Goal: Information Seeking & Learning: Learn about a topic

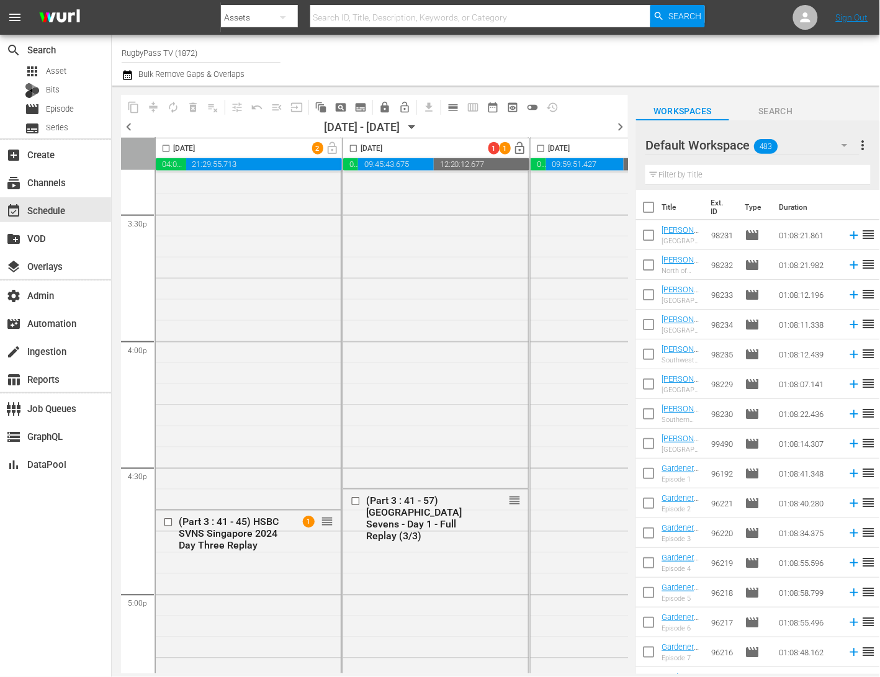
scroll to position [4145, 0]
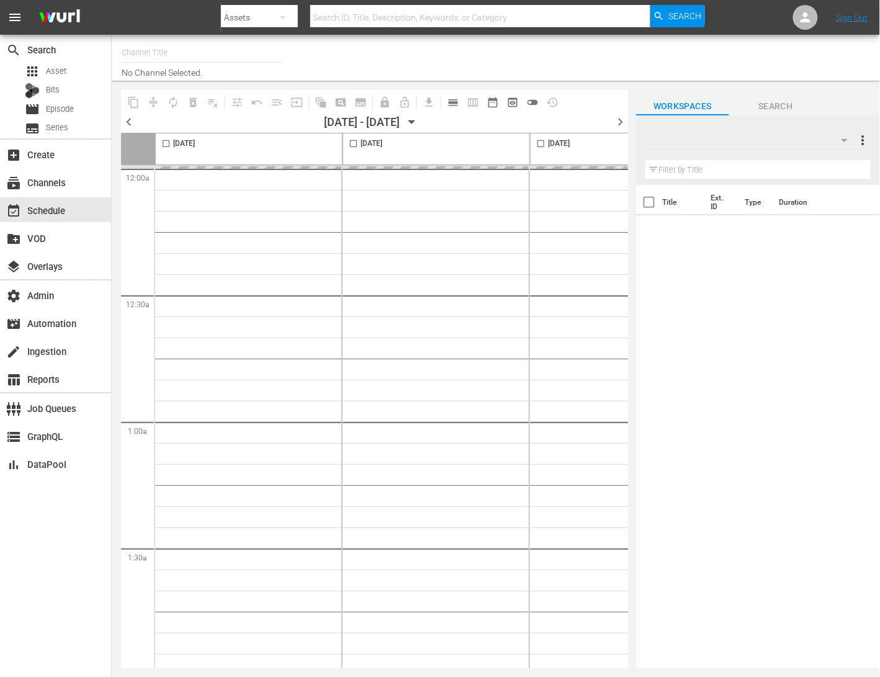
type input "RugbyPass TV (1872)"
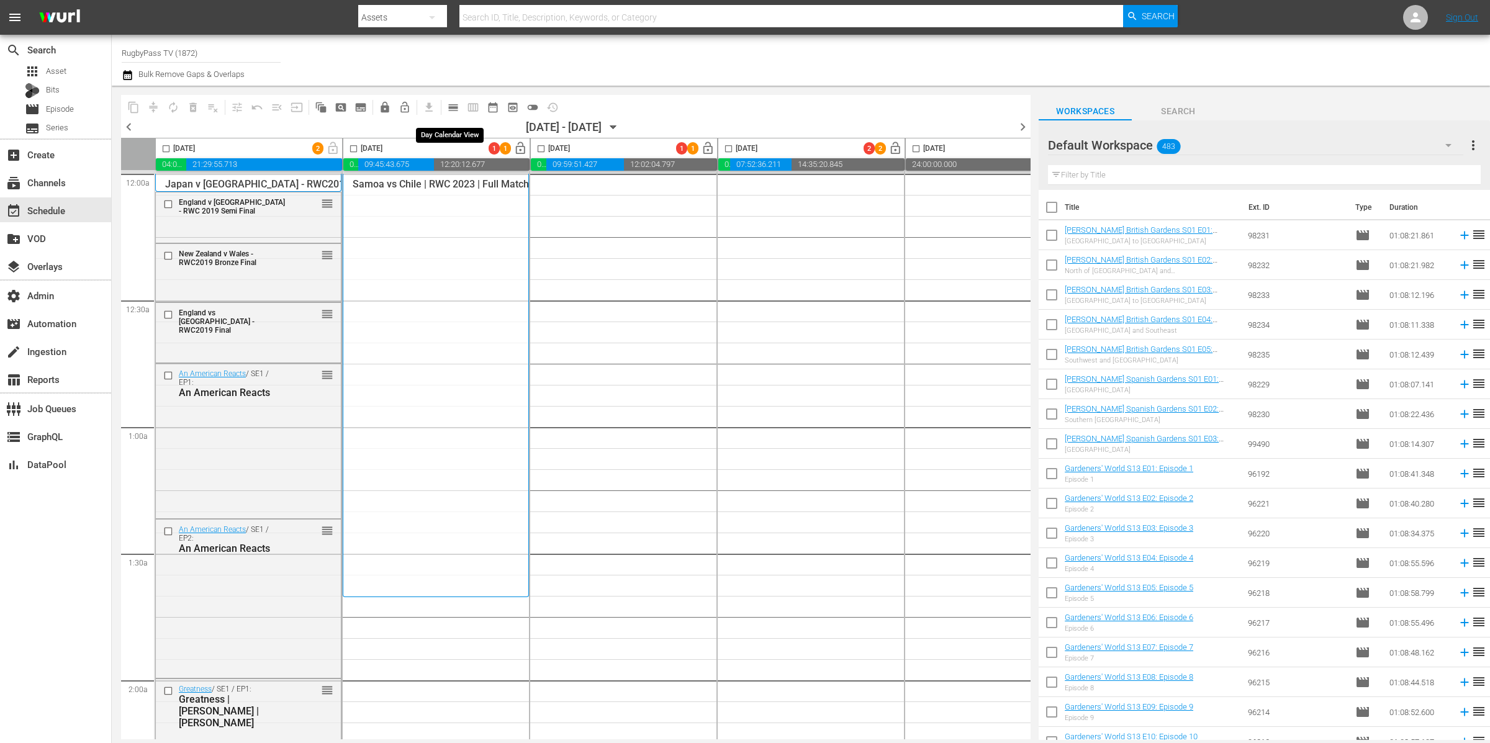
click at [459, 104] on button "calendar_view_day_outlined" at bounding box center [453, 107] width 20 height 20
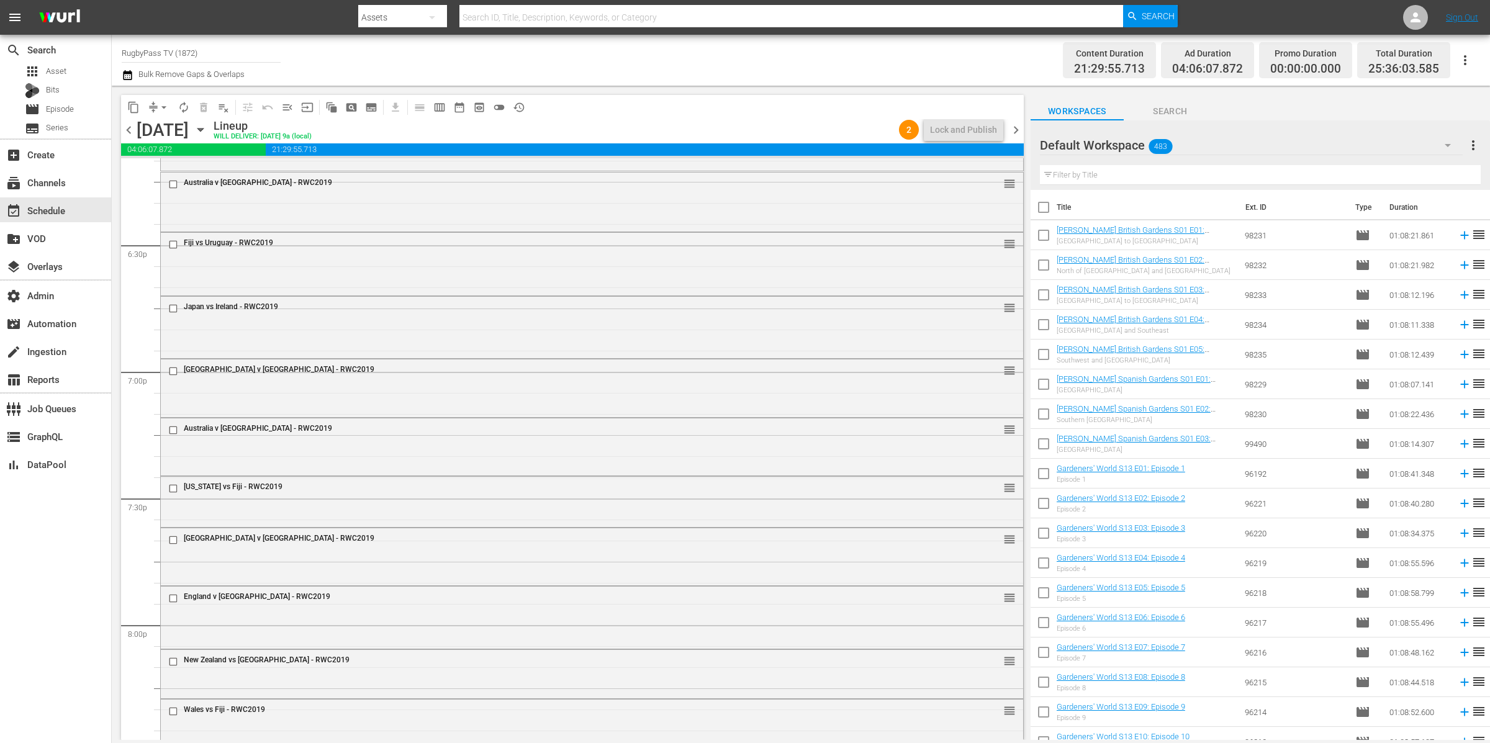
scroll to position [4077, 0]
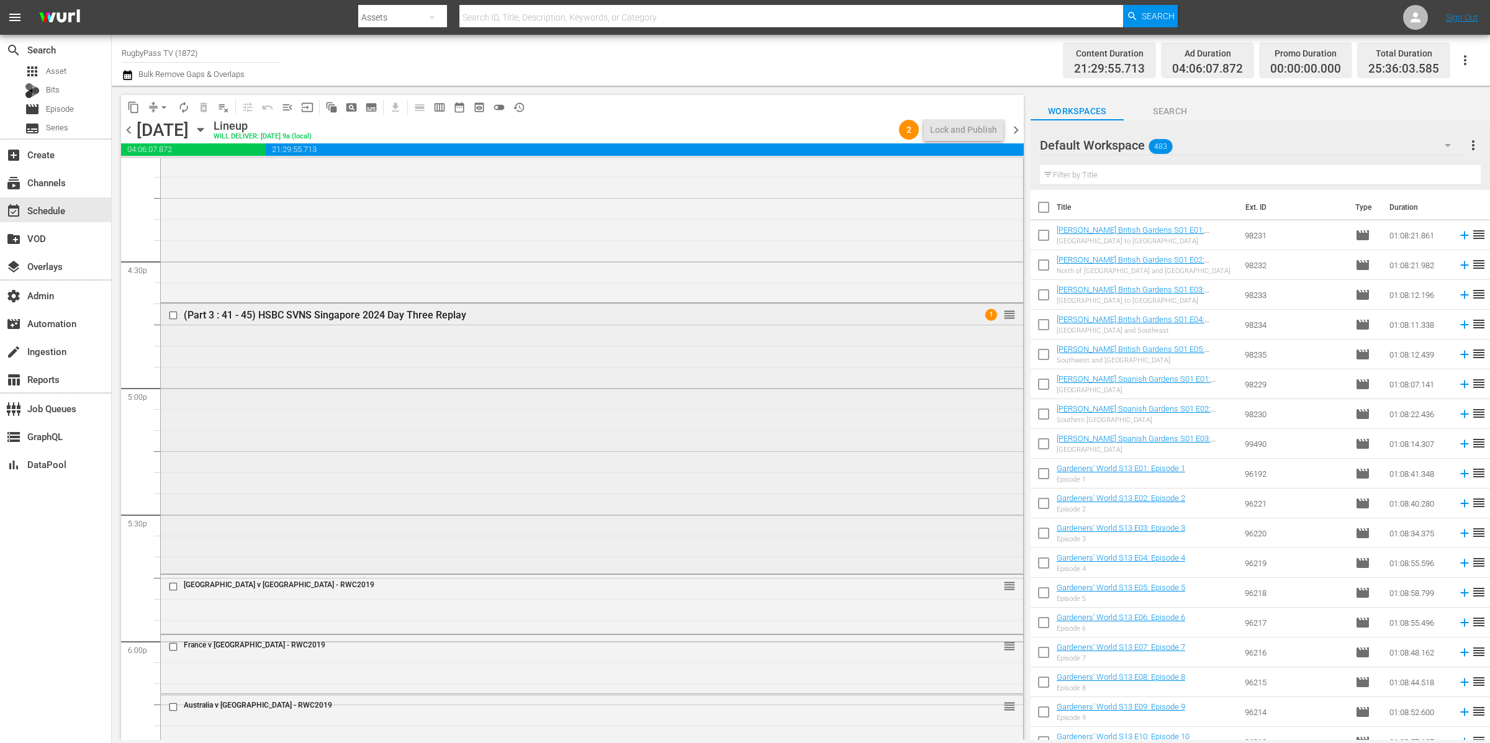
click at [688, 435] on div "(Part 3 : 41 - 45) HSBC SVNS Singapore 2024 Day Three Replay 1 reorder" at bounding box center [592, 438] width 862 height 268
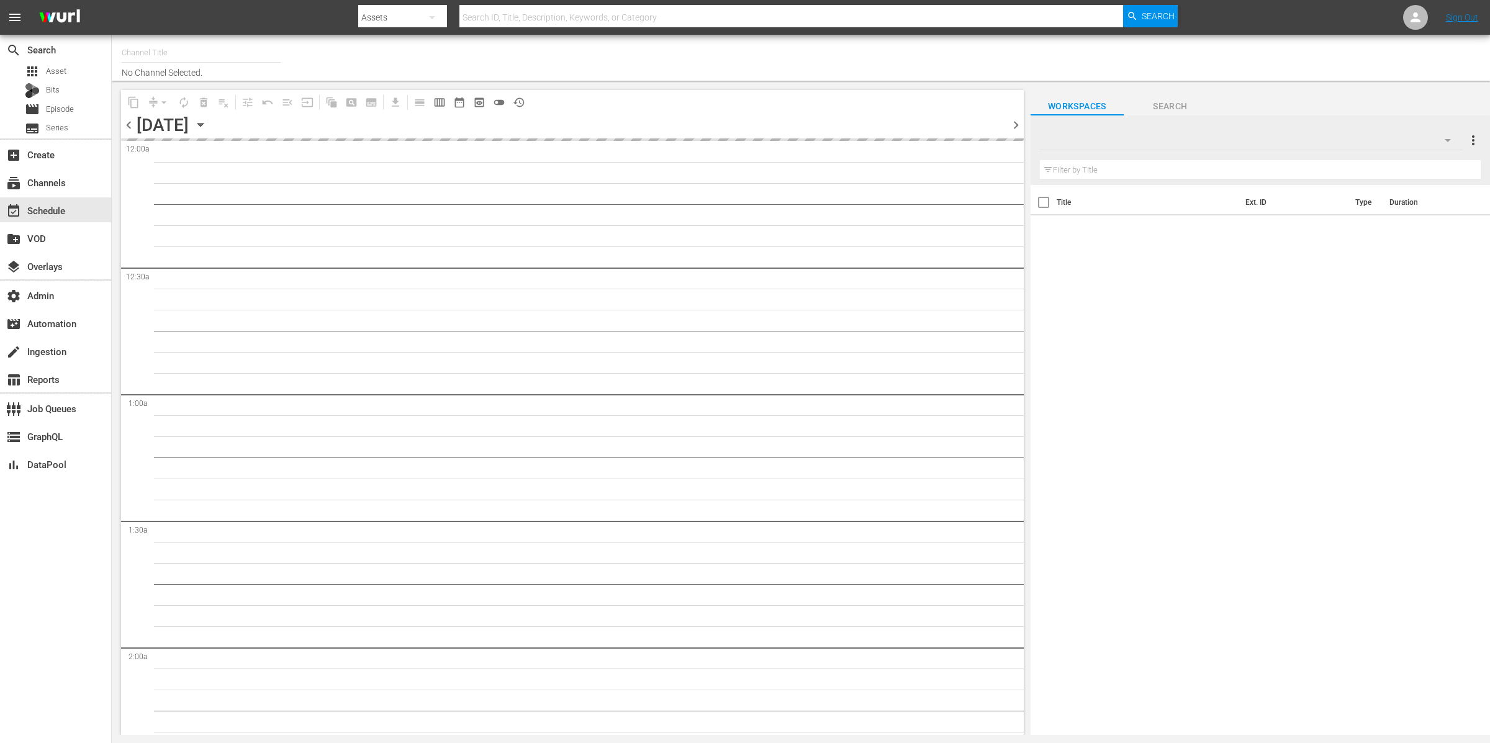
type input "RugbyPass TV (1872)"
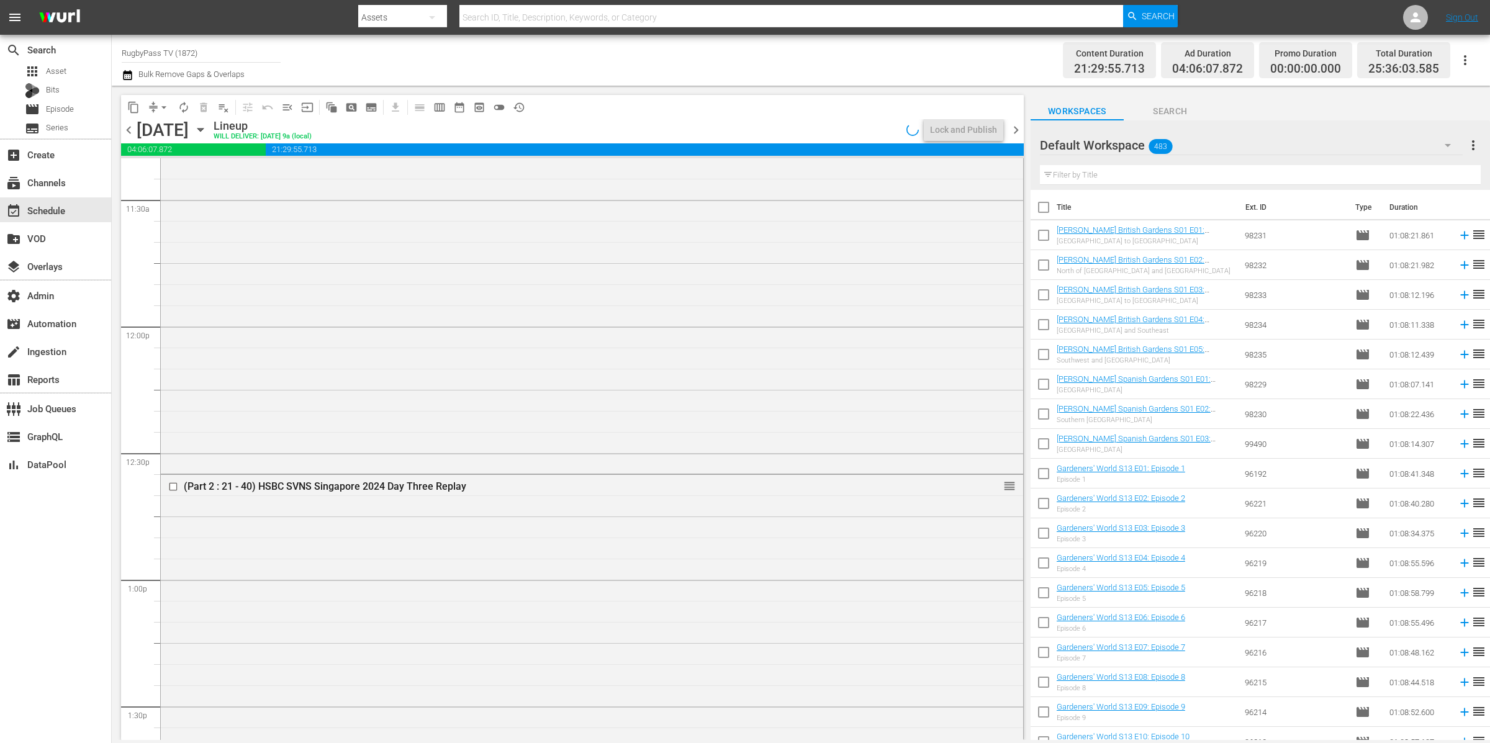
scroll to position [3991, 0]
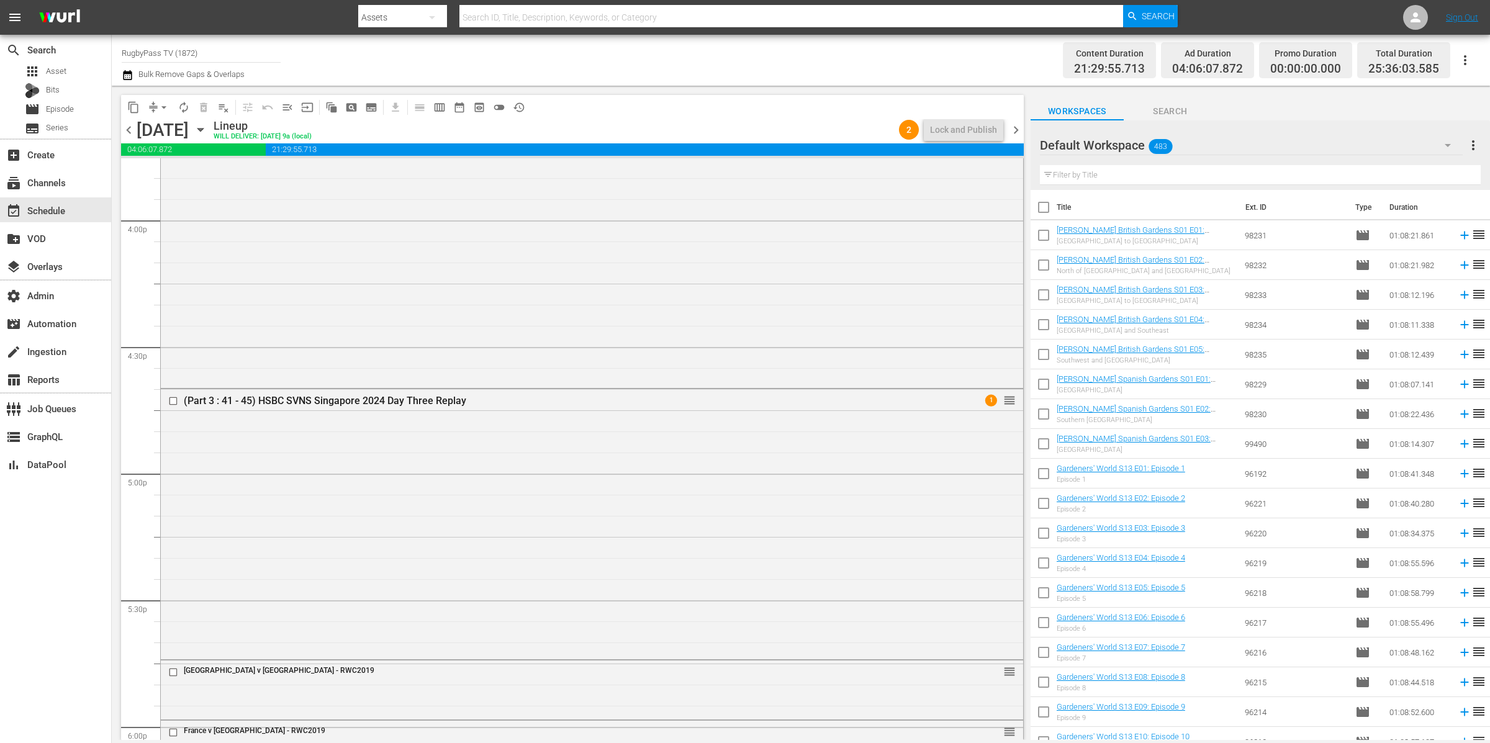
click at [420, 427] on div "(Part 3 : 41 - 45) HSBC SVNS Singapore 2024 Day Three Replay 1 reorder" at bounding box center [592, 523] width 862 height 268
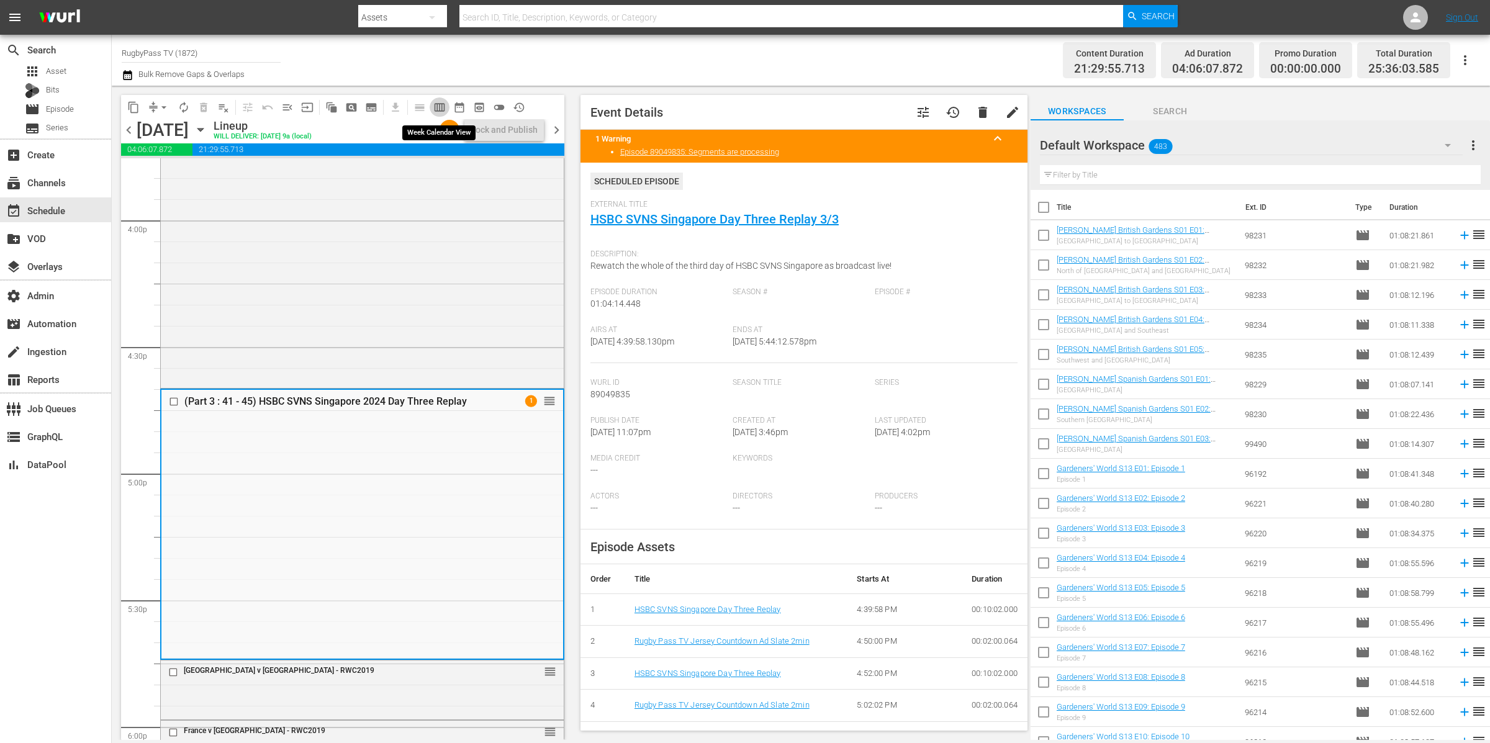
click at [441, 107] on span "calendar_view_week_outlined" at bounding box center [439, 107] width 12 height 12
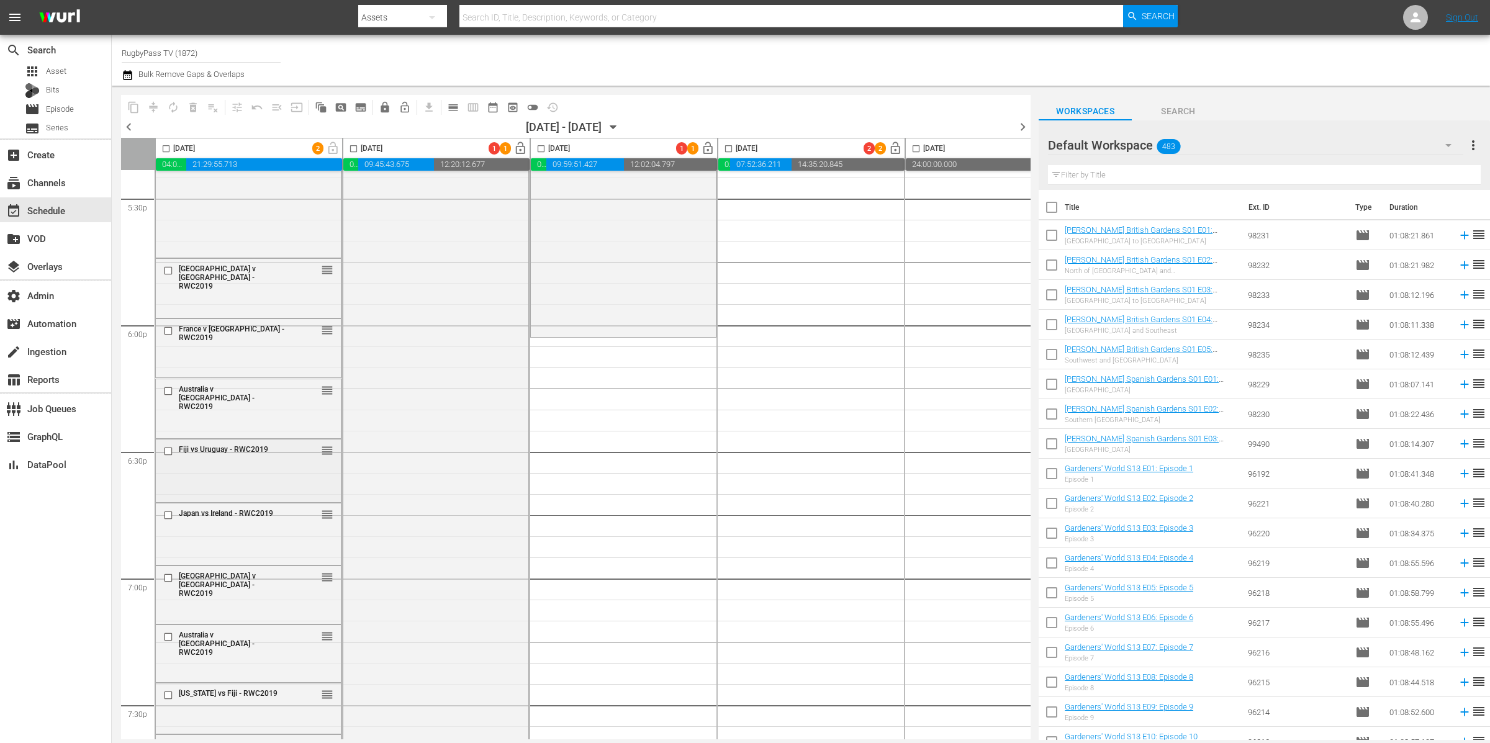
scroll to position [3978, 0]
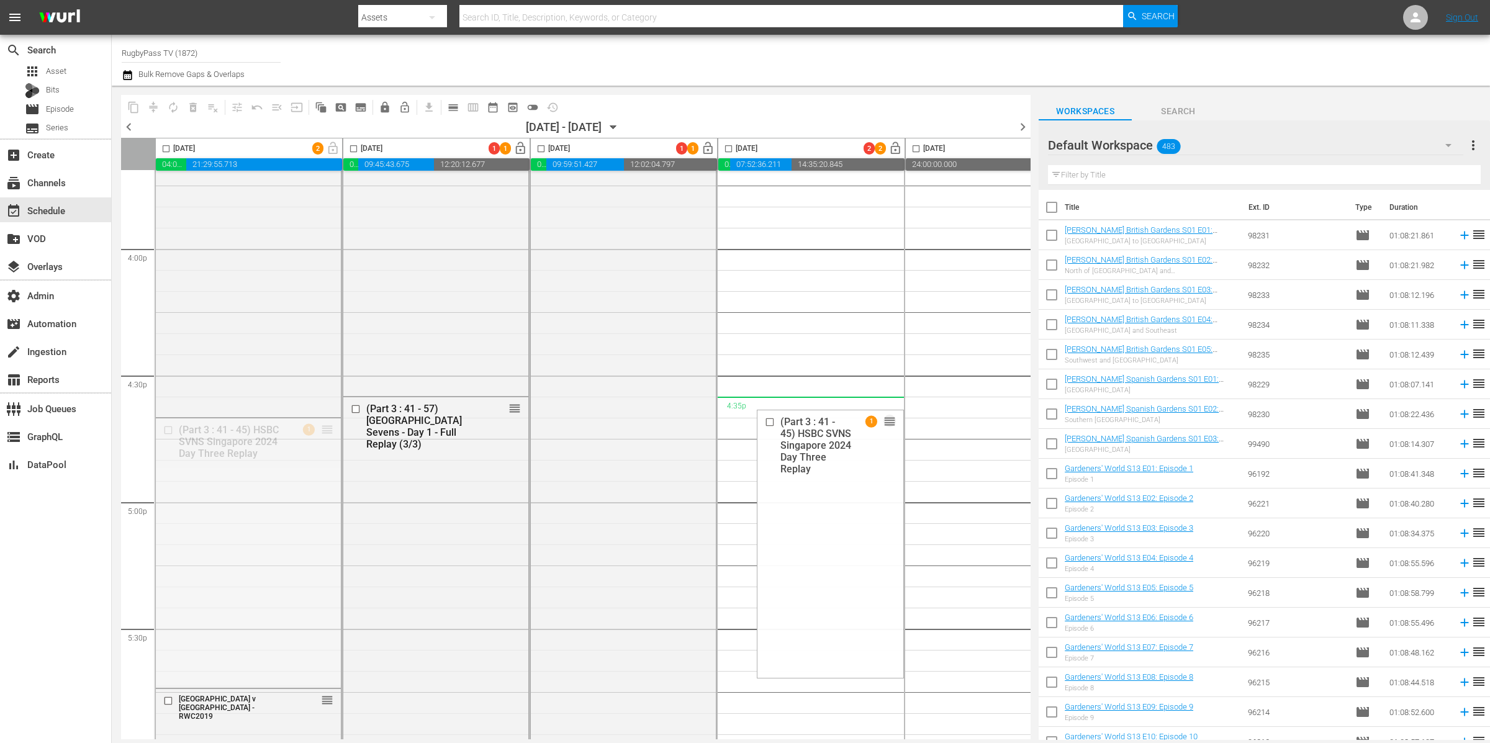
drag, startPoint x: 362, startPoint y: 428, endPoint x: 795, endPoint y: 404, distance: 434.1
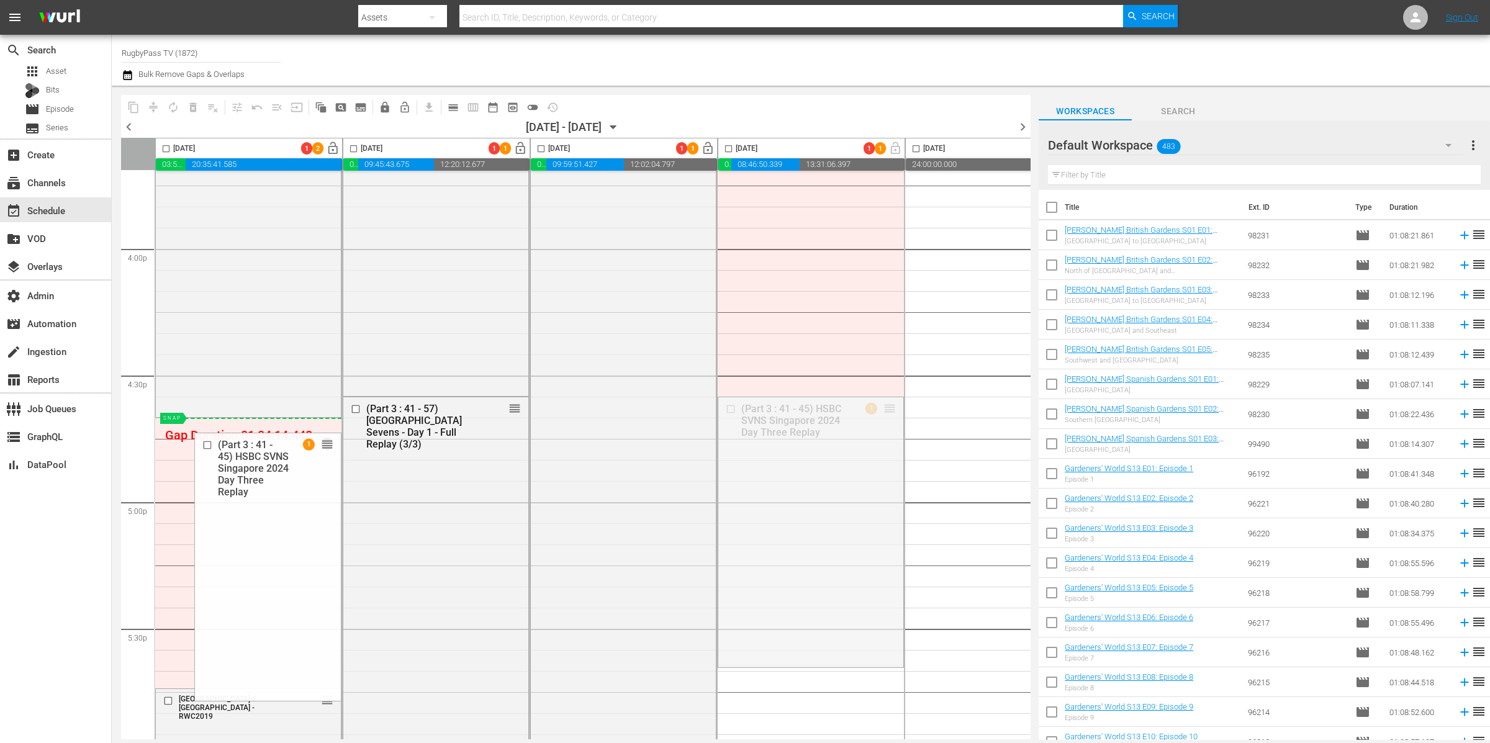
drag, startPoint x: 888, startPoint y: 407, endPoint x: 284, endPoint y: 418, distance: 603.6
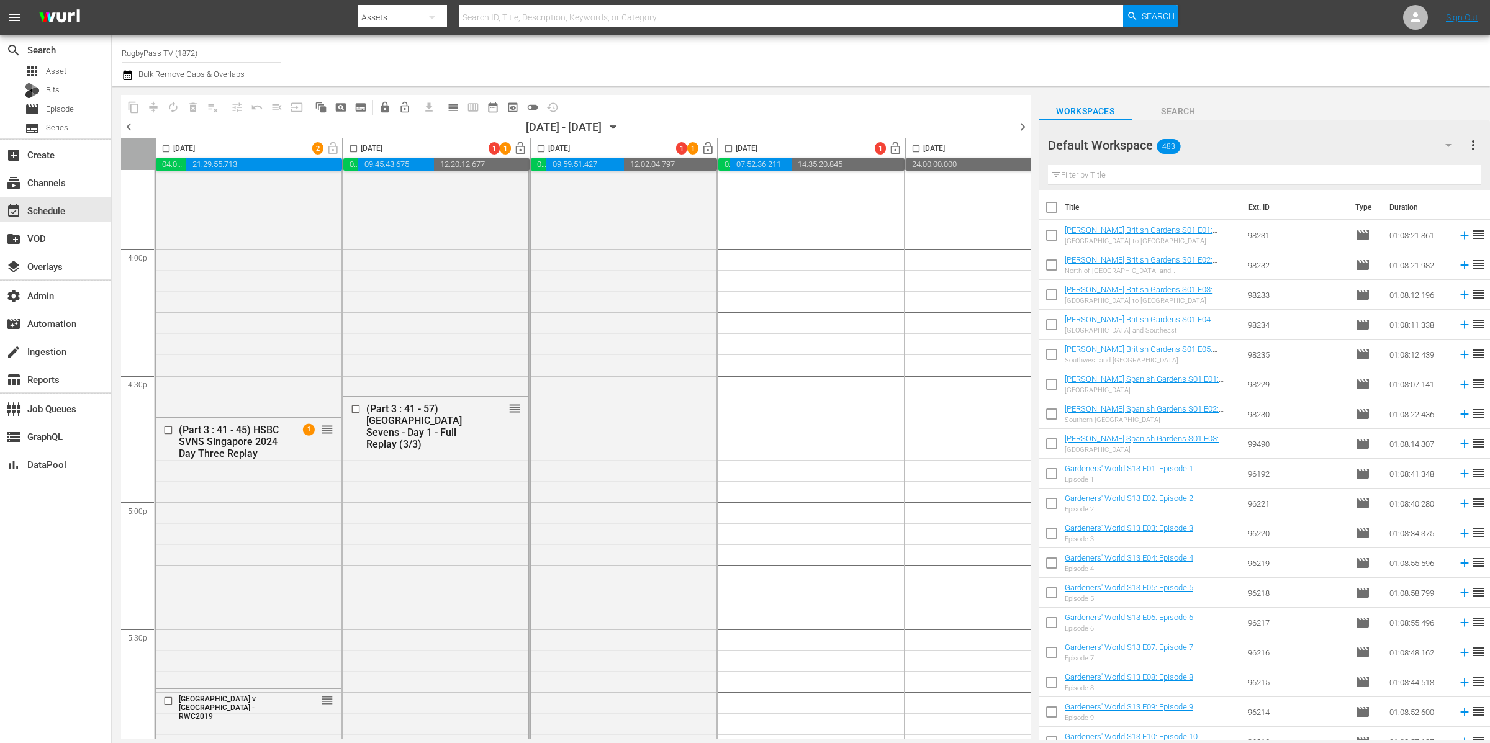
click at [129, 130] on span "chevron_left" at bounding box center [129, 127] width 16 height 16
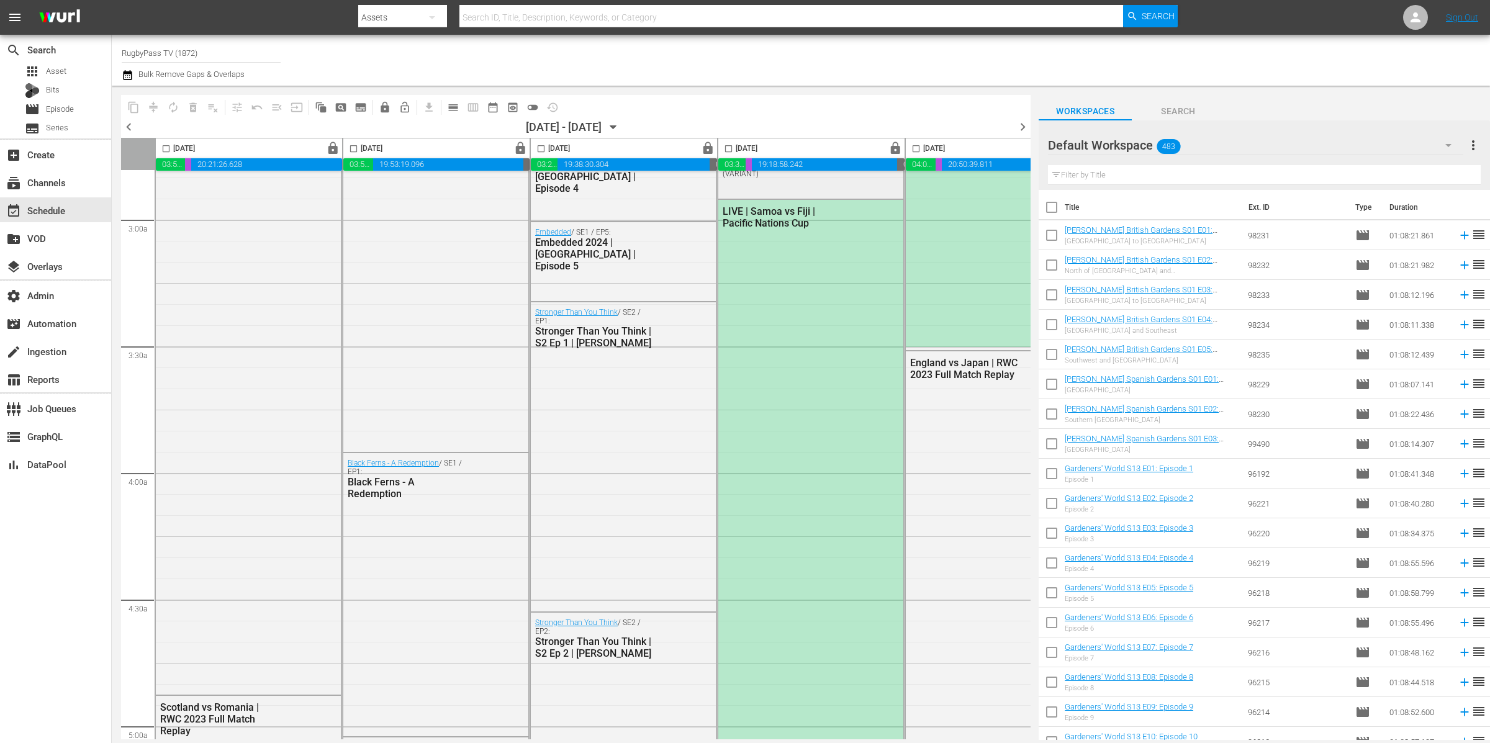
scroll to position [800, 0]
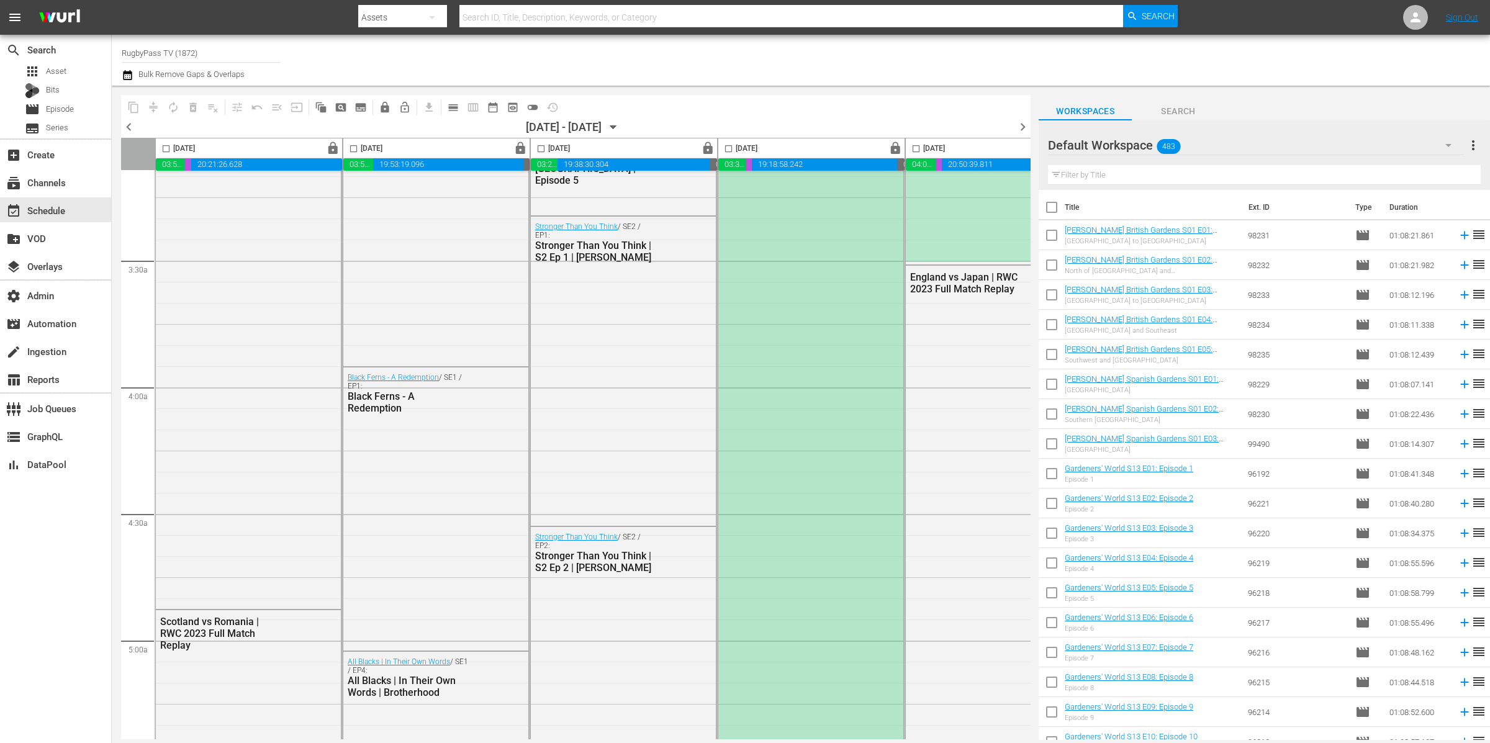
click at [798, 271] on div "LIVE | Samoa vs Fiji | Pacific Nations Cup" at bounding box center [810, 429] width 185 height 630
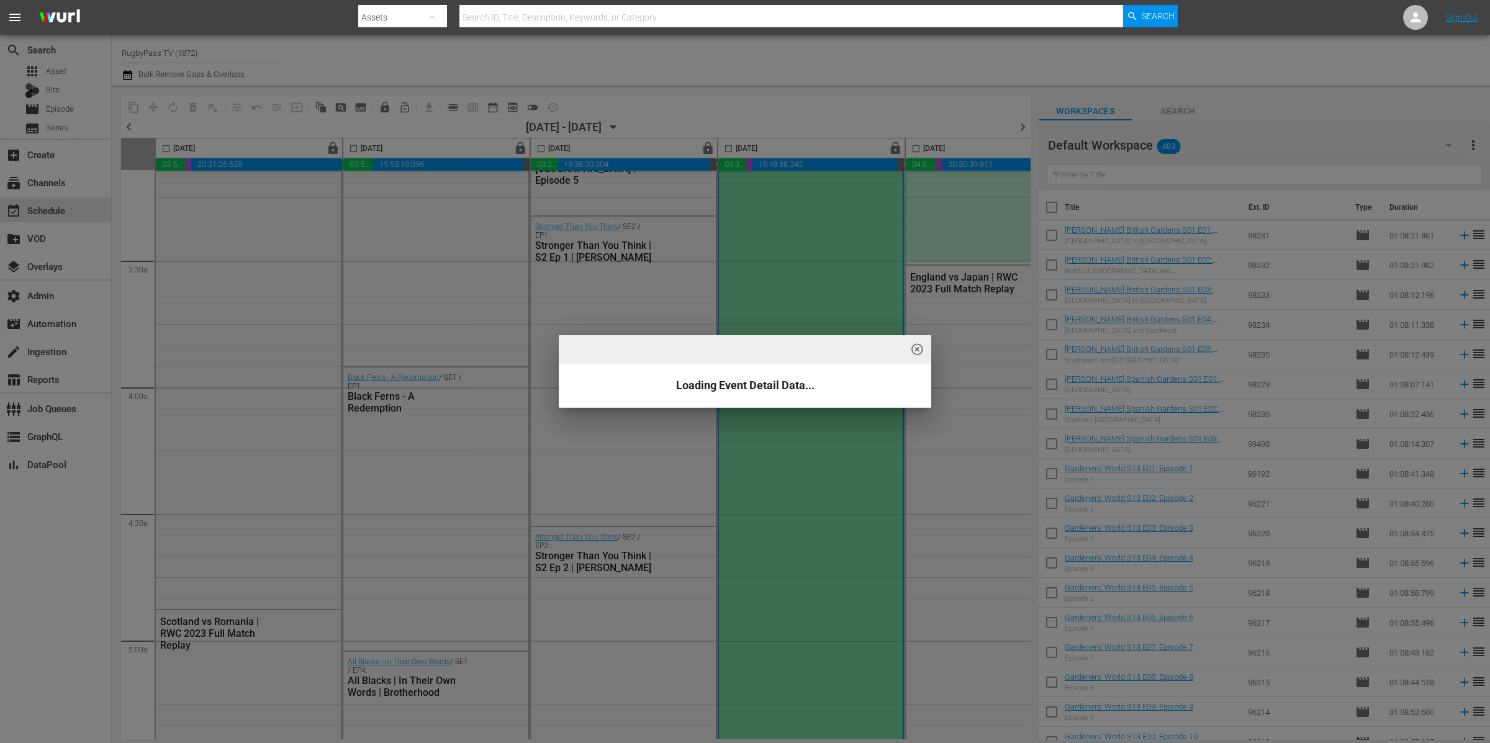
click at [799, 271] on div "highlight_off_icon Loading Event Detail Data..." at bounding box center [745, 371] width 1490 height 743
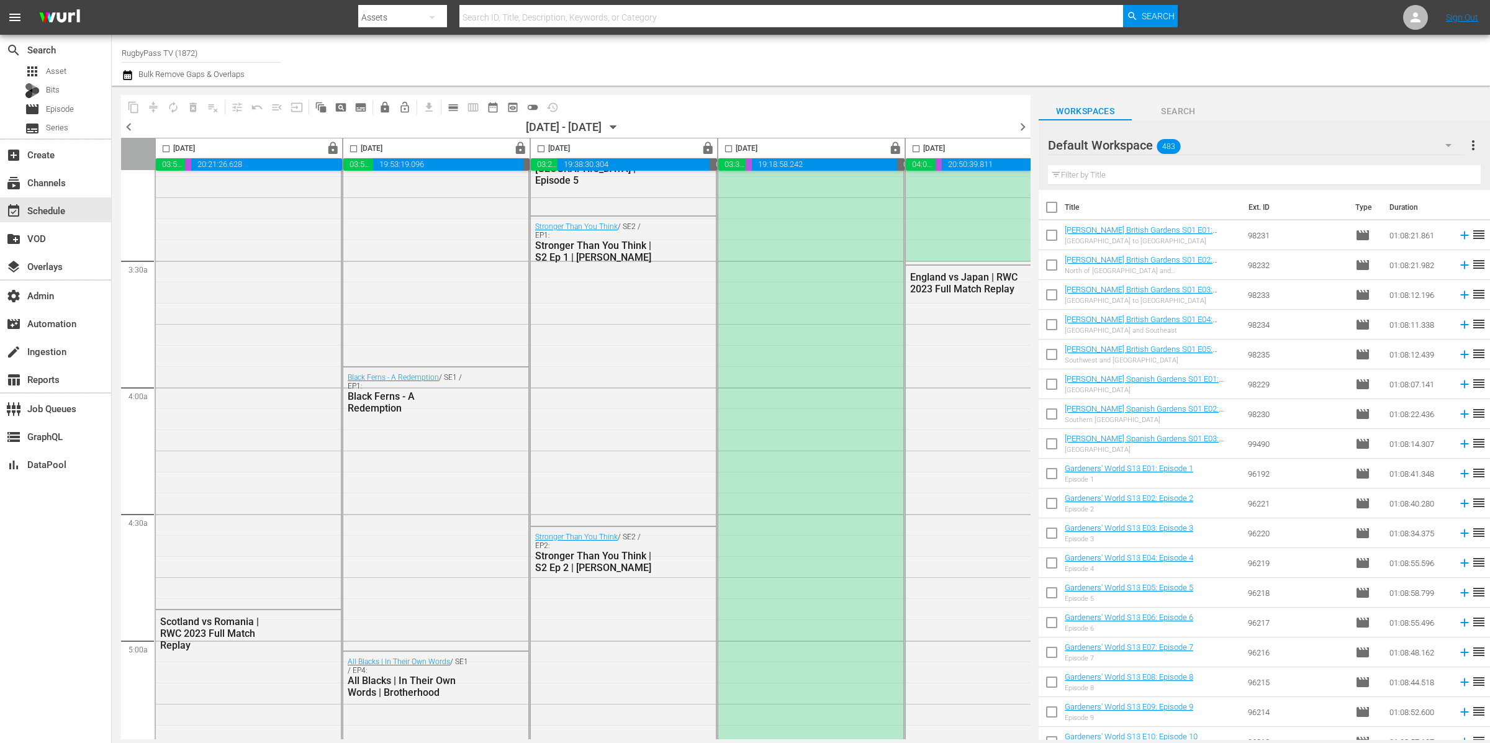
click at [799, 271] on div "LIVE | Samoa vs Fiji | Pacific Nations Cup" at bounding box center [810, 429] width 185 height 630
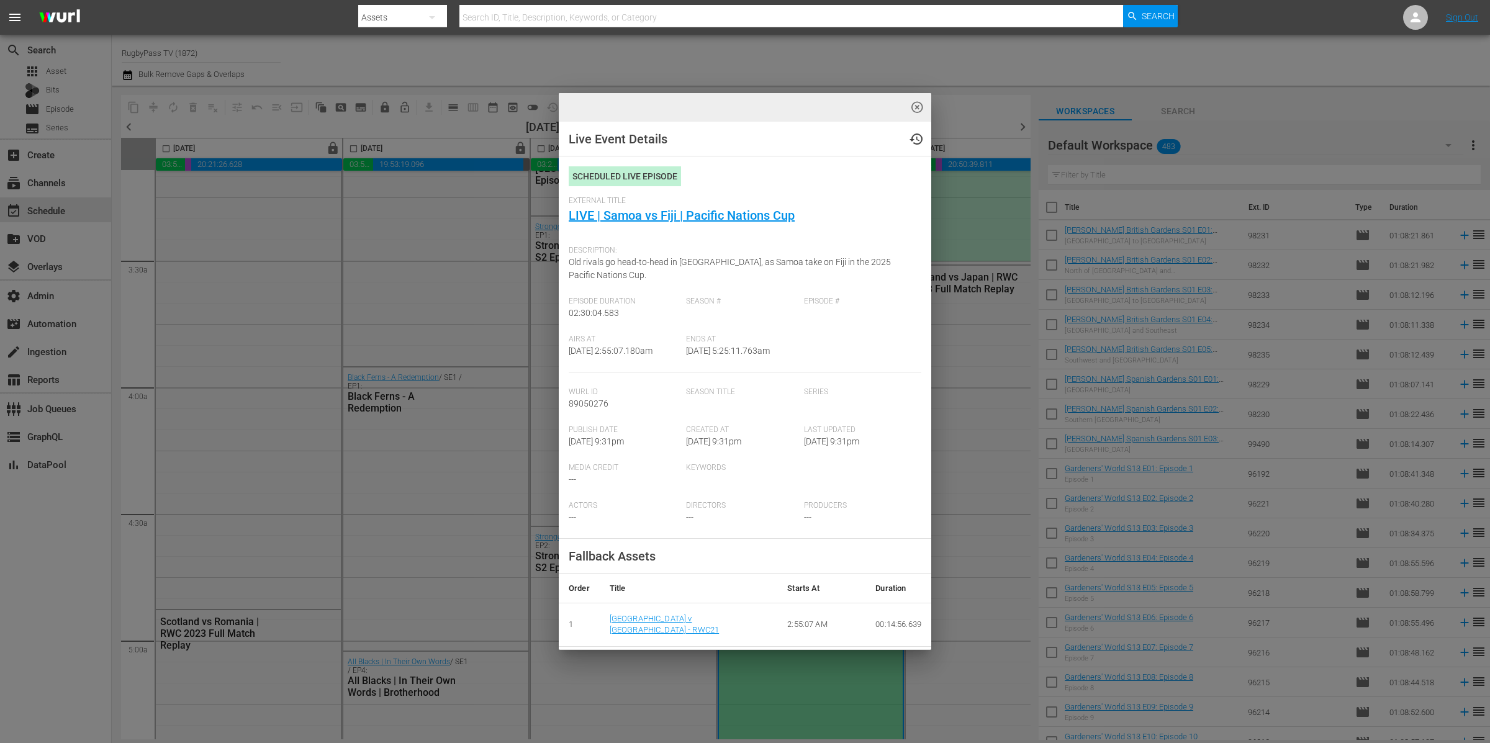
click at [915, 109] on span "highlight_off_icon" at bounding box center [917, 108] width 14 height 14
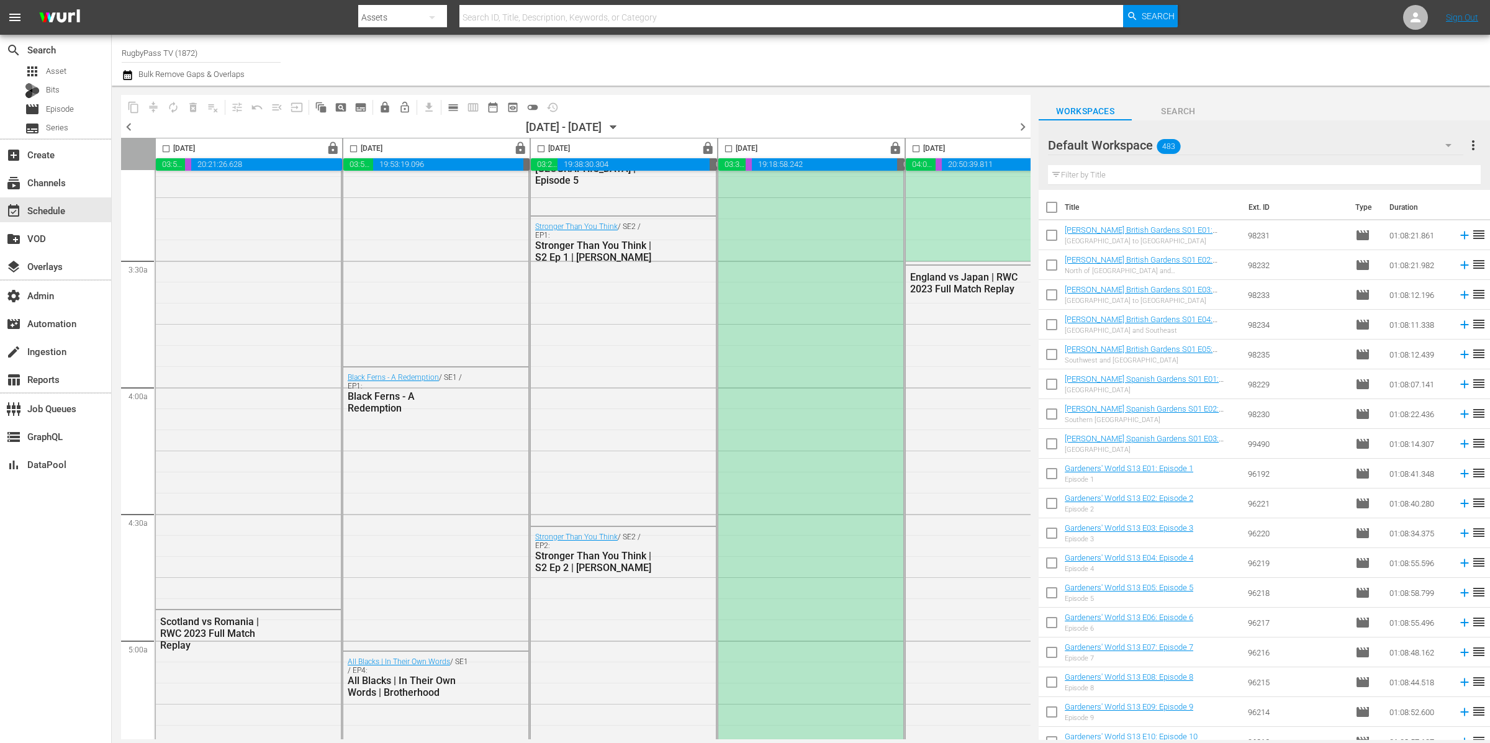
click at [817, 477] on div "LIVE | Samoa vs Fiji | Pacific Nations Cup" at bounding box center [810, 429] width 185 height 630
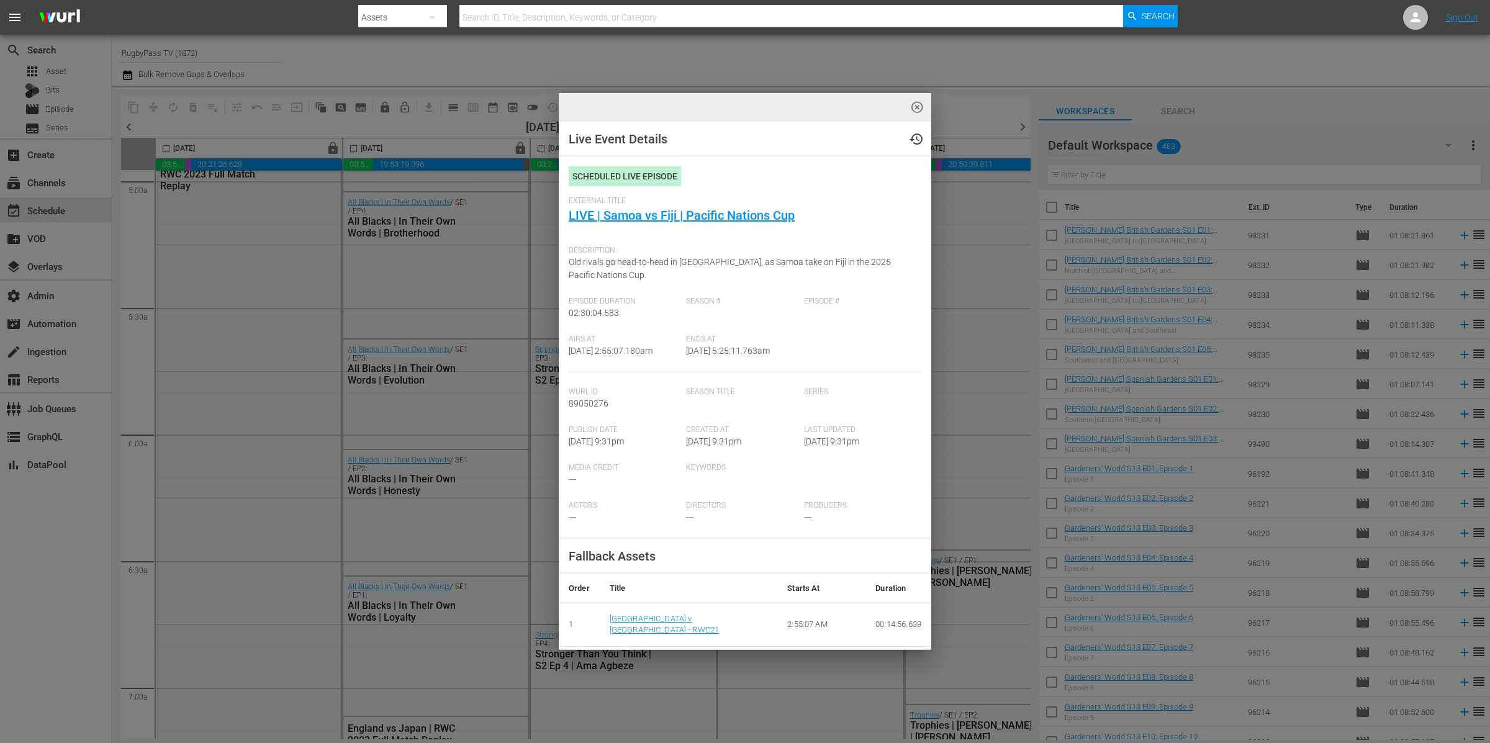
scroll to position [1547, 0]
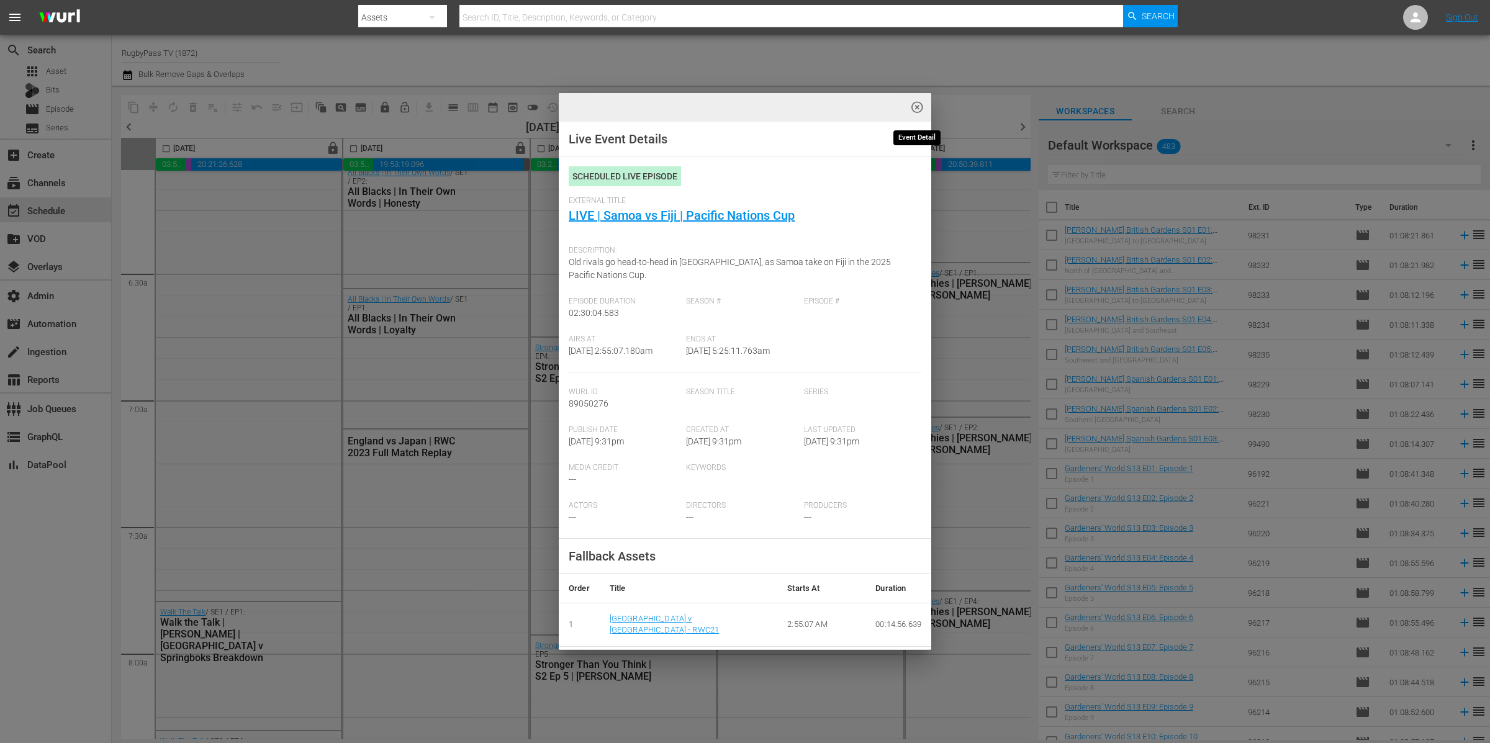
click at [917, 106] on span "highlight_off_icon" at bounding box center [917, 108] width 14 height 14
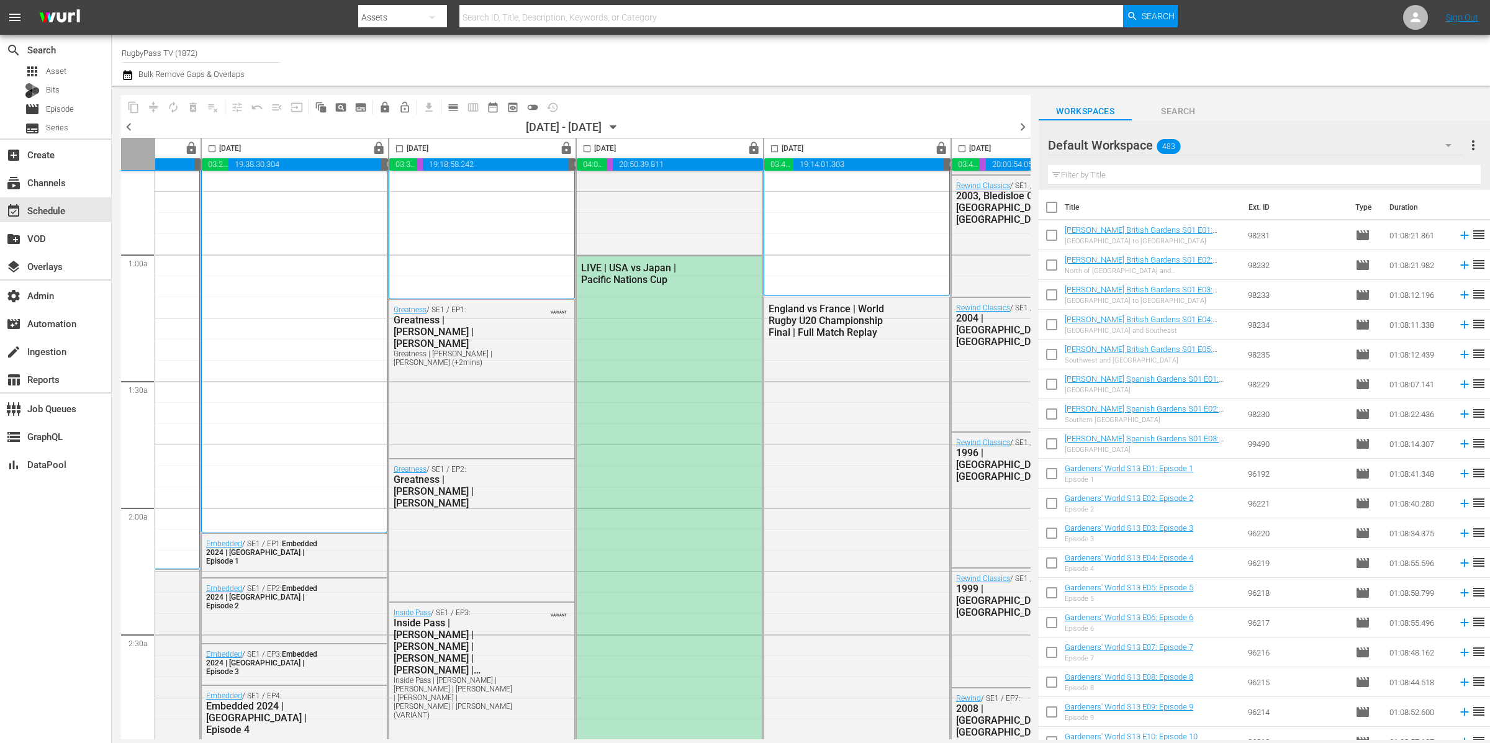
scroll to position [87, 329]
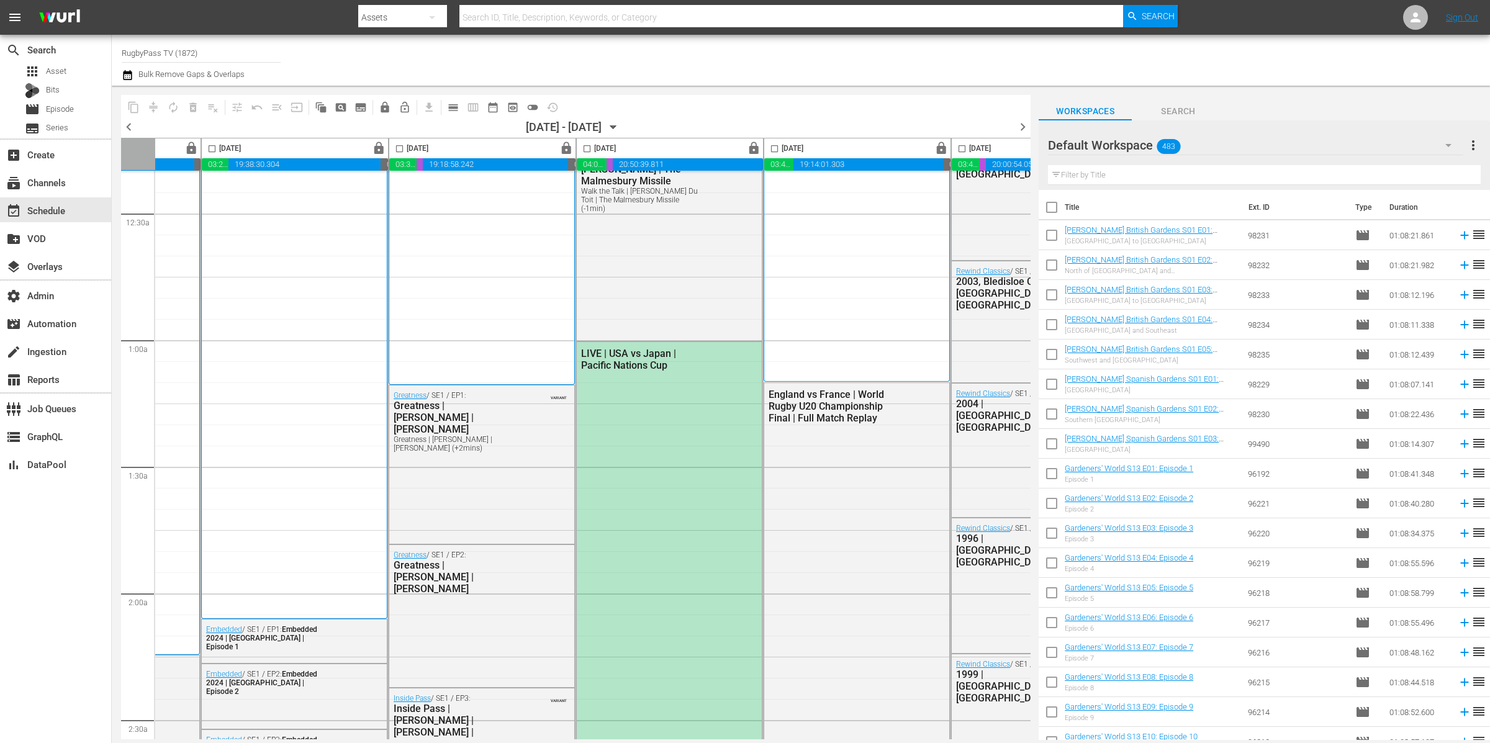
click at [683, 395] on div "LIVE | USA vs Japan | Pacific Nations Cup" at bounding box center [669, 658] width 185 height 632
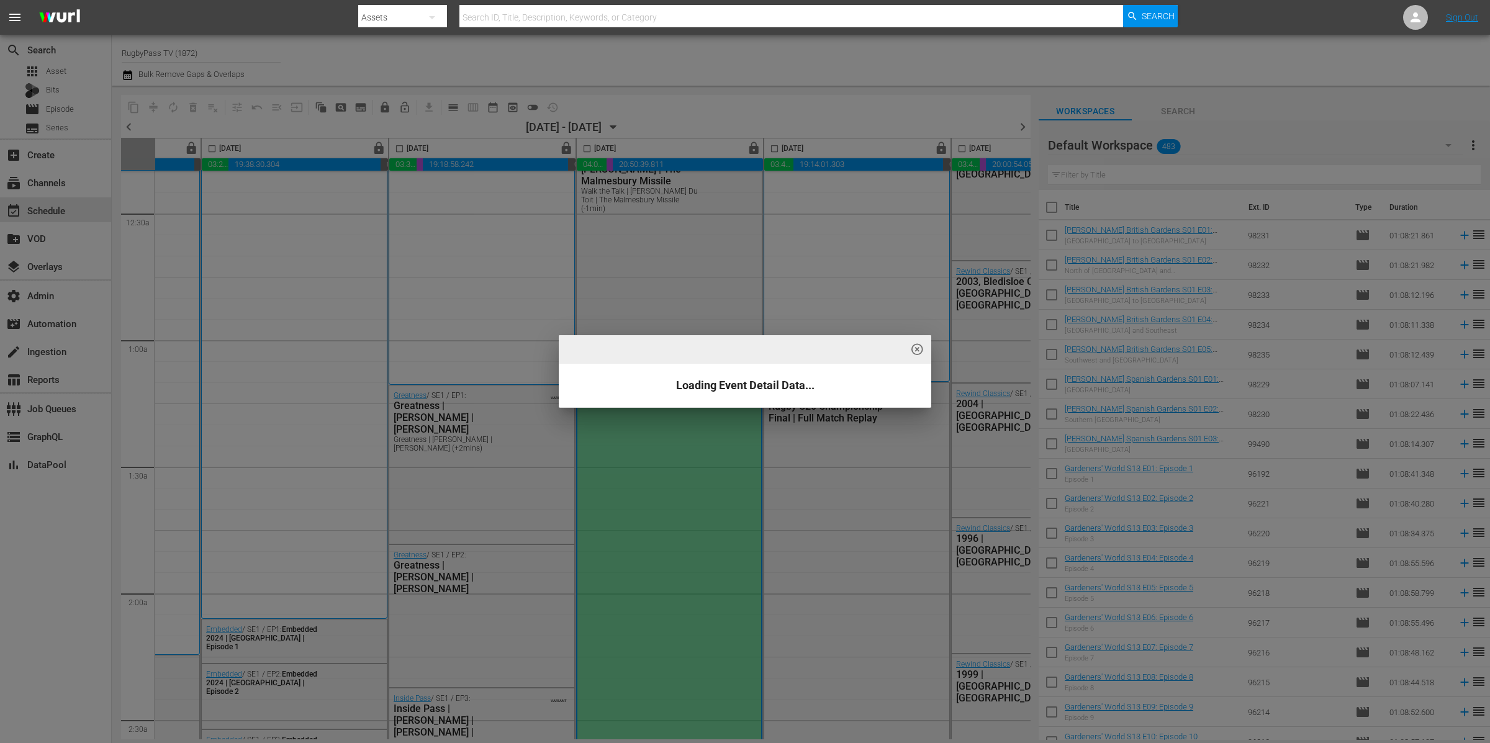
click at [642, 534] on div "highlight_off_icon Loading Event Detail Data..." at bounding box center [745, 371] width 1490 height 743
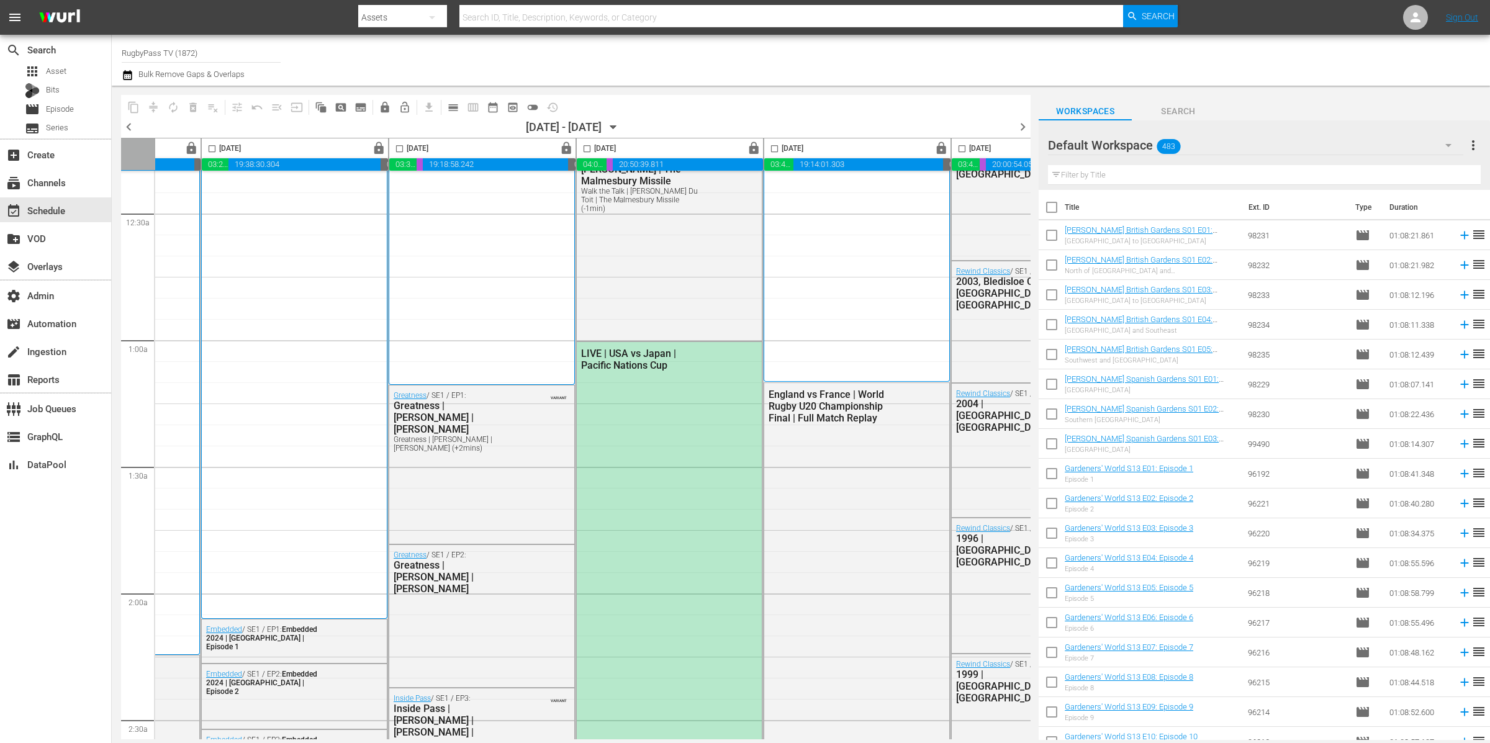
click at [661, 525] on div "highlight_off_icon Loading Event Detail Data..." at bounding box center [745, 371] width 1490 height 743
click at [661, 525] on div "LIVE | USA vs Japan | Pacific Nations Cup" at bounding box center [669, 658] width 185 height 632
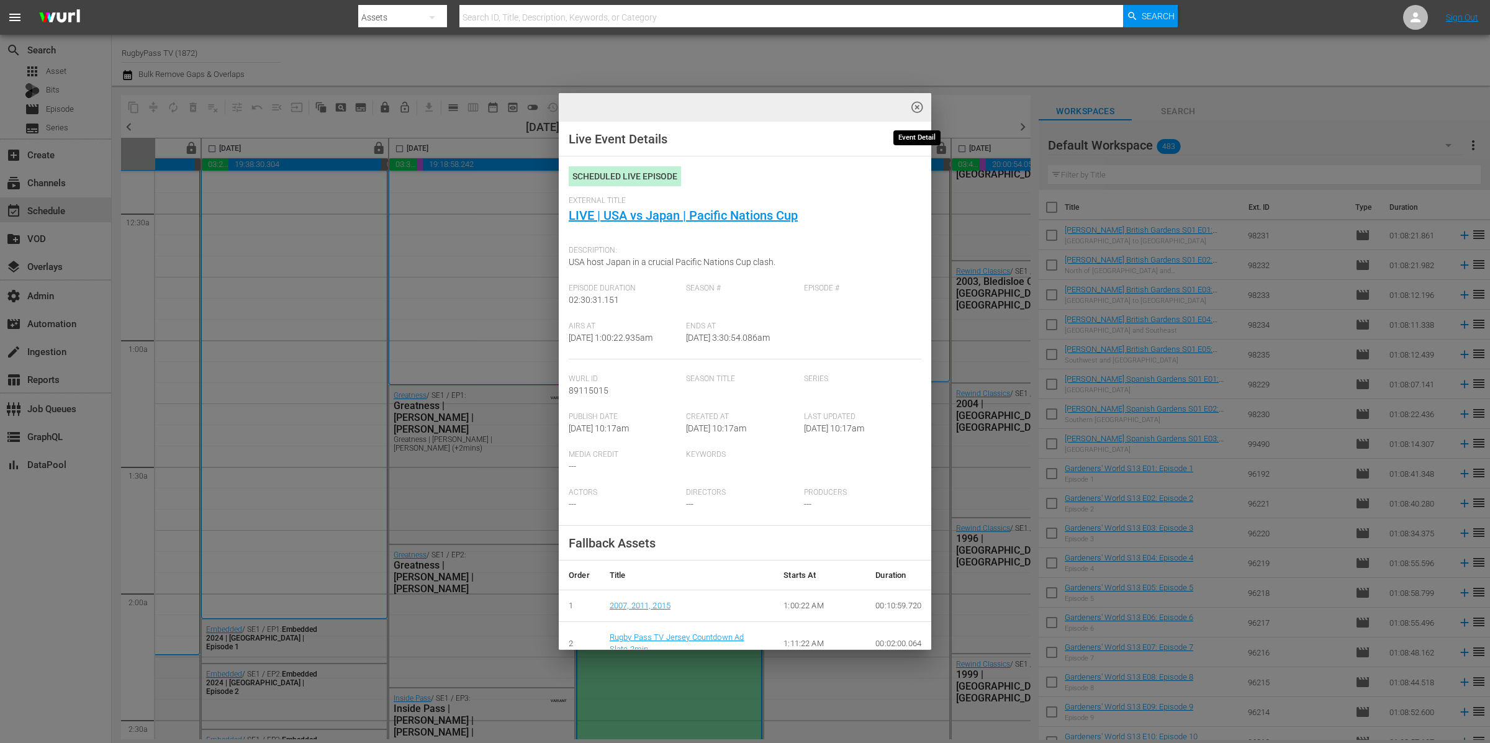
click at [917, 108] on span "highlight_off_icon" at bounding box center [917, 108] width 14 height 14
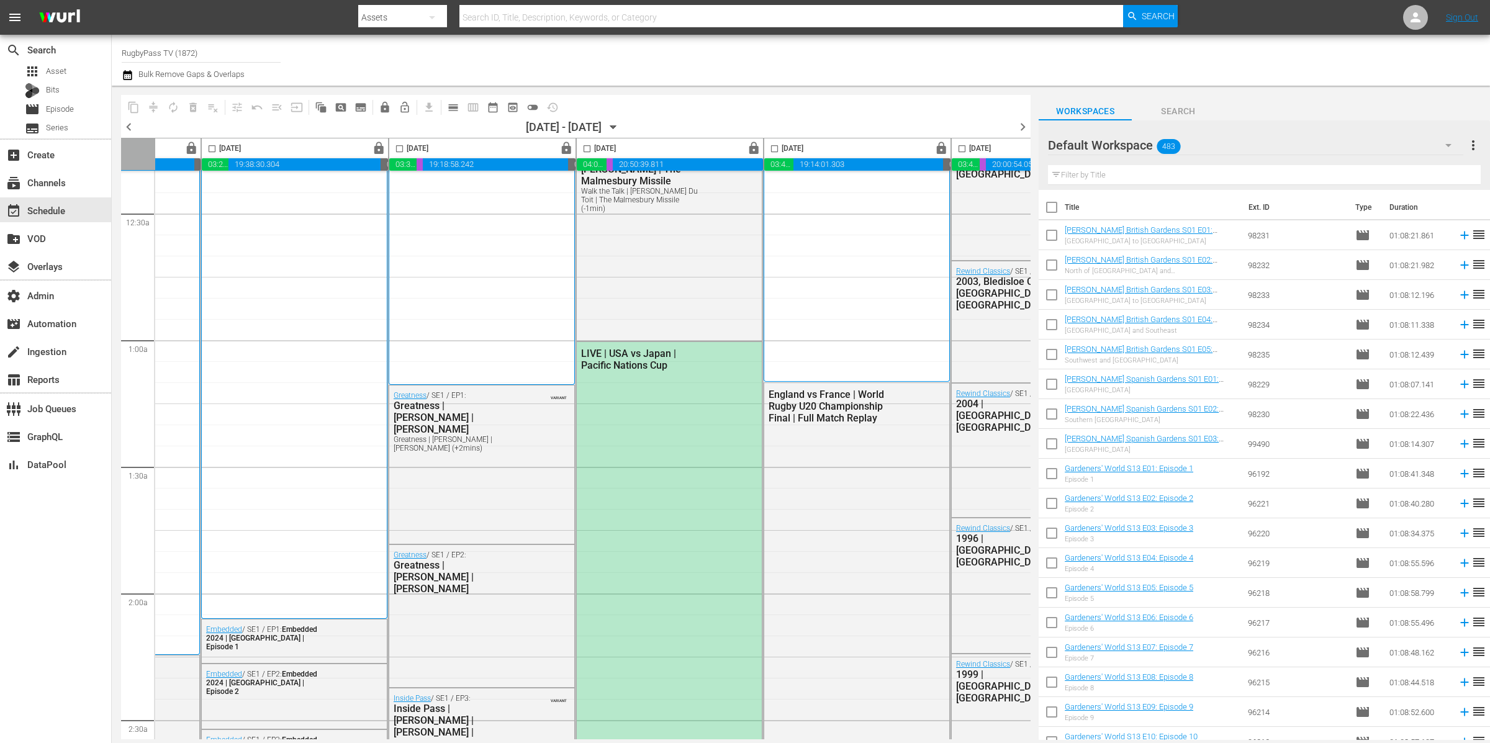
click at [128, 78] on icon "button" at bounding box center [128, 75] width 12 height 15
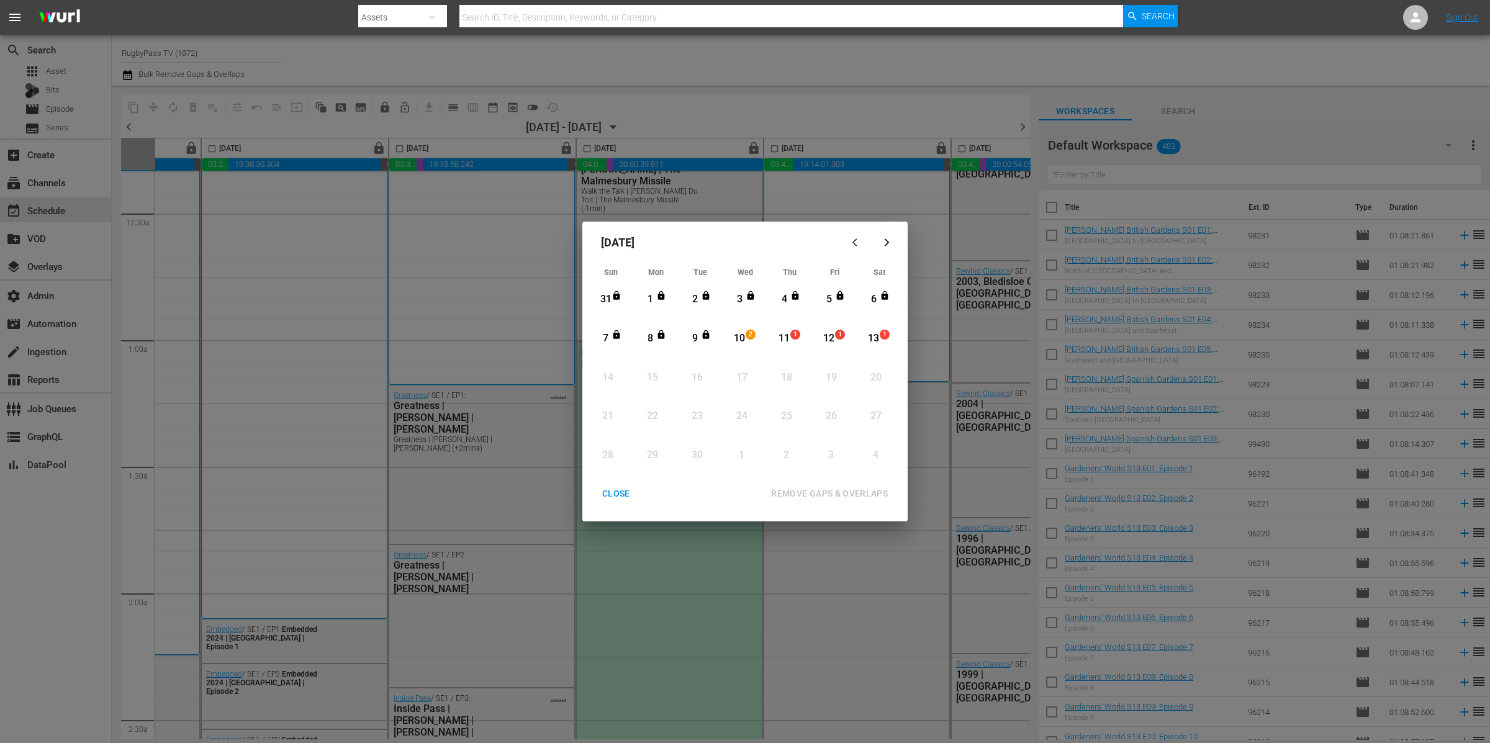
click at [613, 500] on div "CLOSE" at bounding box center [616, 494] width 48 height 16
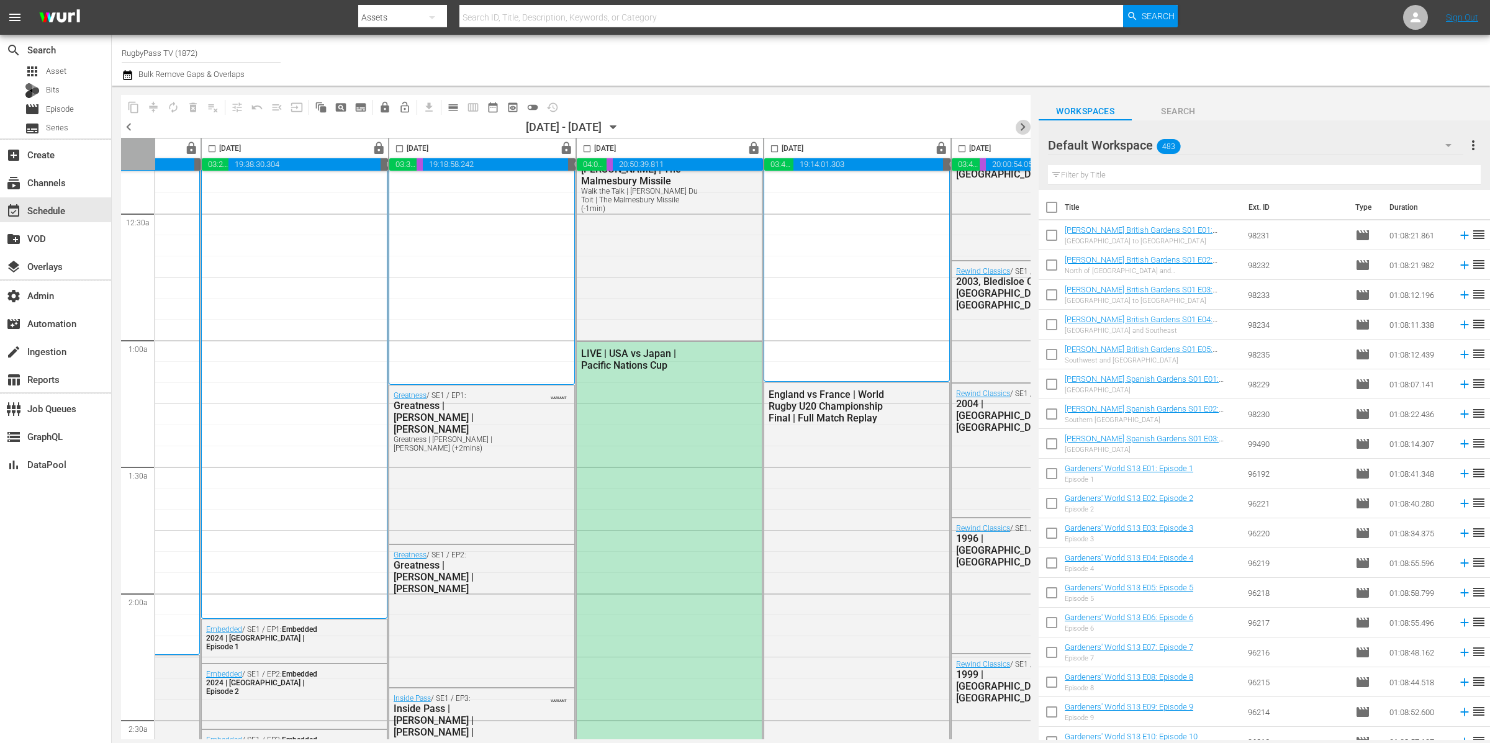
click at [1027, 125] on span "chevron_right" at bounding box center [1023, 127] width 16 height 16
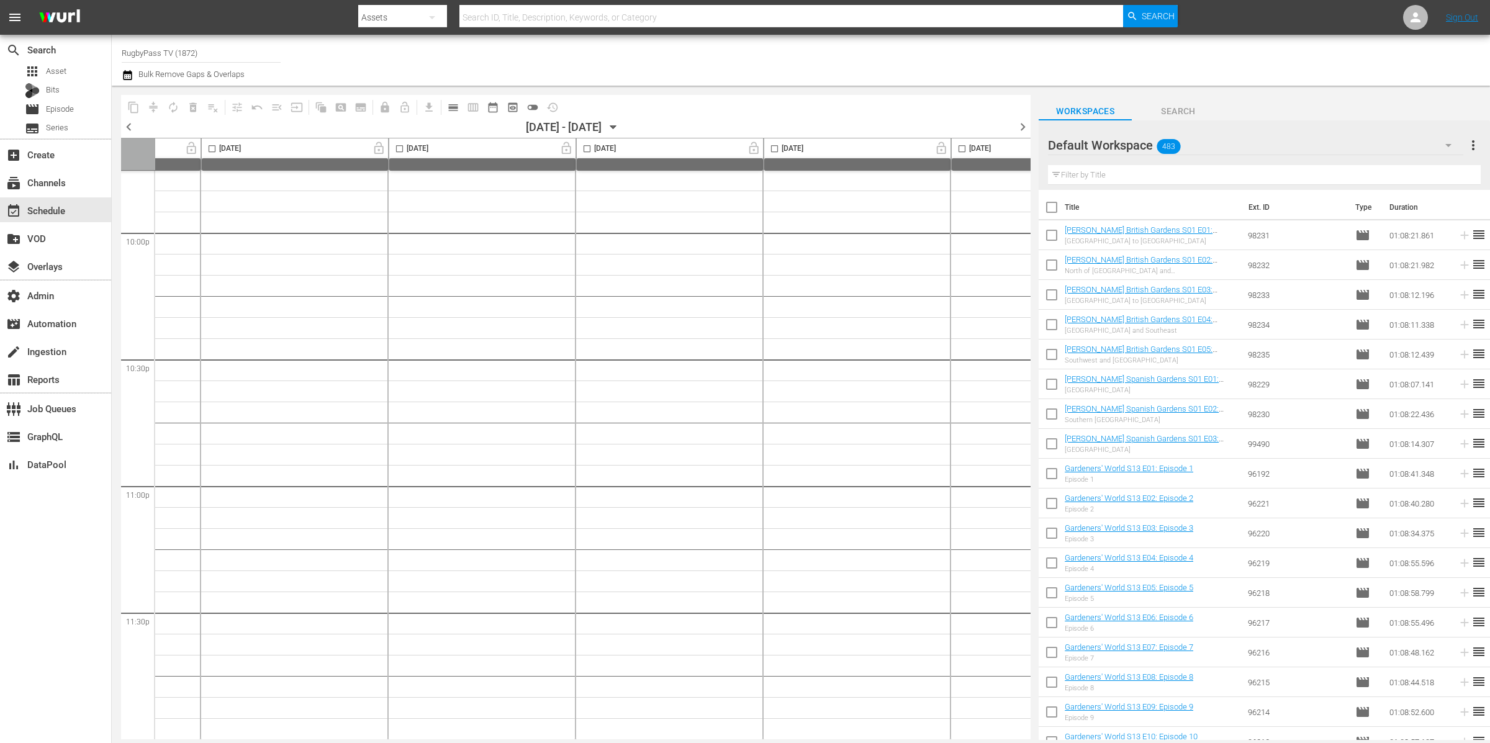
drag, startPoint x: 481, startPoint y: 232, endPoint x: 532, endPoint y: 256, distance: 56.4
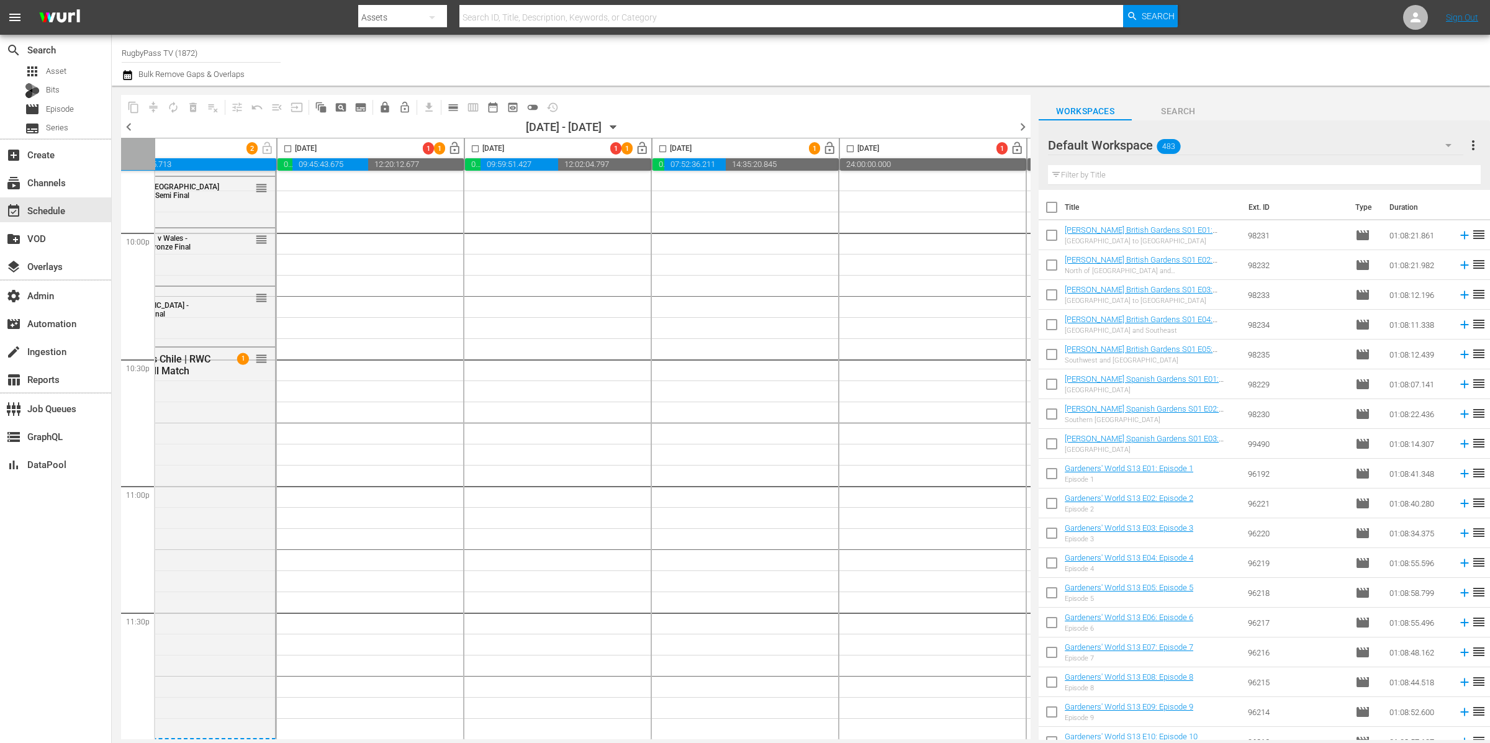
scroll to position [5517, 0]
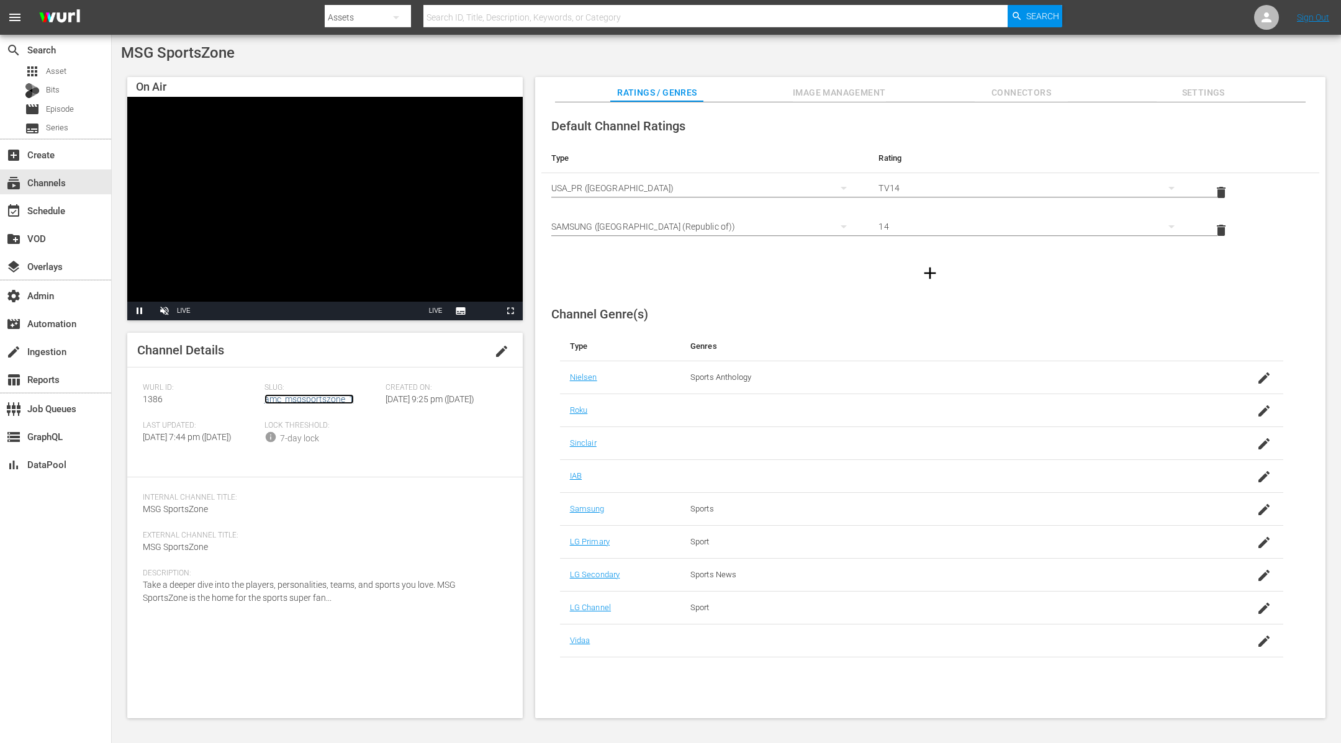
click at [310, 397] on link "amc_msgsportszone_1" at bounding box center [309, 399] width 89 height 10
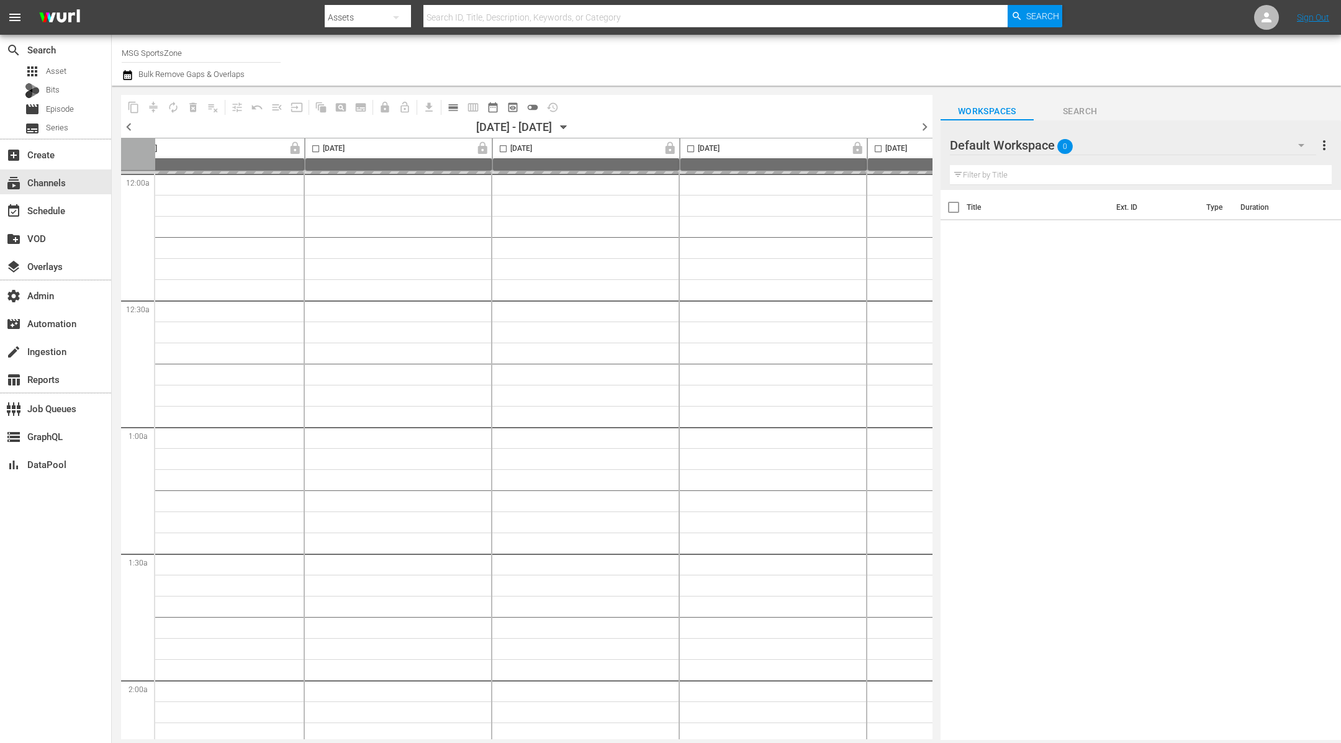
scroll to position [0, 539]
click at [921, 126] on span "chevron_right" at bounding box center [925, 127] width 16 height 16
click at [922, 126] on span "chevron_right" at bounding box center [925, 127] width 16 height 16
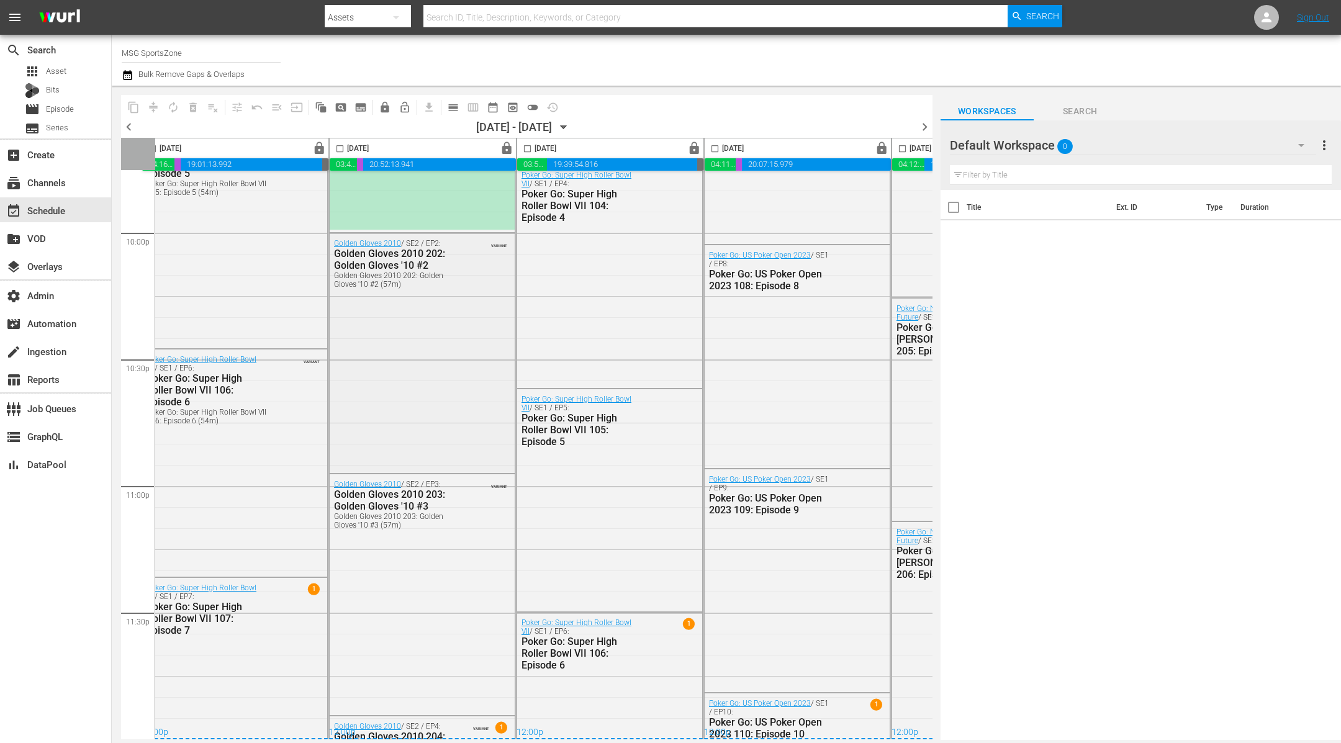
scroll to position [5315, 14]
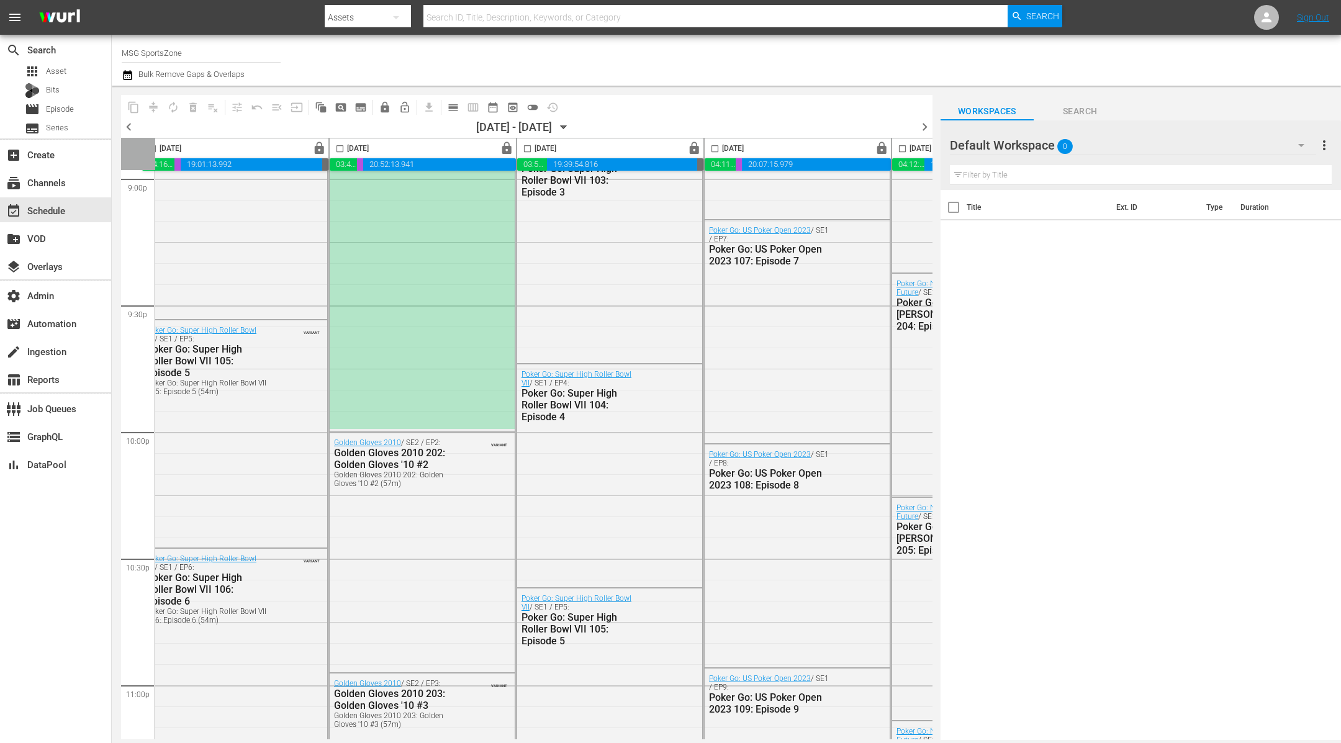
click at [389, 246] on div "*PLACEHOLDER EPISODE 9/13* Union Omaha at Westchester SC" at bounding box center [422, 51] width 185 height 756
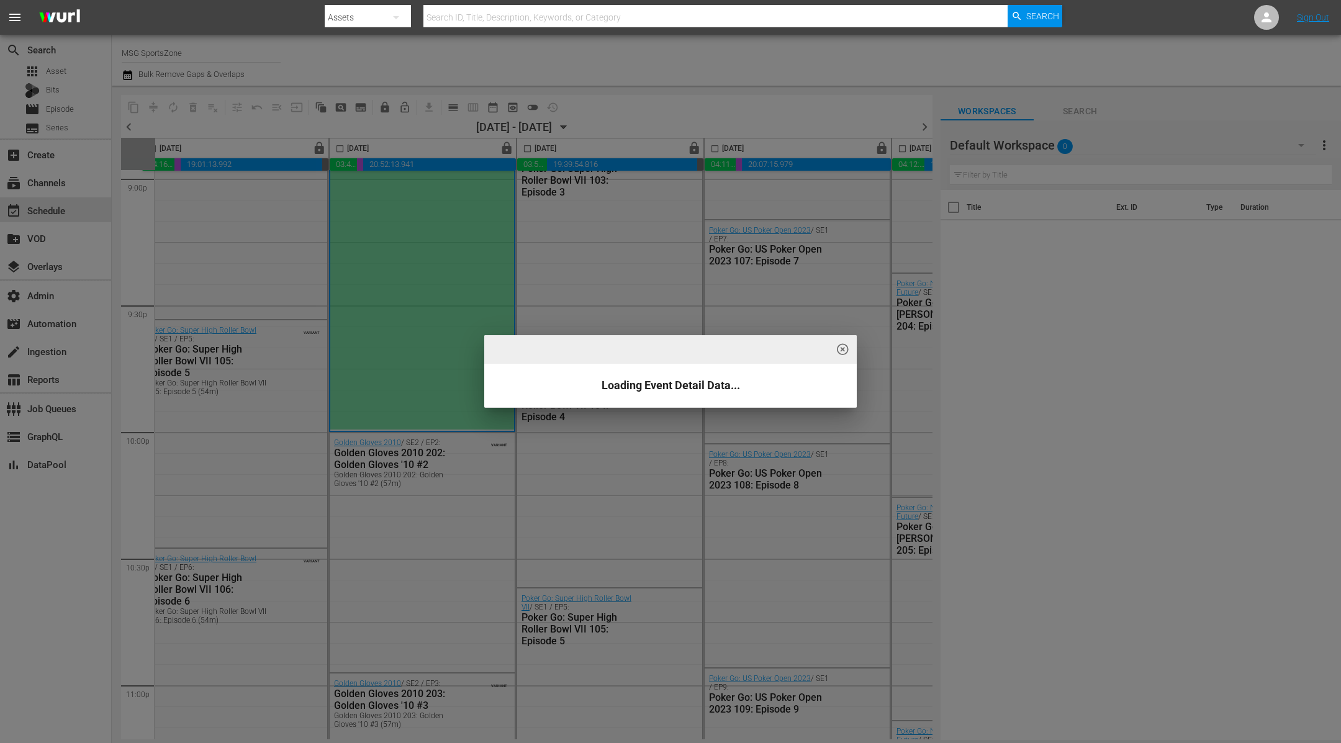
click at [390, 245] on div "highlight_off_icon Loading Event Detail Data..." at bounding box center [670, 371] width 1341 height 743
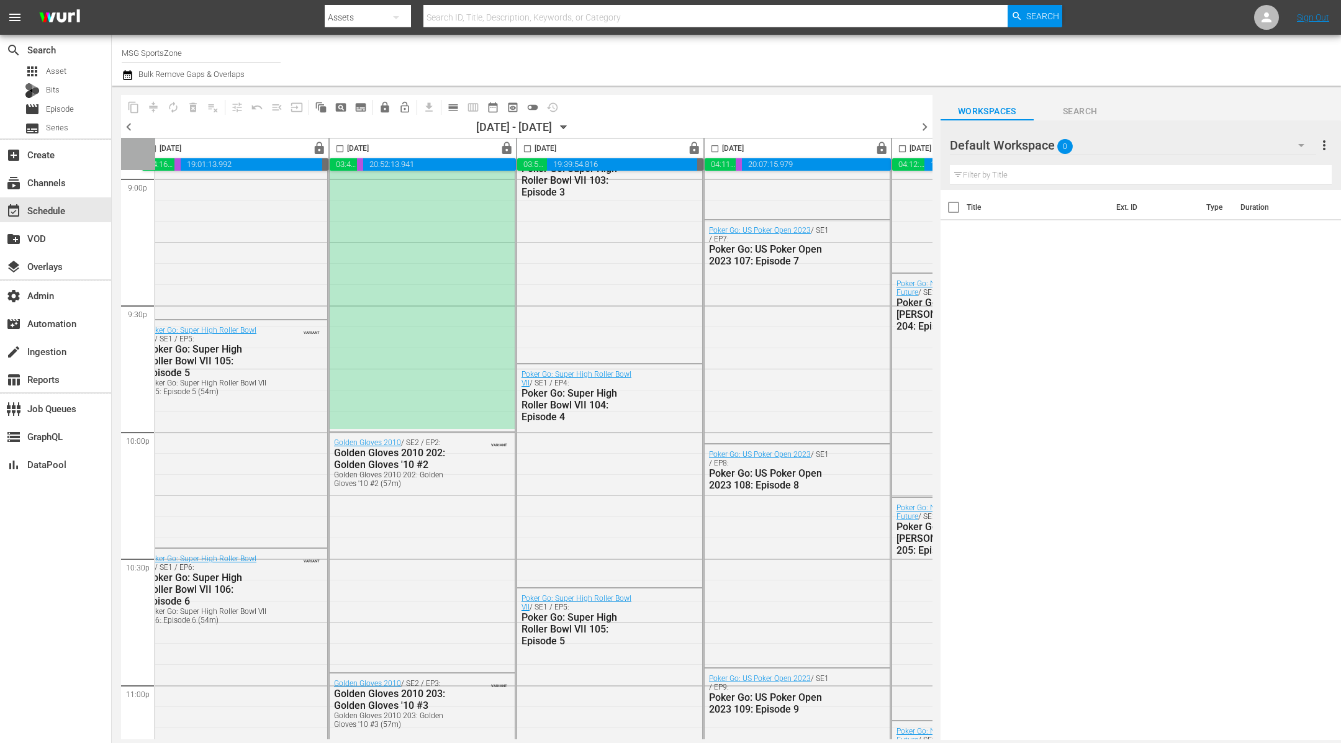
click at [390, 245] on div "*PLACEHOLDER EPISODE 9/13* Union Omaha at Westchester SC" at bounding box center [422, 51] width 185 height 756
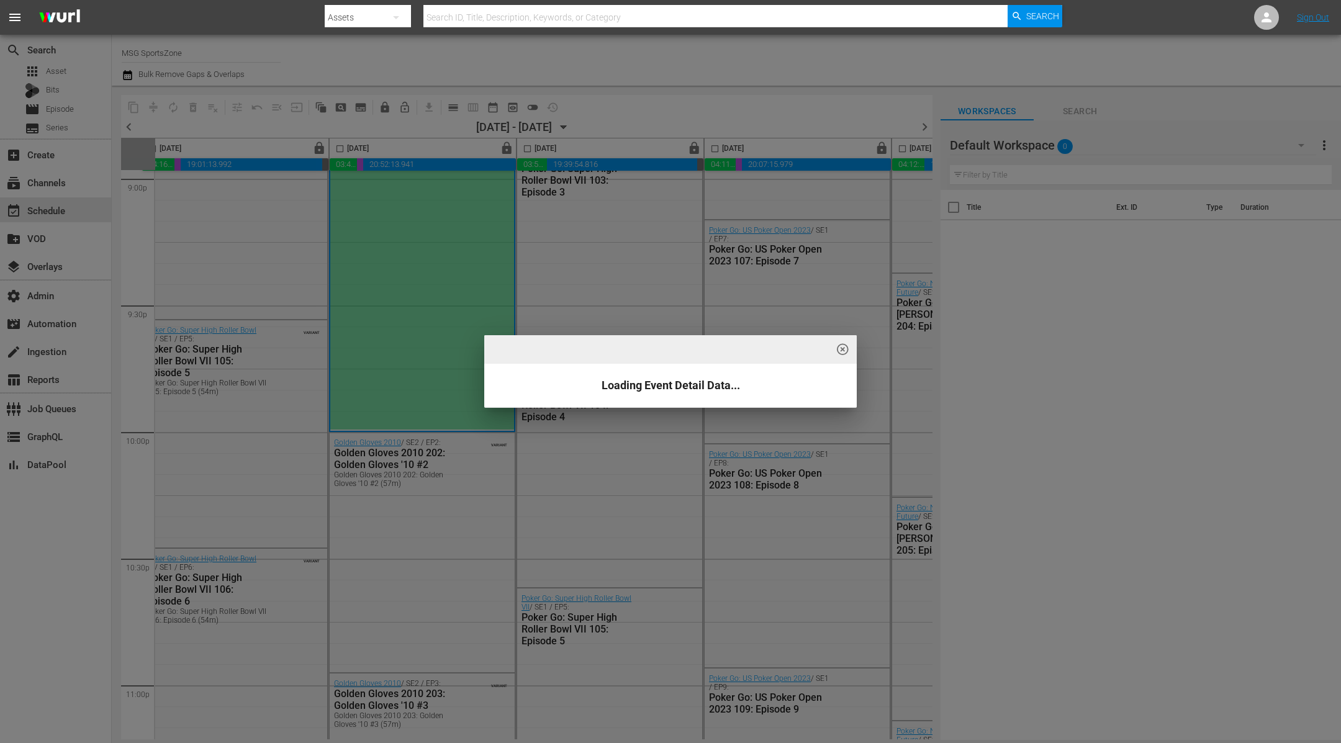
click at [391, 244] on div "highlight_off_icon Loading Event Detail Data..." at bounding box center [670, 371] width 1341 height 743
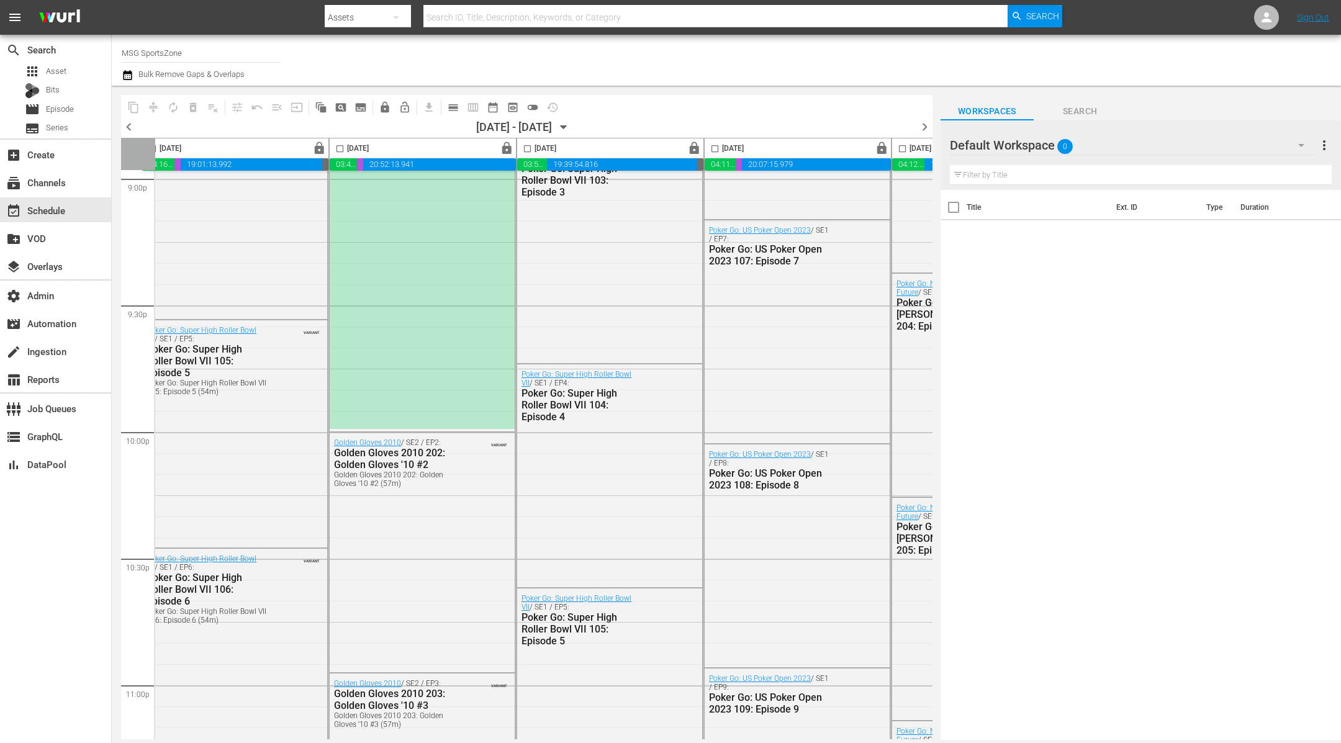
click at [391, 244] on div "highlight_off_icon Loading Event Detail Data..." at bounding box center [670, 371] width 1341 height 743
click at [391, 244] on div "*PLACEHOLDER EPISODE 9/13* Union Omaha at Westchester SC" at bounding box center [422, 51] width 185 height 756
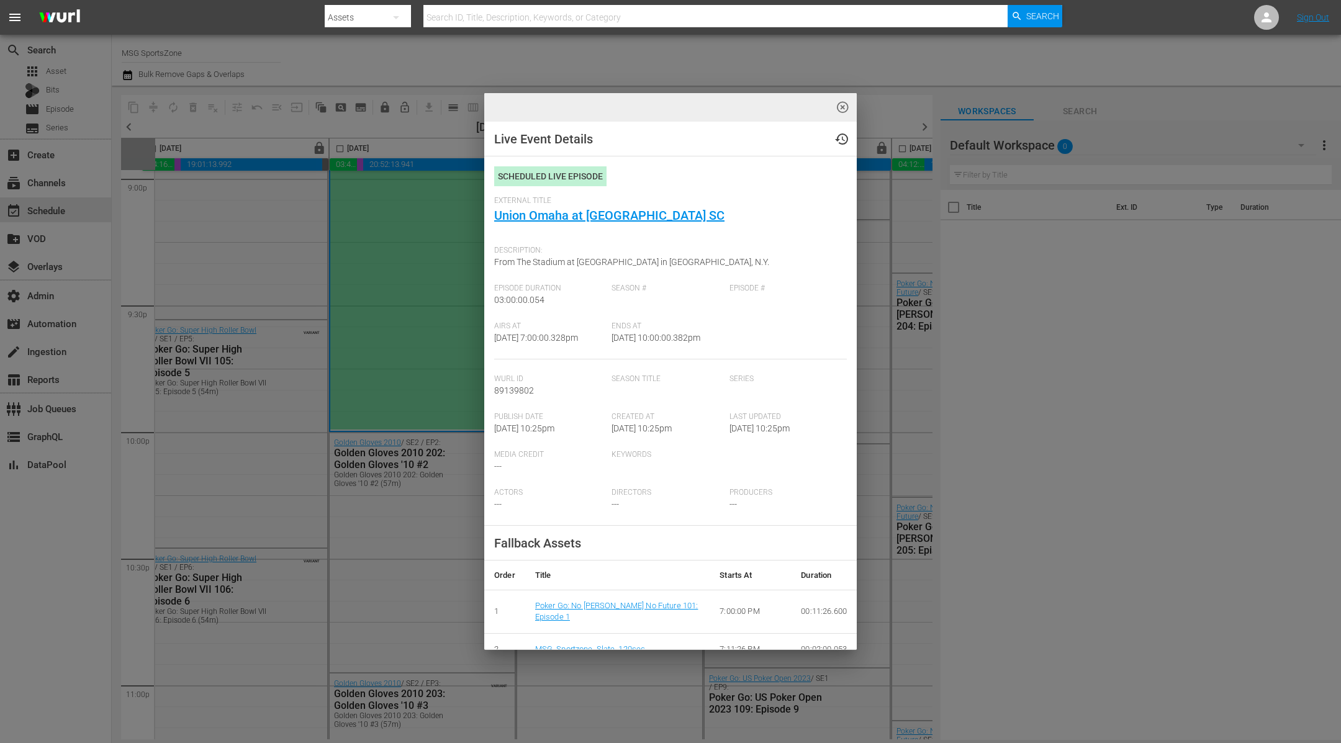
click at [768, 102] on div "highlight_off_icon" at bounding box center [670, 107] width 373 height 29
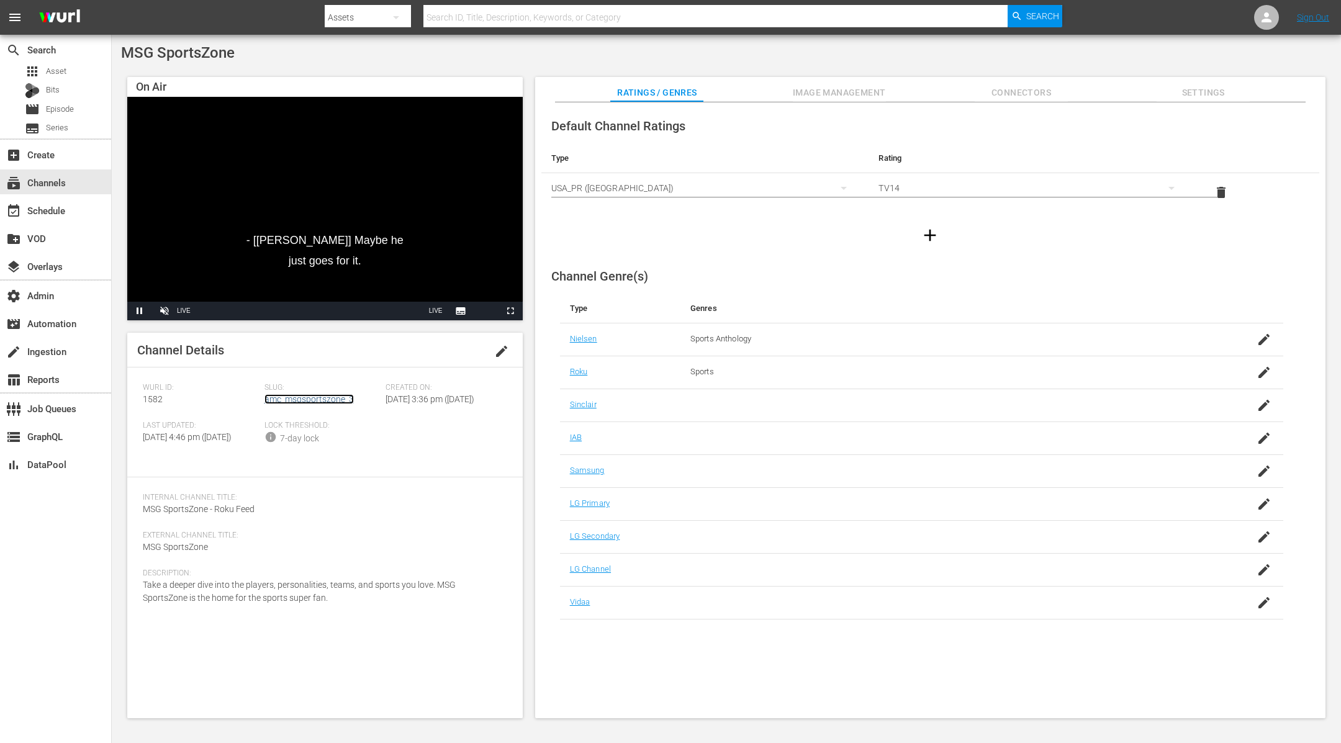
click at [338, 399] on link "amc_msgsportszone_3" at bounding box center [309, 399] width 89 height 10
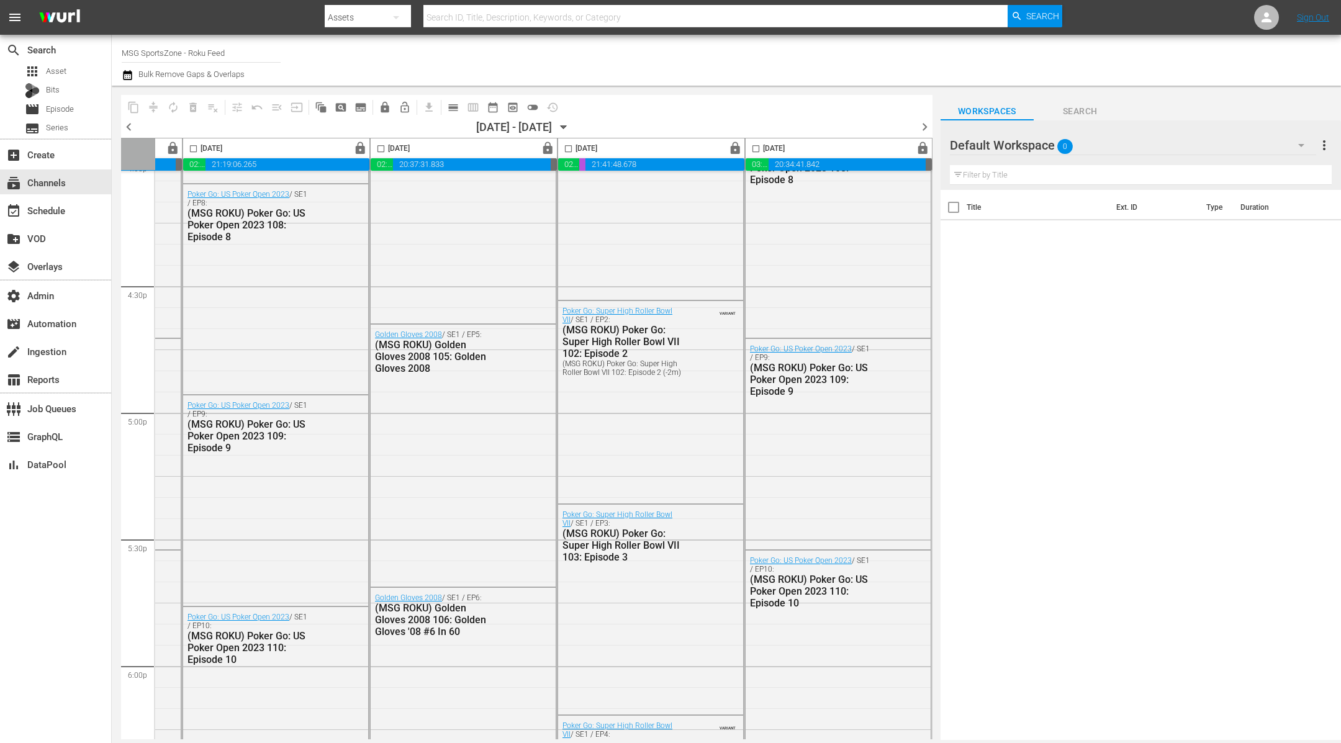
scroll to position [4527, 539]
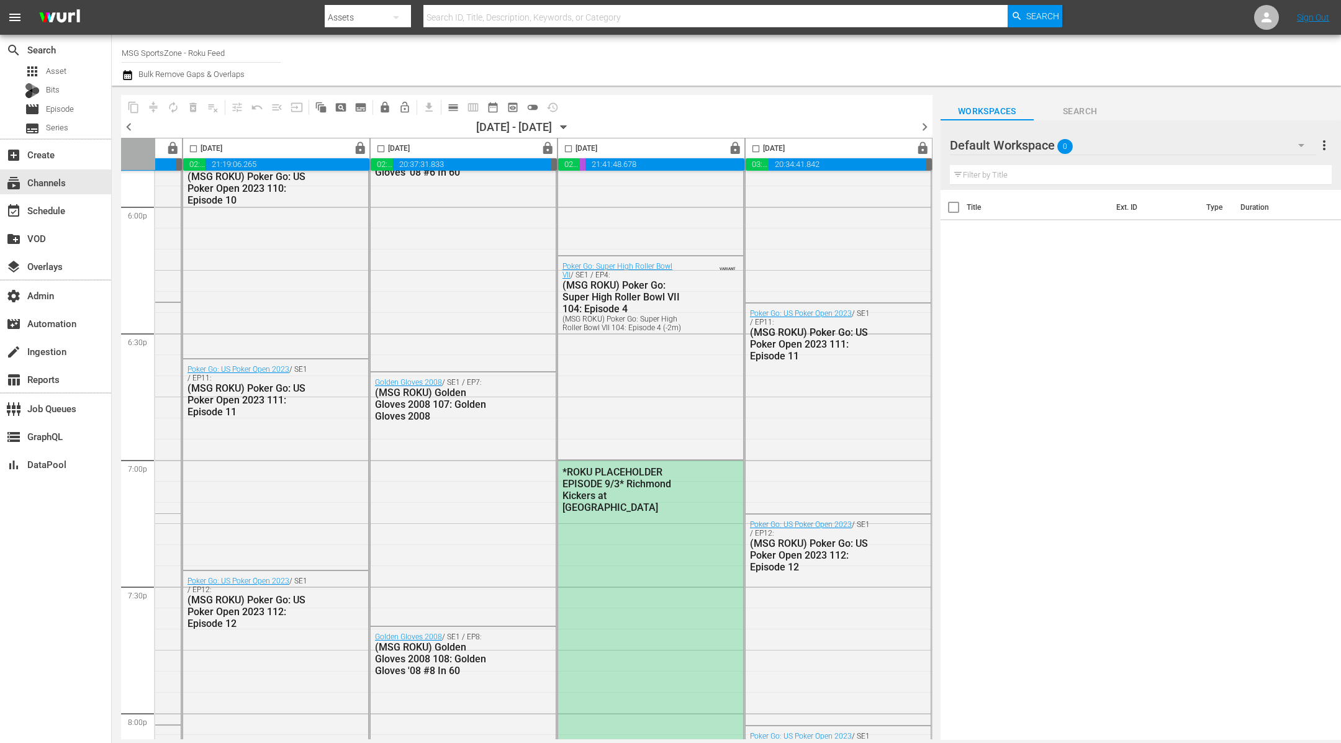
click at [674, 499] on div "*ROKU PLACEHOLDER EPISODE 9/3* Richmond Kickers at [GEOGRAPHIC_DATA]" at bounding box center [624, 489] width 122 height 47
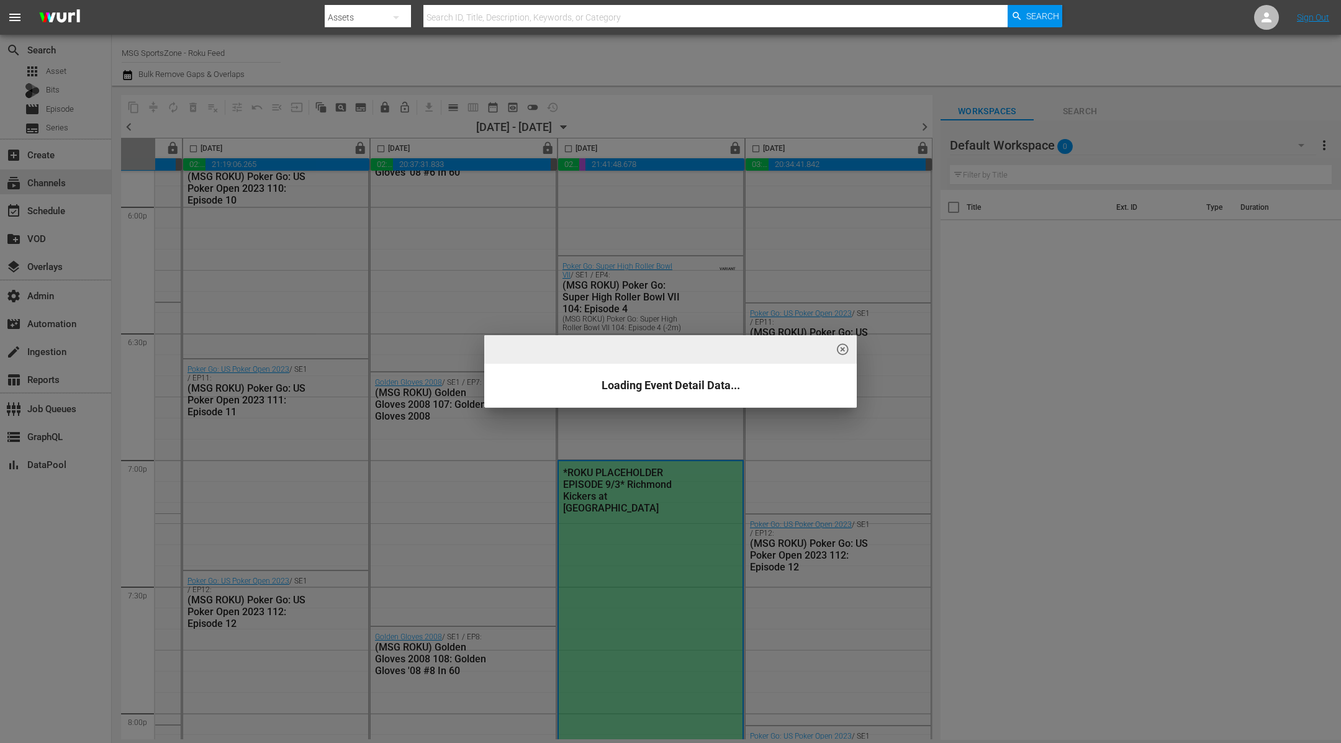
click at [652, 502] on div "highlight_off_icon Loading Event Detail Data..." at bounding box center [670, 371] width 1341 height 743
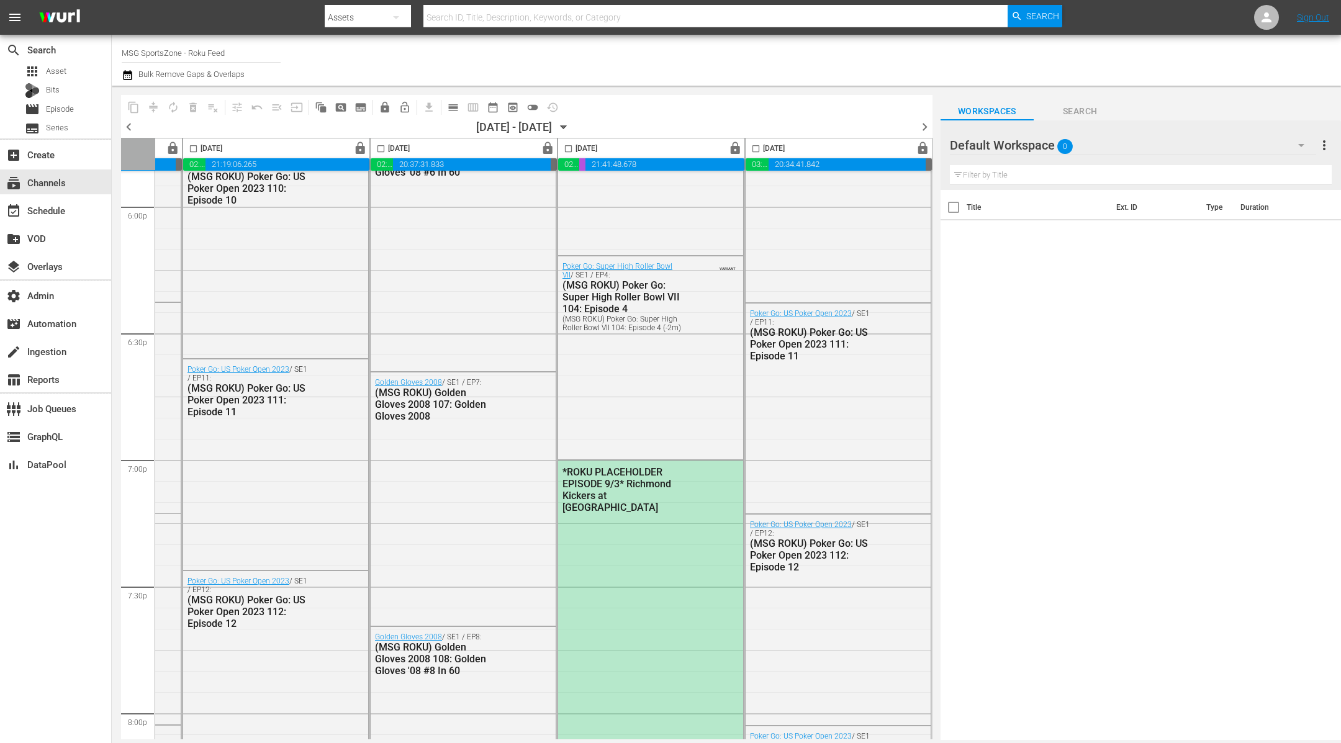
click at [652, 502] on div "*ROKU PLACEHOLDER EPISODE 9/3* Richmond Kickers at [GEOGRAPHIC_DATA]" at bounding box center [650, 489] width 185 height 57
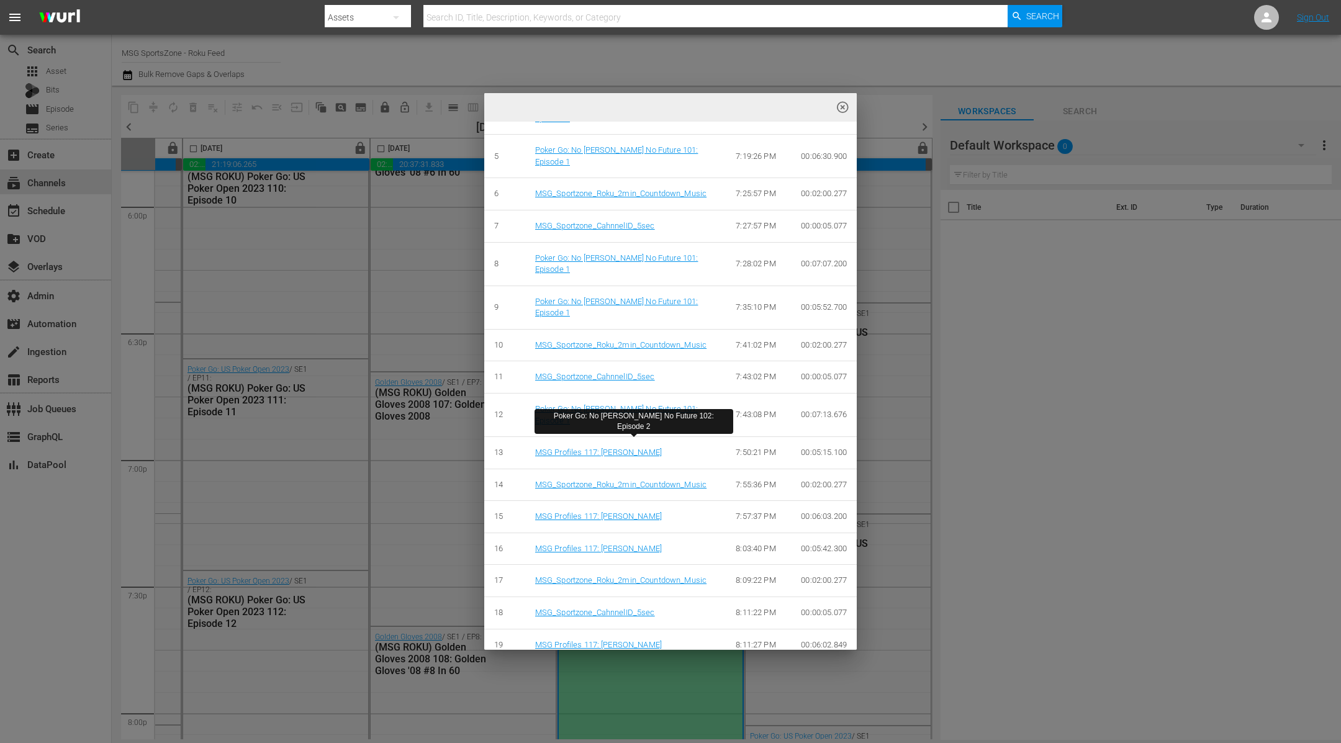
scroll to position [0, 0]
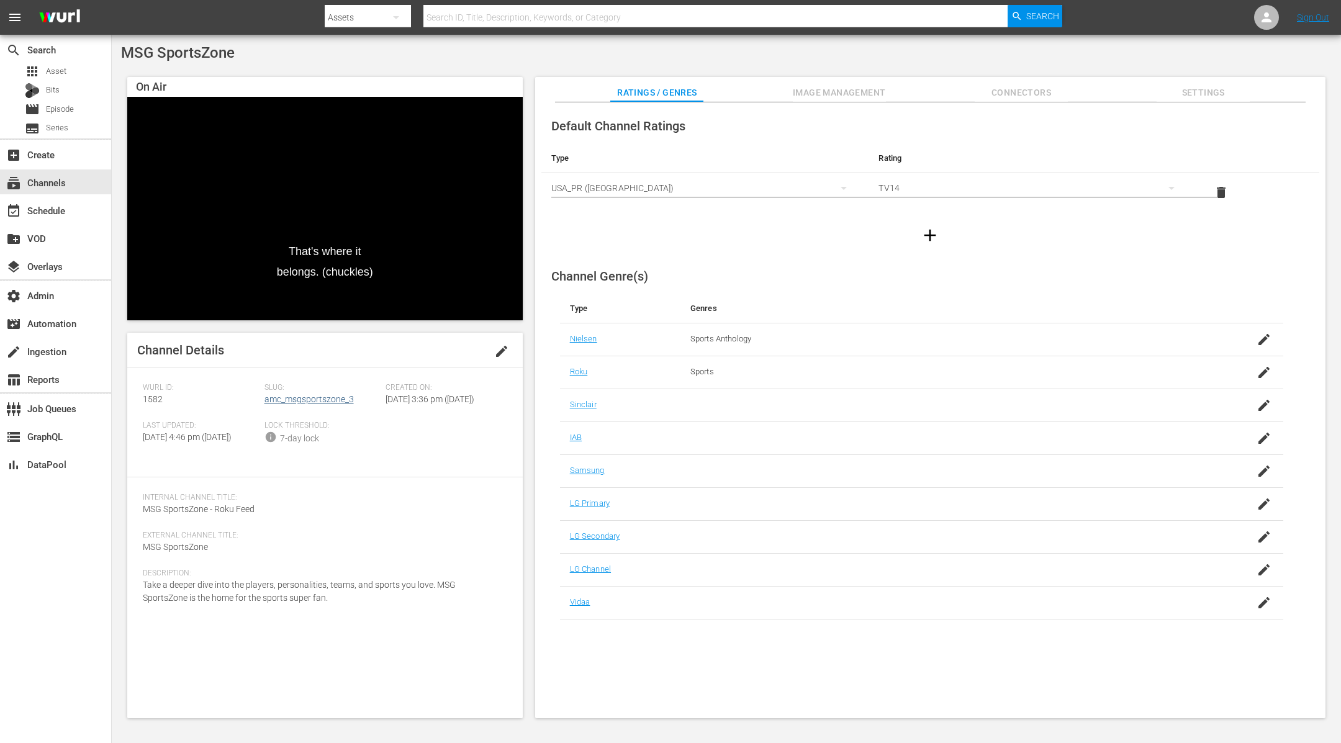
click at [314, 398] on link "amc_msgsportszone_3" at bounding box center [309, 399] width 89 height 10
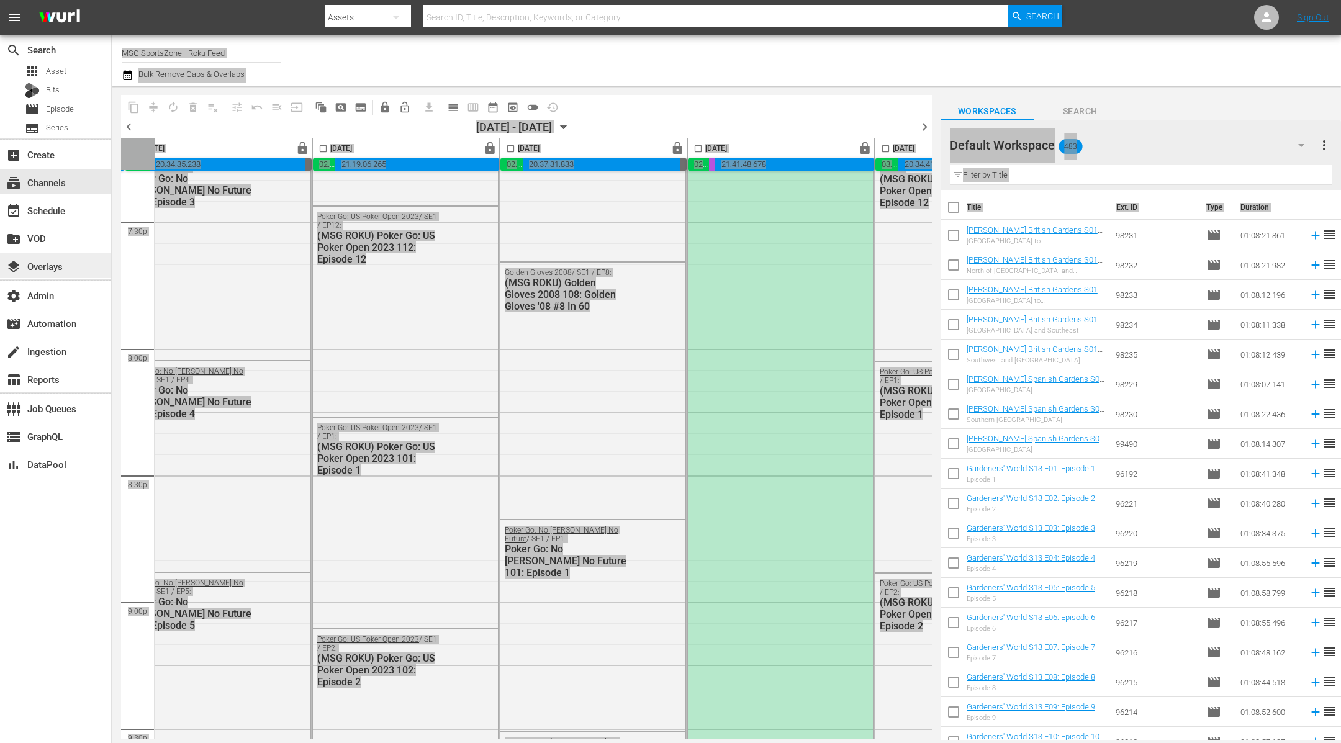
scroll to position [4604, 405]
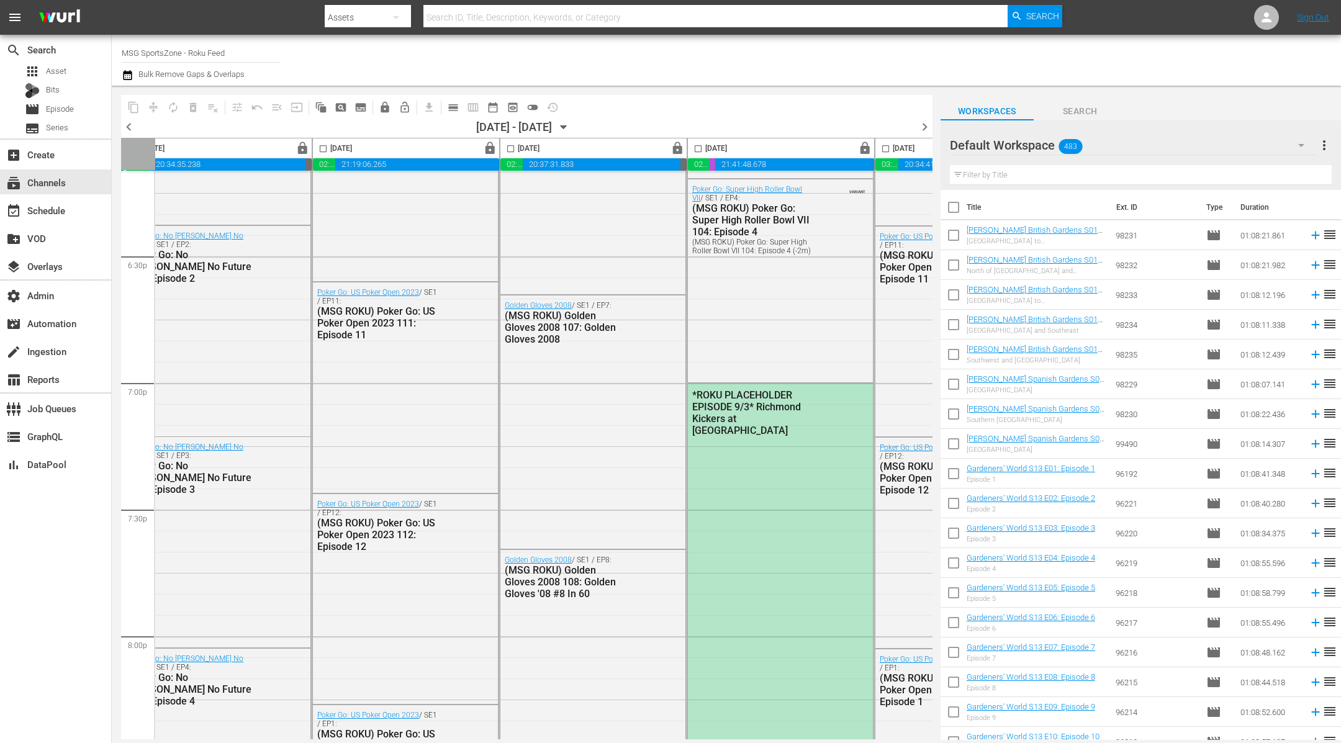
click at [826, 400] on div "*ROKU PLACEHOLDER EPISODE 9/3* Richmond Kickers at [GEOGRAPHIC_DATA]" at bounding box center [780, 412] width 185 height 57
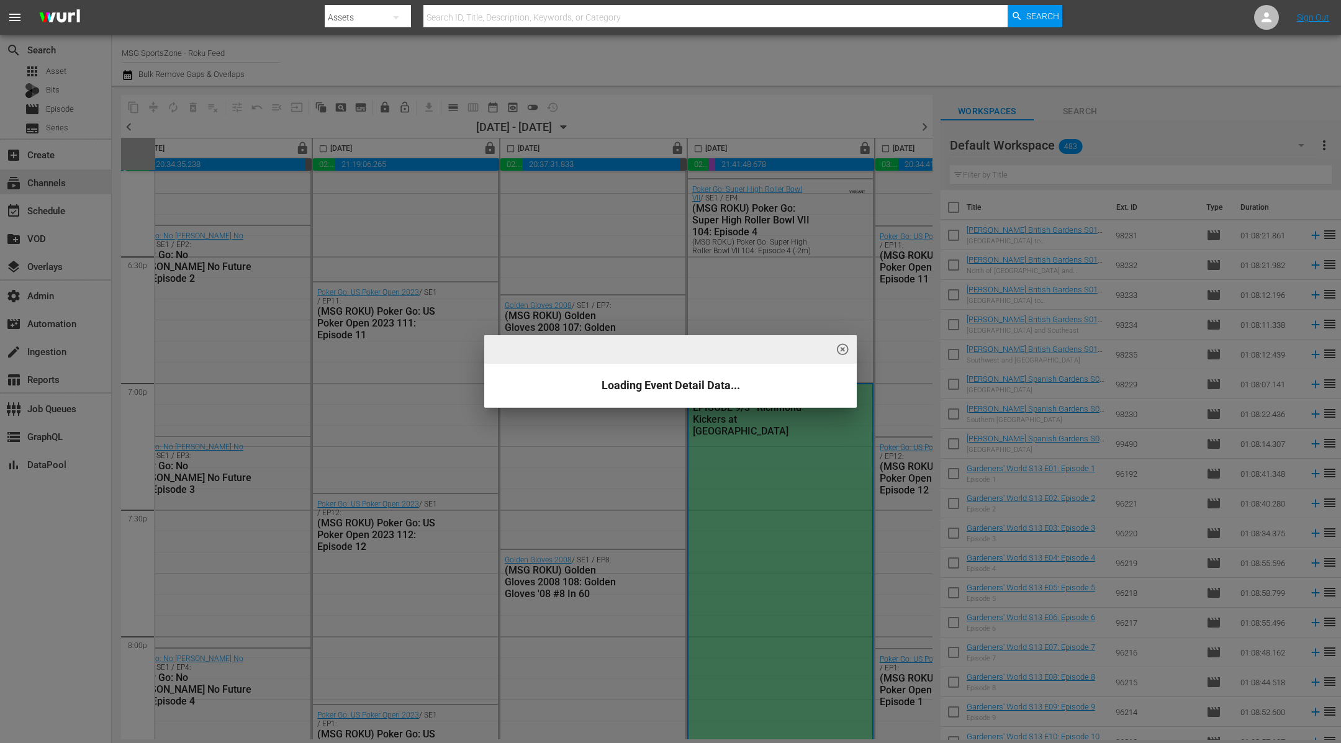
click at [807, 443] on div "highlight_off_icon Loading Event Detail Data..." at bounding box center [670, 371] width 1341 height 743
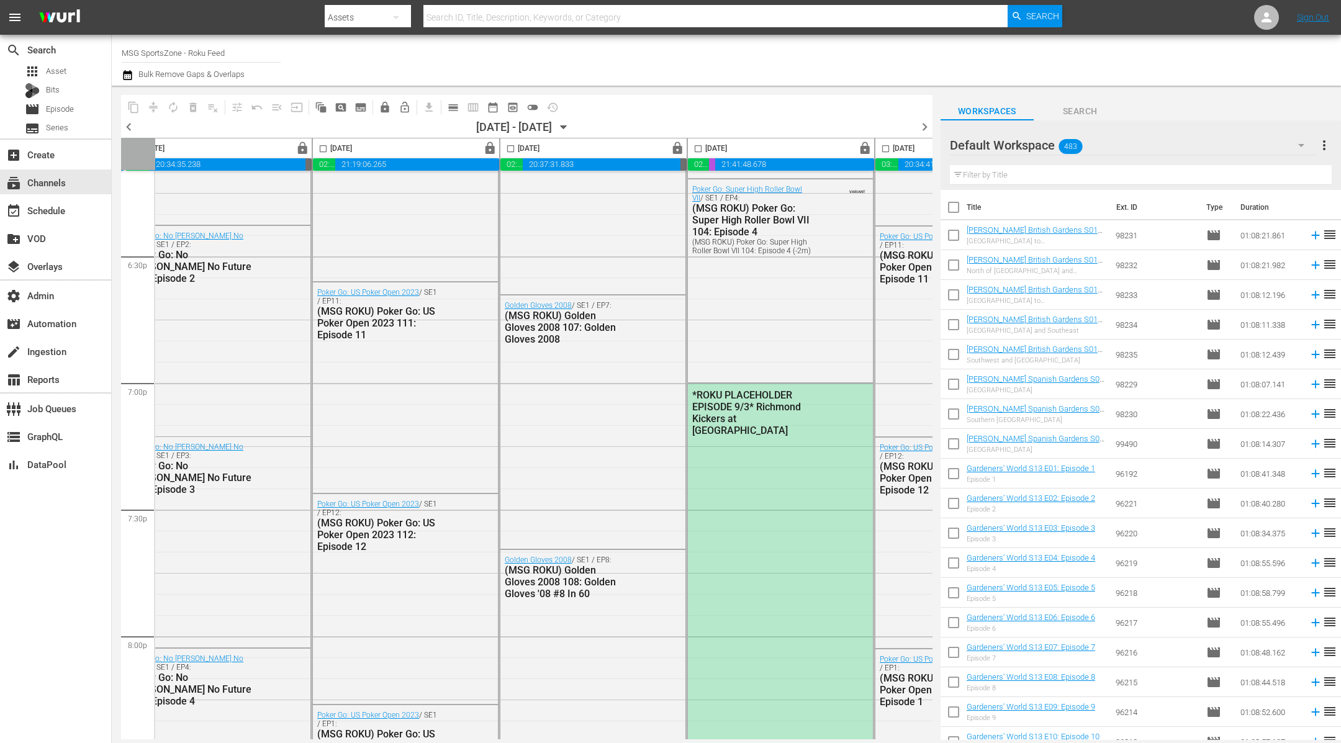
click at [808, 443] on div "highlight_off_icon Loading Event Detail Data..." at bounding box center [670, 371] width 1341 height 743
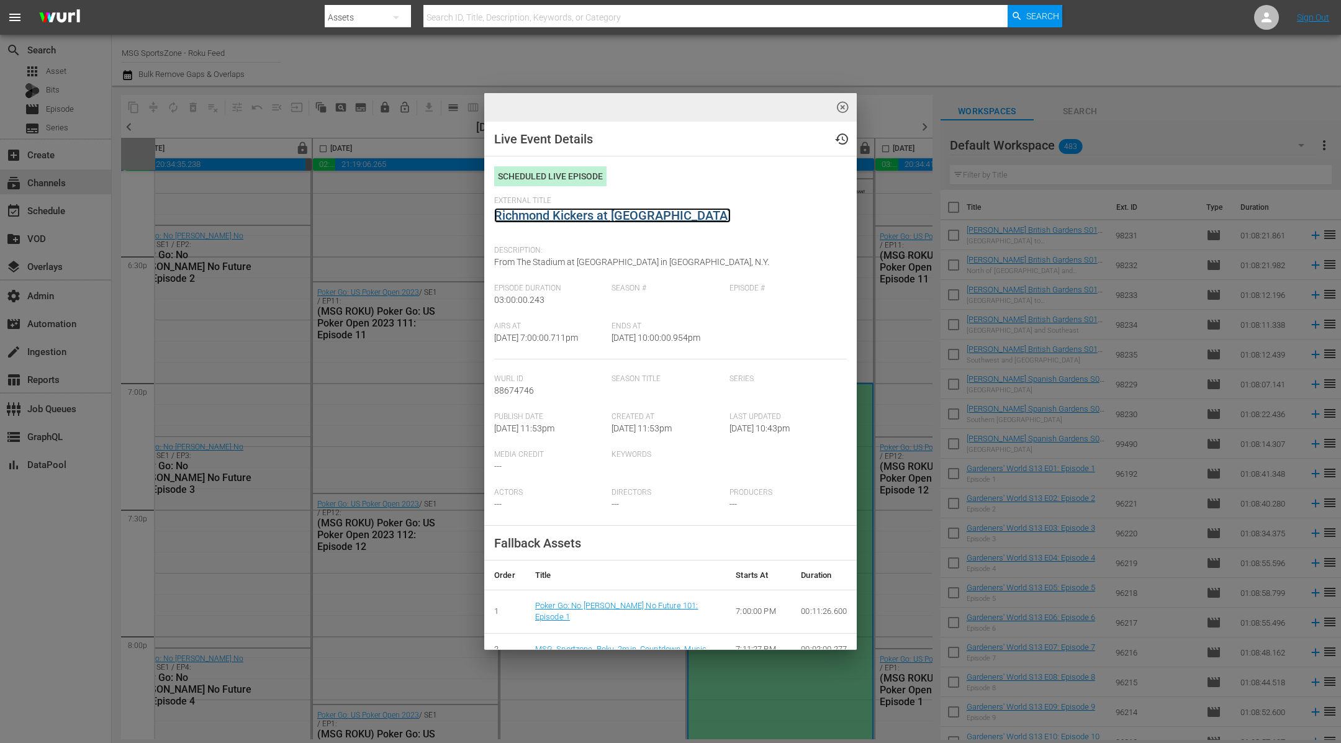
click at [545, 217] on link "Richmond Kickers at [GEOGRAPHIC_DATA]" at bounding box center [612, 215] width 237 height 15
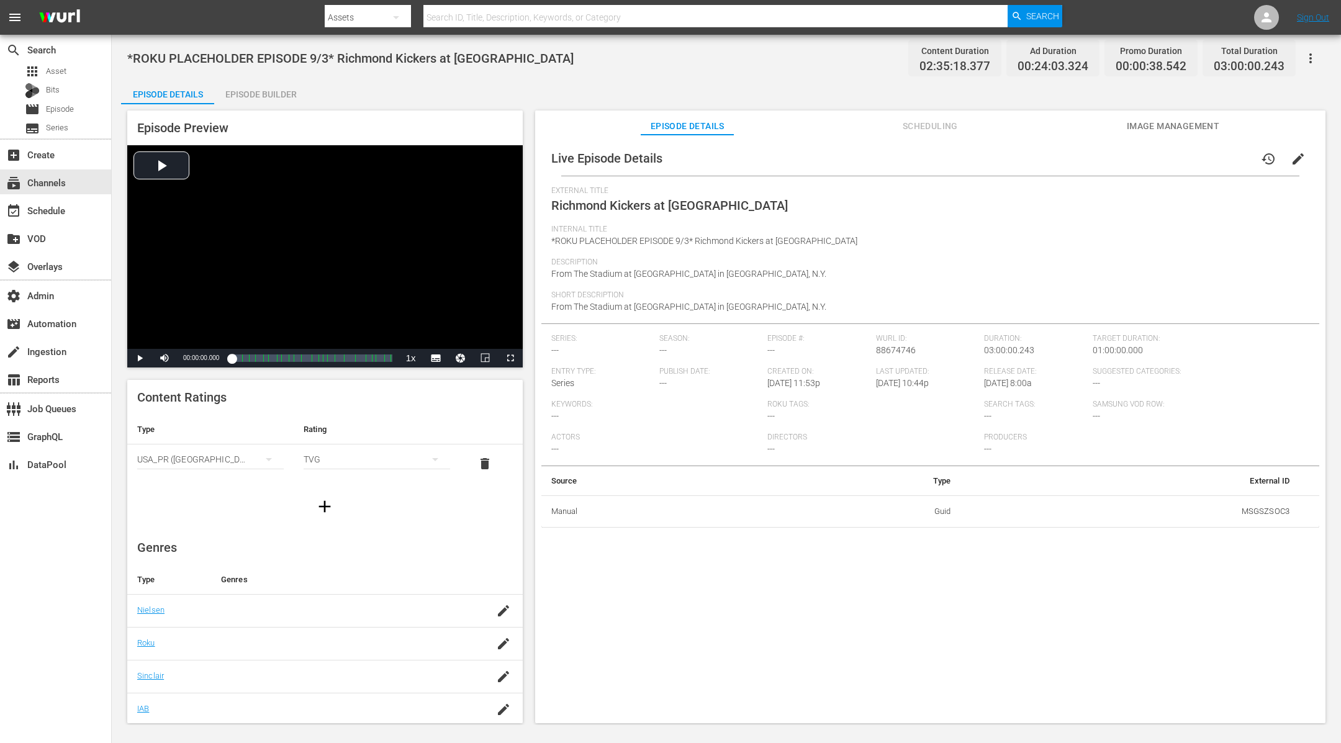
drag, startPoint x: 957, startPoint y: 107, endPoint x: 940, endPoint y: 125, distance: 24.2
click at [957, 109] on div "Episode Preview Video Player is loading. Play Video Play Mute Current Time 00:0…" at bounding box center [726, 418] width 1211 height 629
click at [936, 125] on span "Scheduling" at bounding box center [930, 127] width 93 height 16
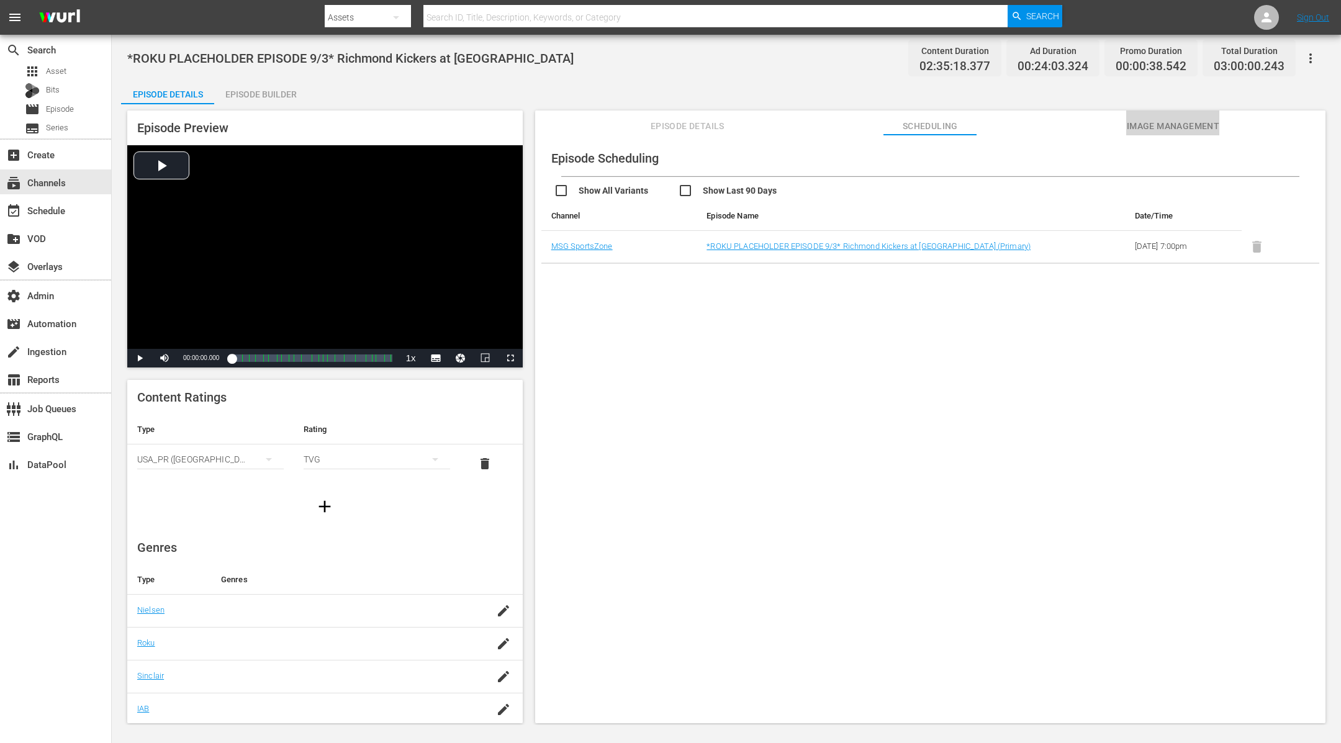
click at [1153, 125] on span "Image Management" at bounding box center [1172, 127] width 93 height 16
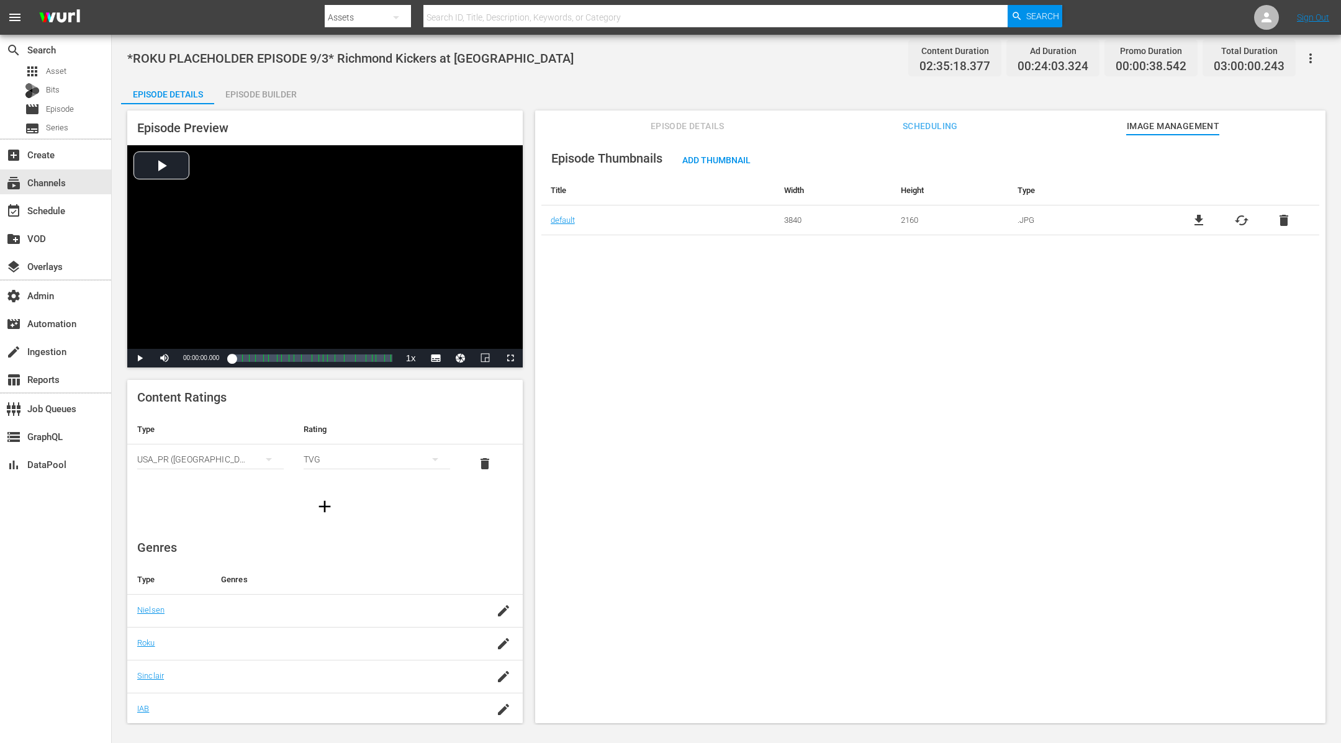
click at [941, 127] on span "Scheduling" at bounding box center [930, 127] width 93 height 16
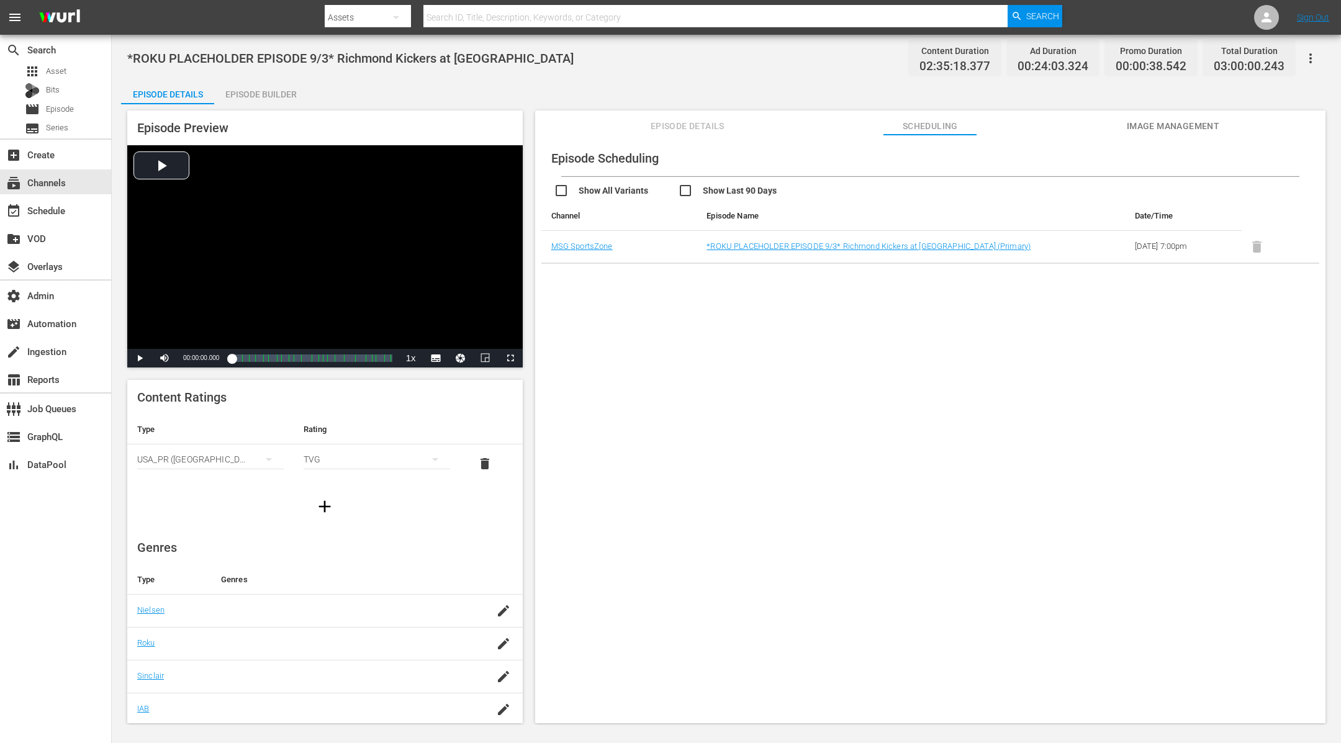
click at [690, 127] on span "Episode Details" at bounding box center [687, 127] width 93 height 16
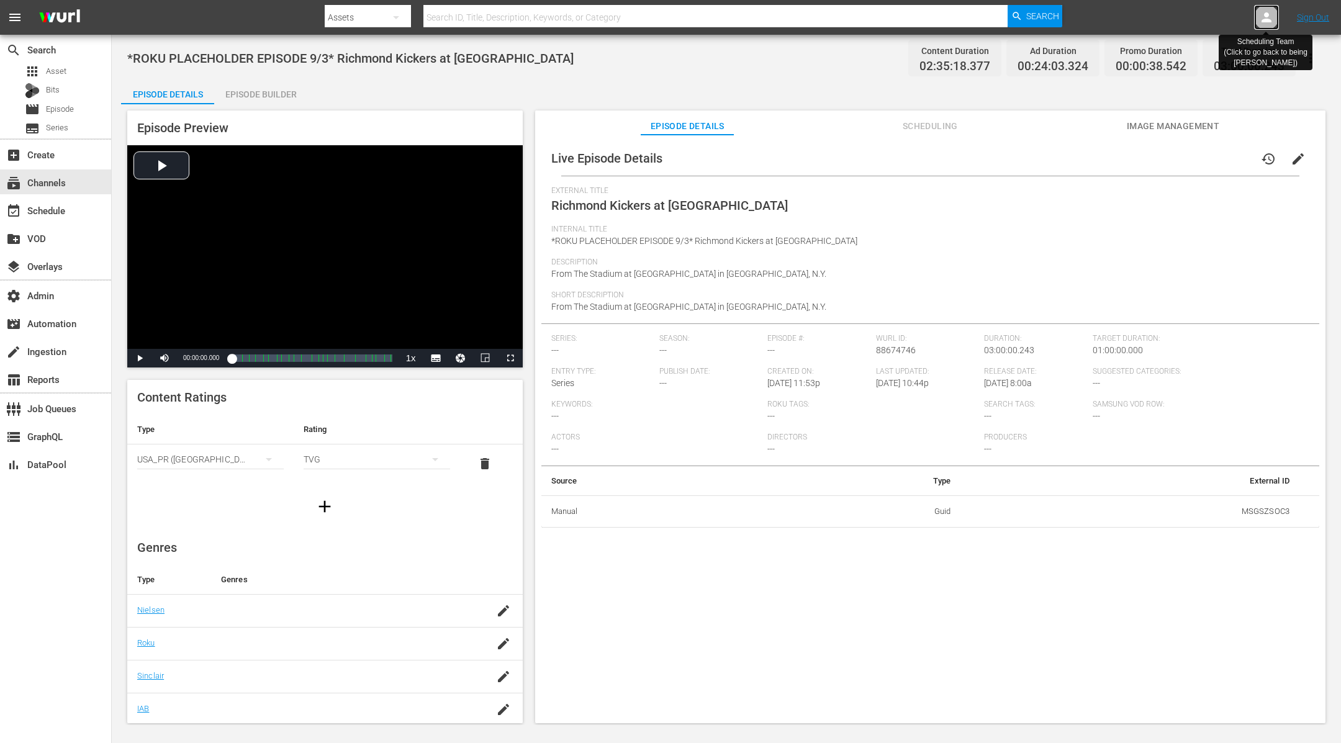
click at [1270, 17] on icon at bounding box center [1266, 17] width 15 height 15
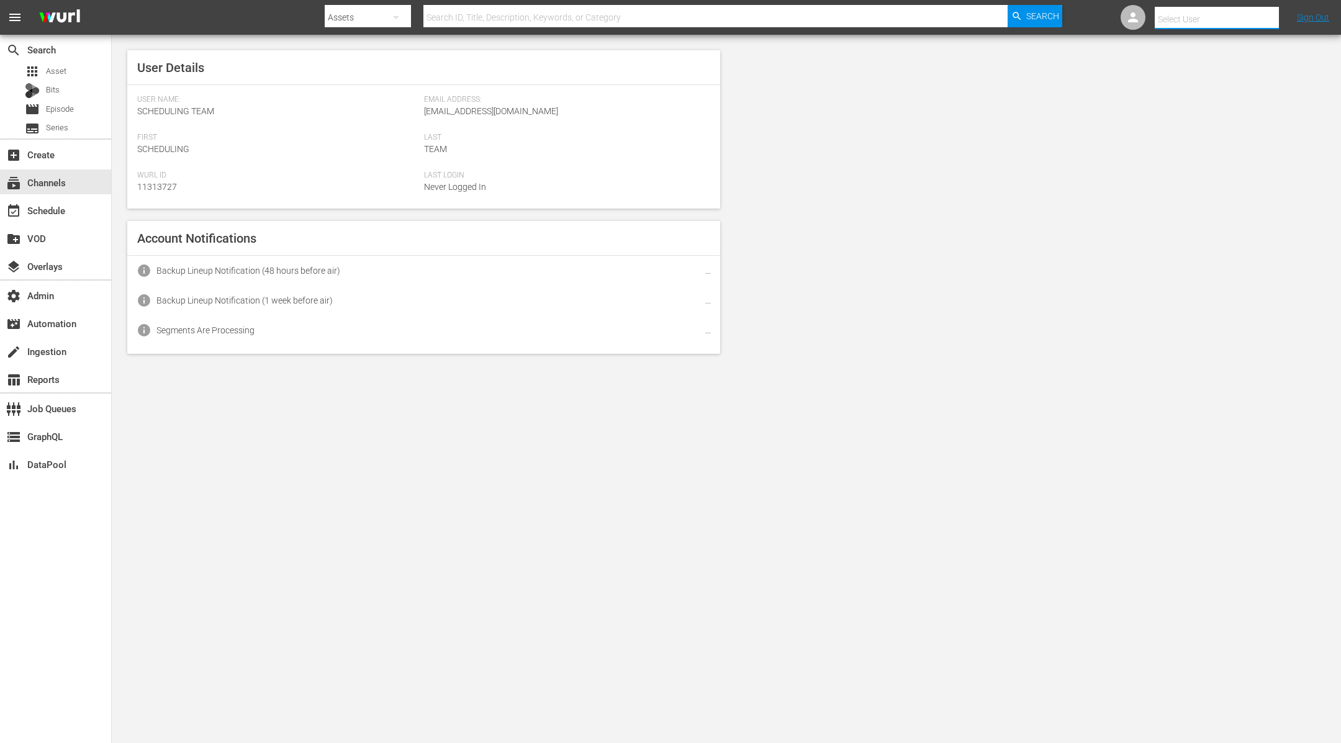
click at [1270, 17] on input "text" at bounding box center [1234, 19] width 159 height 30
click at [1131, 14] on icon at bounding box center [1133, 17] width 15 height 15
click at [1131, 14] on nav "menu Search By Assets Search ID, Title, Description, Keywords, or Category Sear…" at bounding box center [670, 17] width 1341 height 35
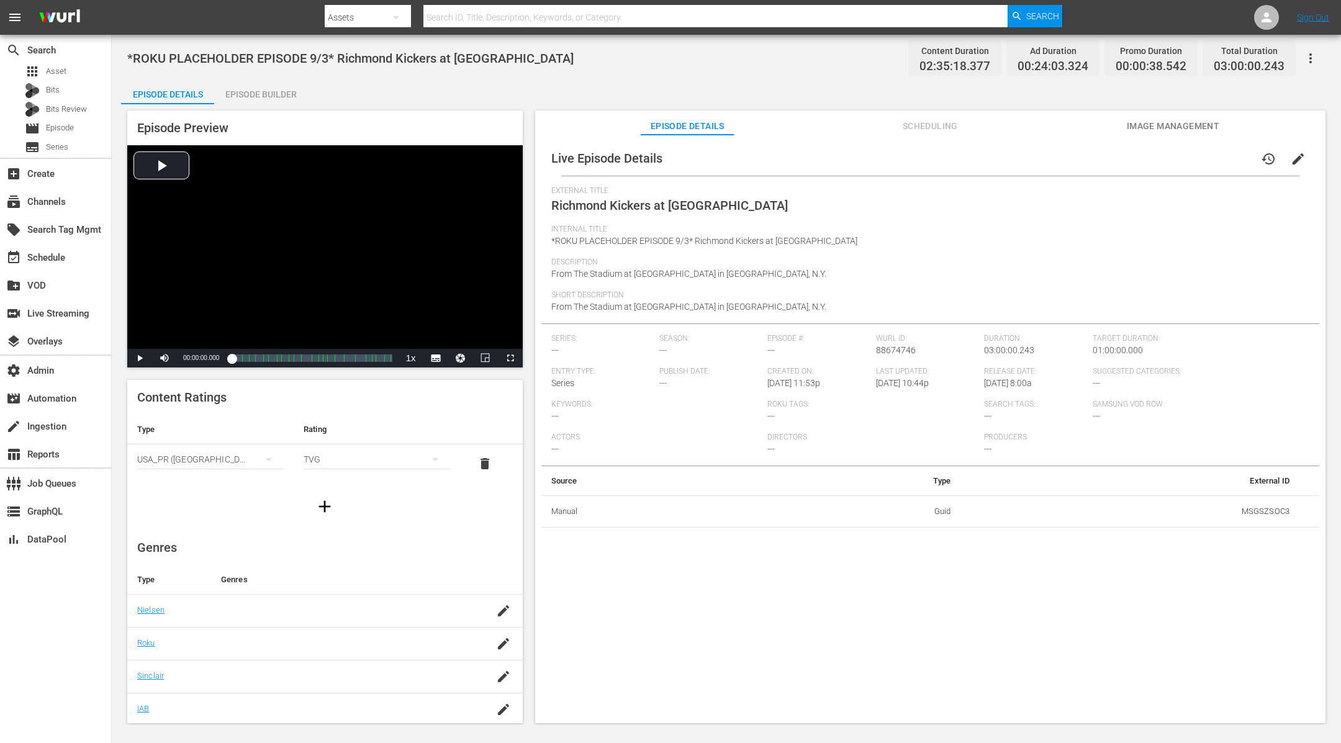
click at [926, 124] on span "Scheduling" at bounding box center [930, 127] width 93 height 16
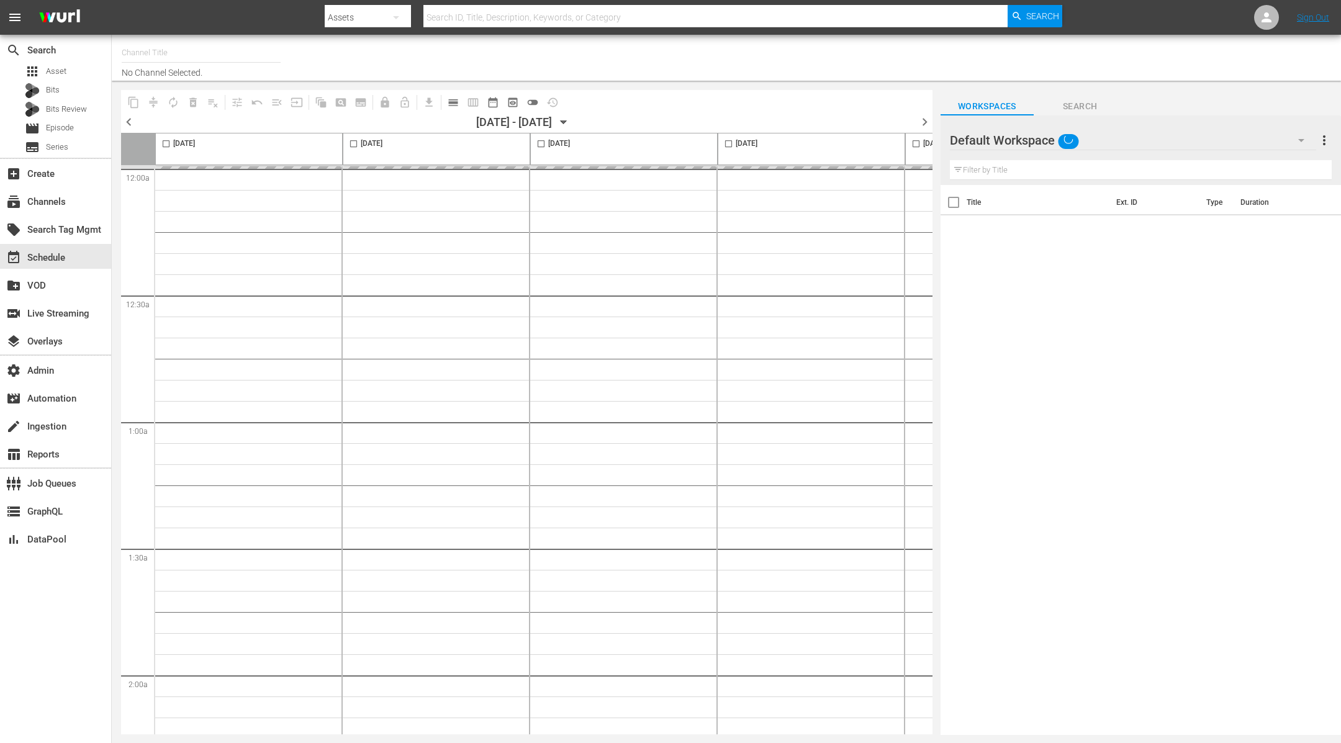
type input "MSG SportsZone - Roku Feed (1582)"
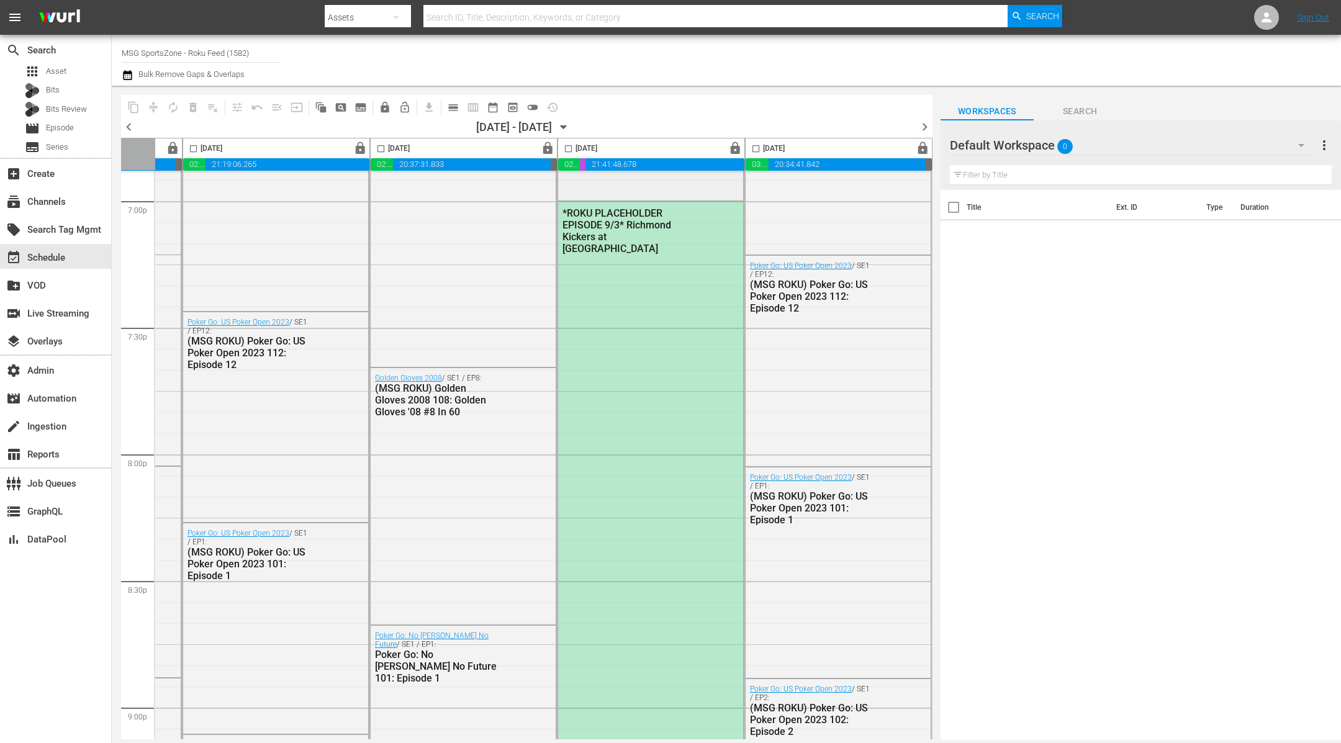
scroll to position [4700, 539]
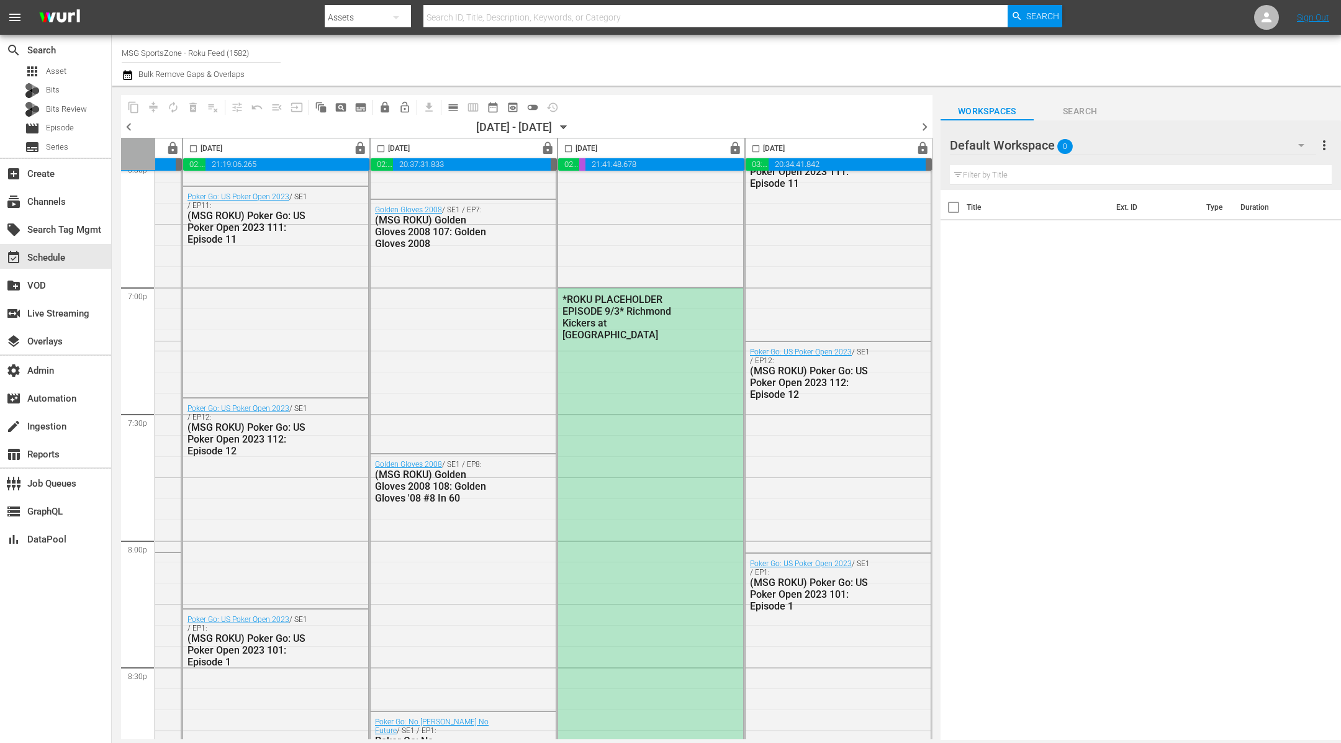
click at [663, 333] on div "*ROKU PLACEHOLDER EPISODE 9/3* Richmond Kickers at [GEOGRAPHIC_DATA]" at bounding box center [650, 666] width 185 height 756
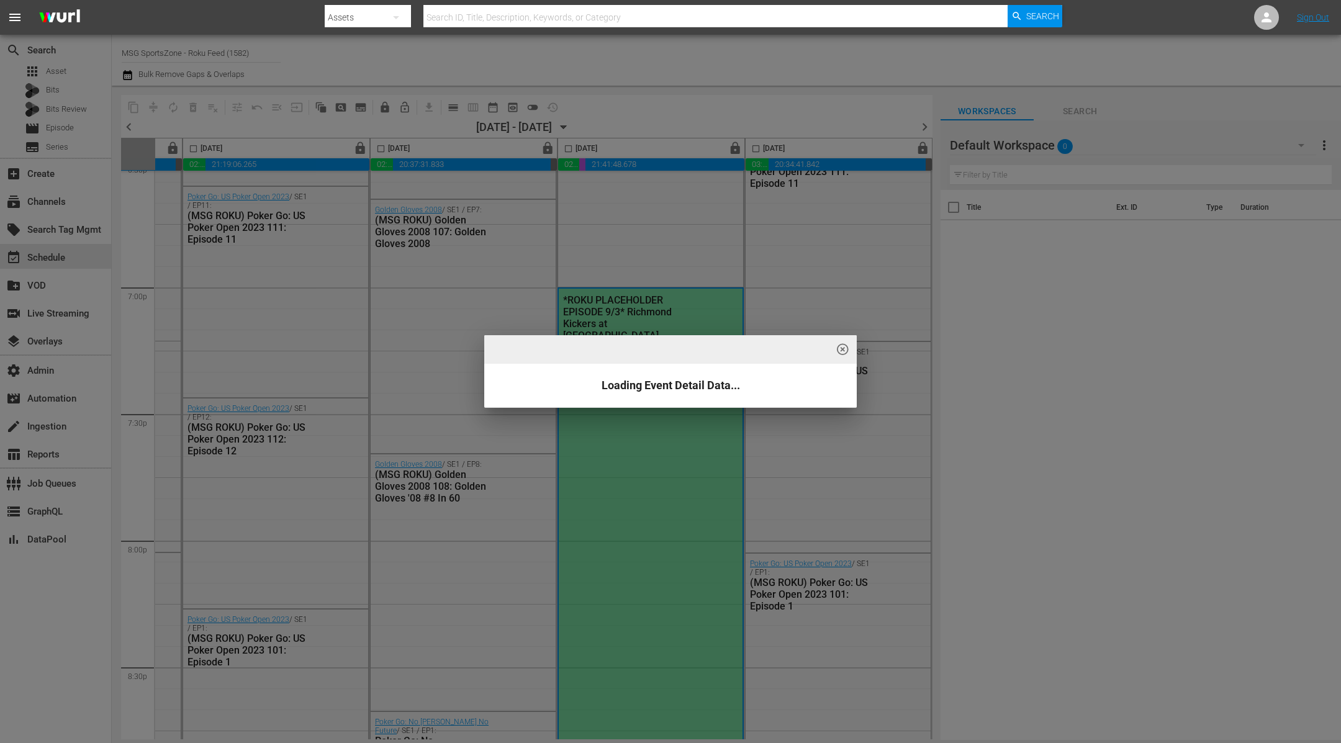
click at [687, 319] on div "highlight_off_icon Loading Event Detail Data..." at bounding box center [670, 371] width 1341 height 743
click at [692, 319] on div "highlight_off_icon Loading Event Detail Data..." at bounding box center [670, 371] width 1341 height 743
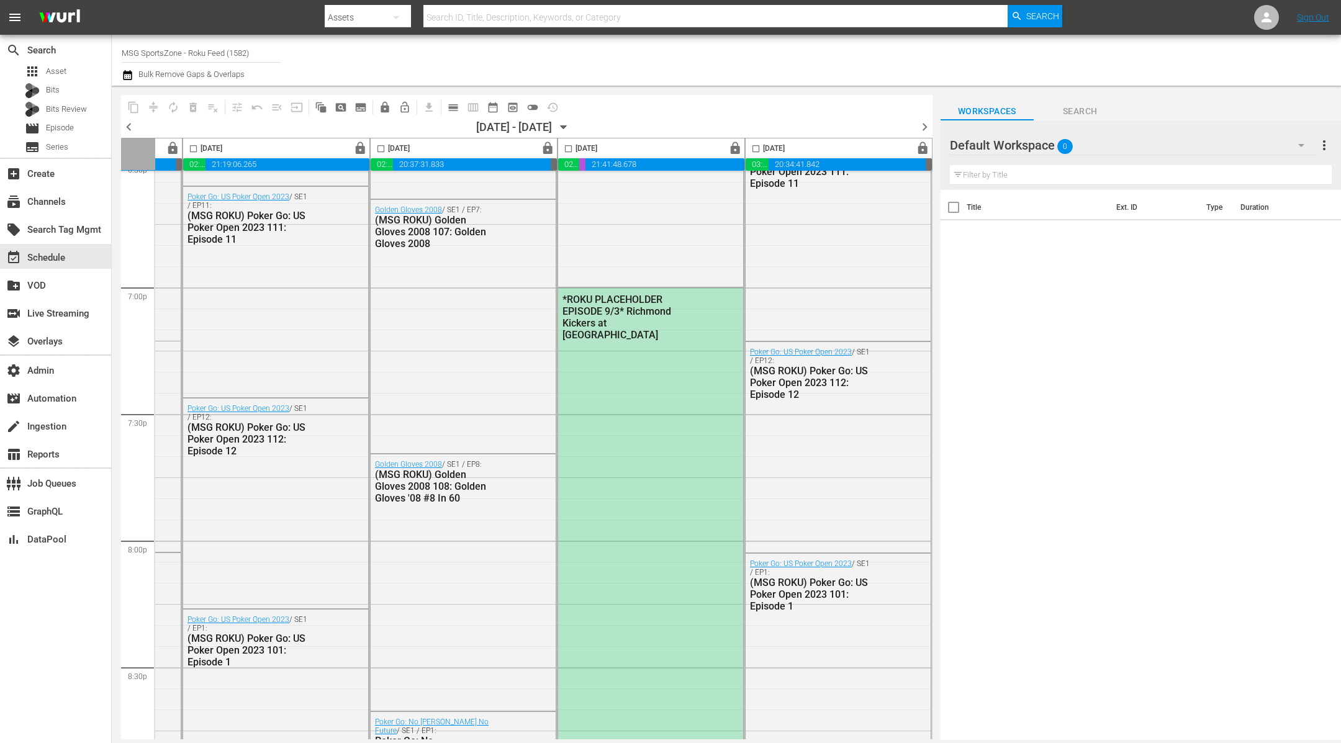
click at [699, 319] on div "*ROKU PLACEHOLDER EPISODE 9/3* Richmond Kickers at [GEOGRAPHIC_DATA]" at bounding box center [650, 316] width 185 height 57
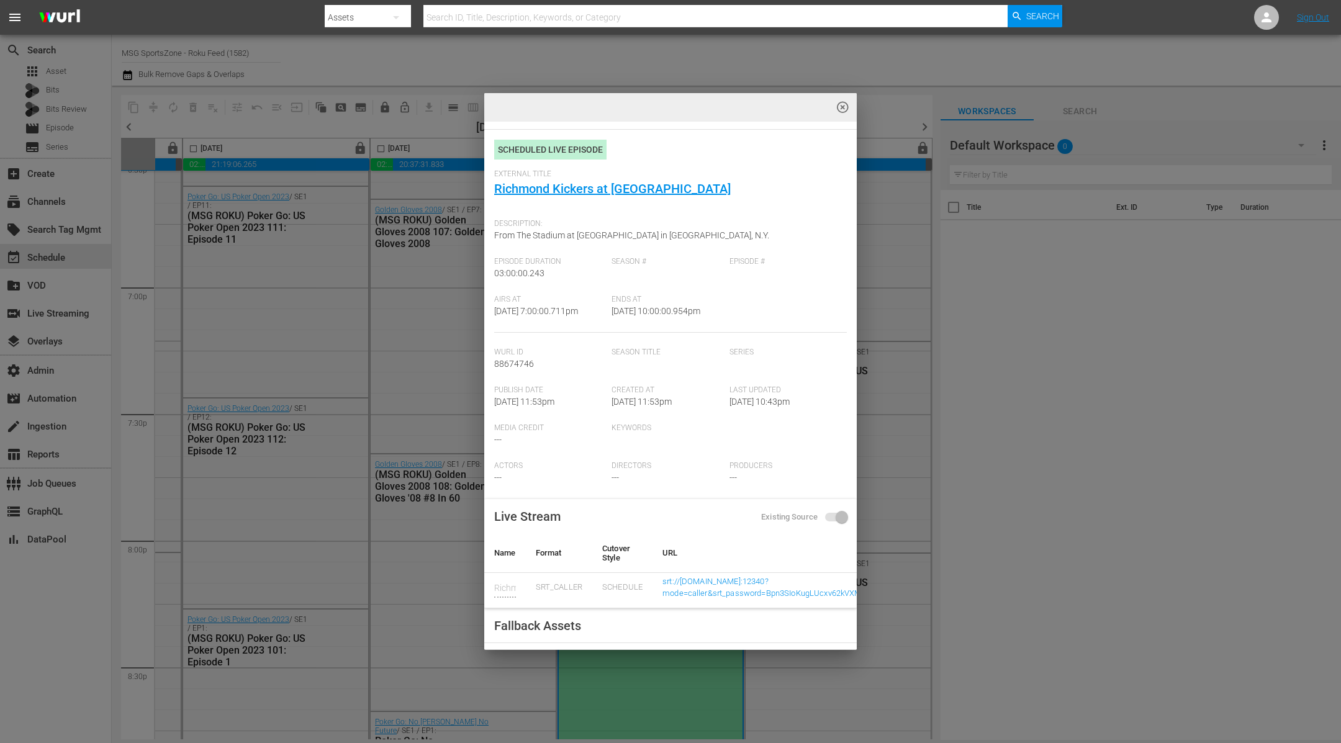
scroll to position [17, 0]
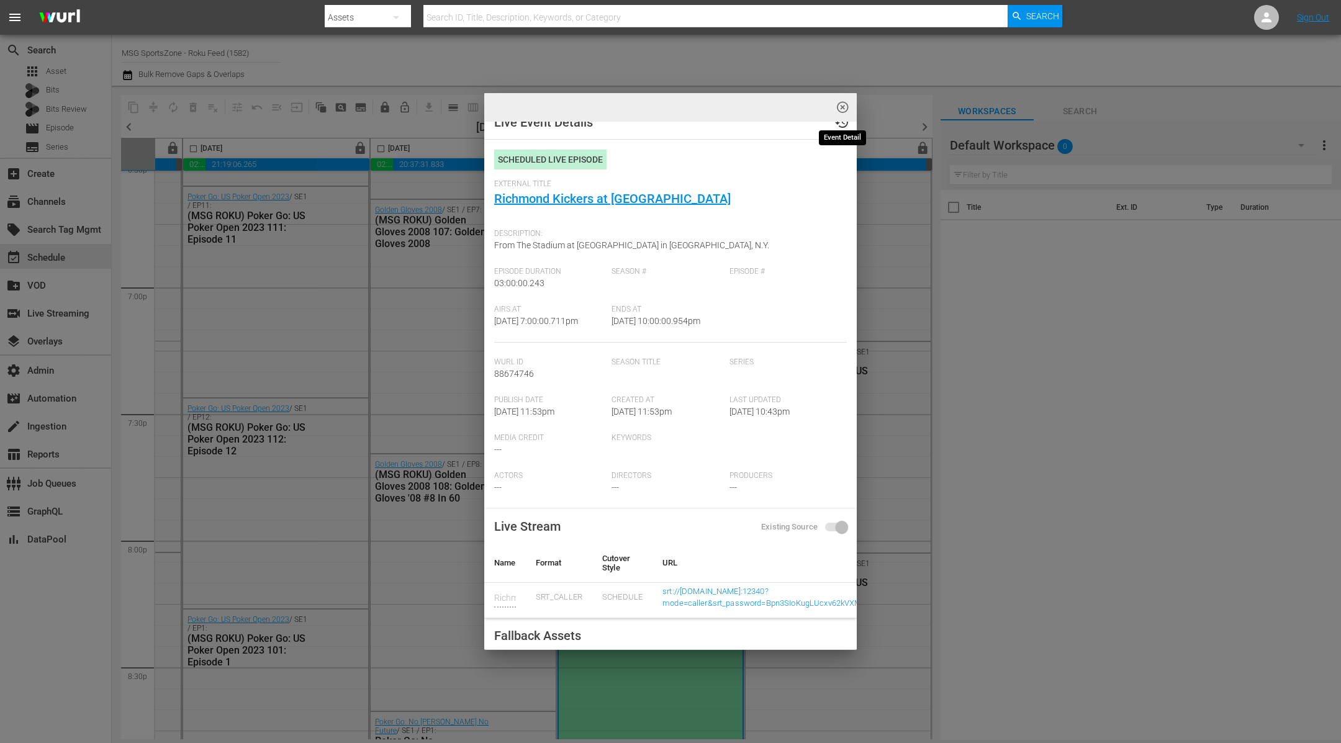
click at [845, 104] on span "highlight_off_icon" at bounding box center [843, 108] width 14 height 14
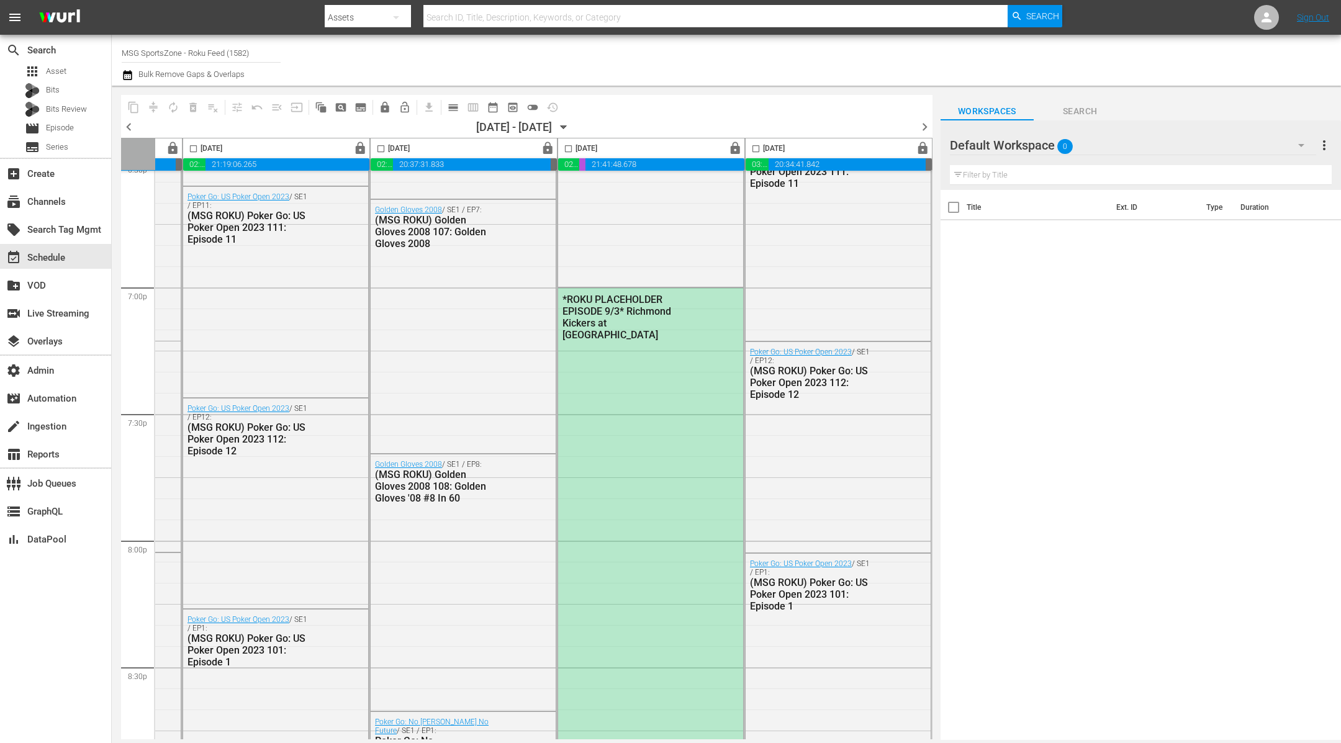
click at [926, 127] on span "chevron_right" at bounding box center [925, 127] width 16 height 16
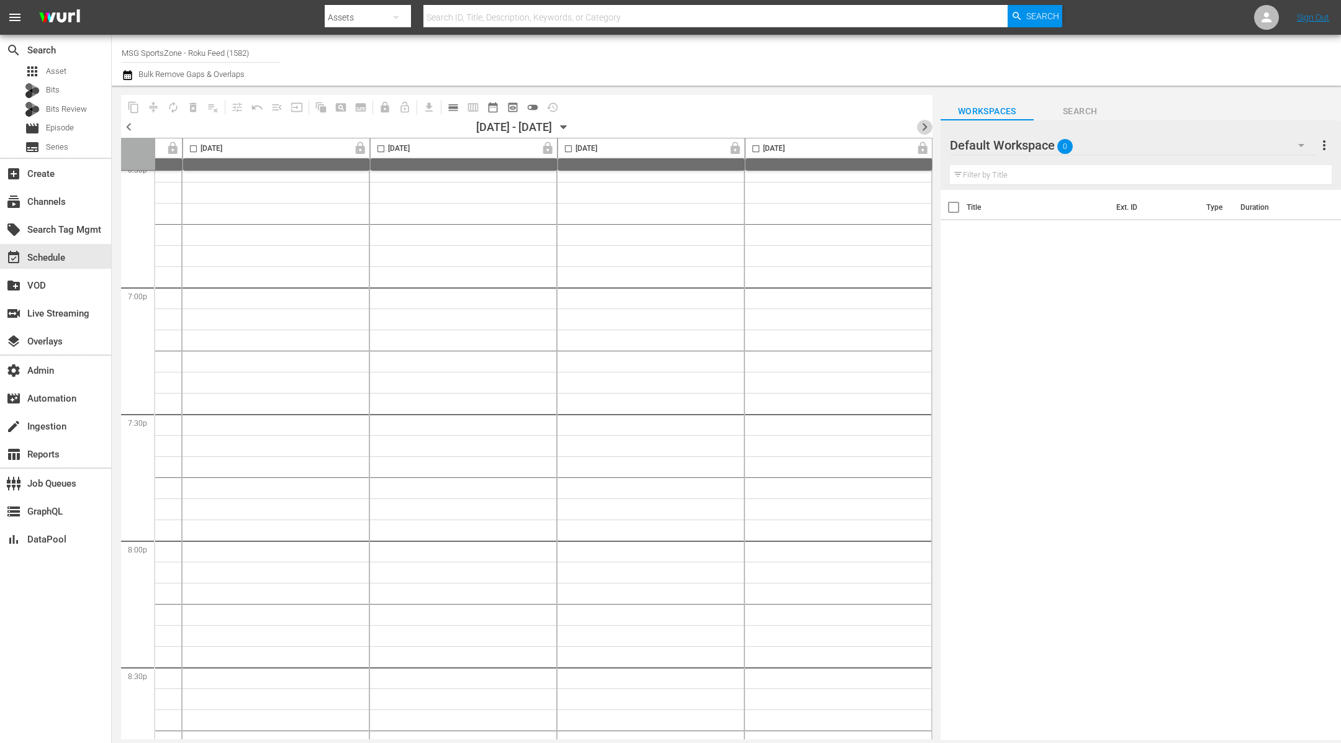
click at [921, 128] on span "chevron_right" at bounding box center [925, 127] width 16 height 16
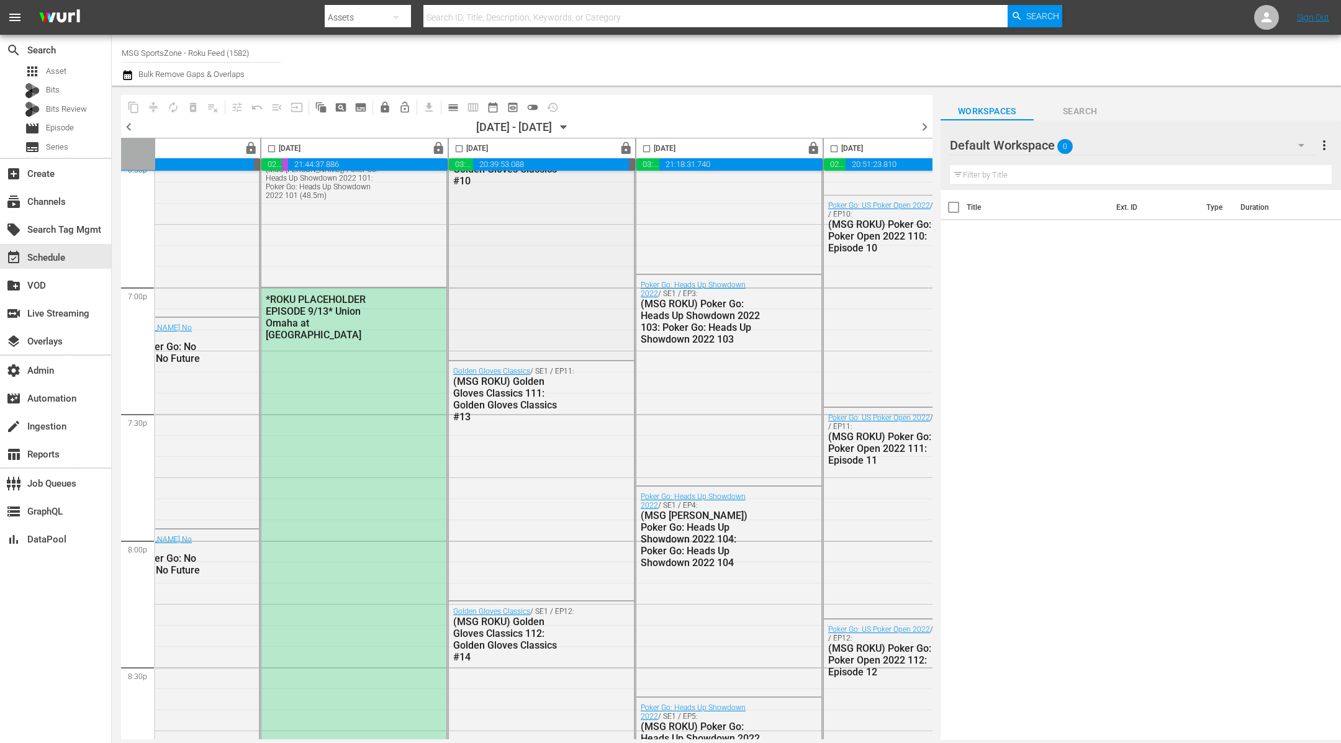
scroll to position [4700, 0]
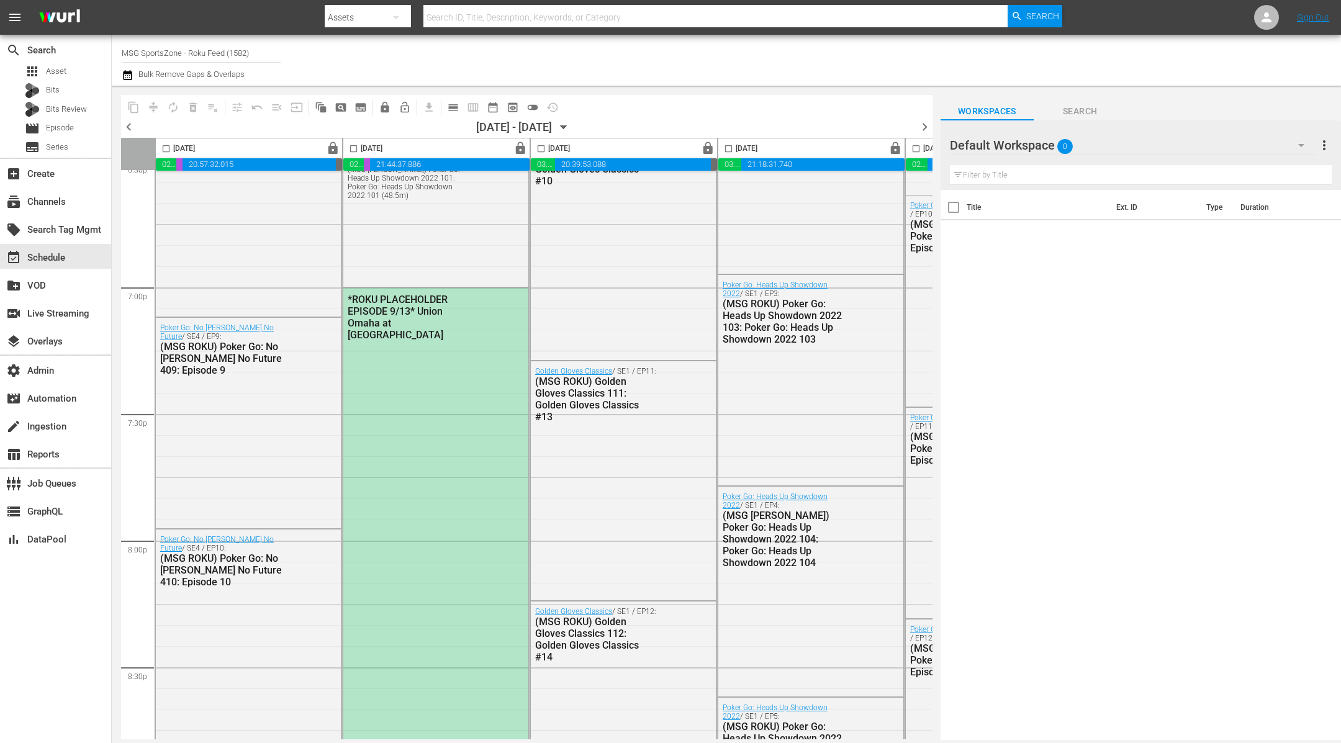
click at [468, 325] on div "*ROKU PLACEHOLDER EPISODE 9/13* Union Omaha at [GEOGRAPHIC_DATA]" at bounding box center [409, 317] width 122 height 47
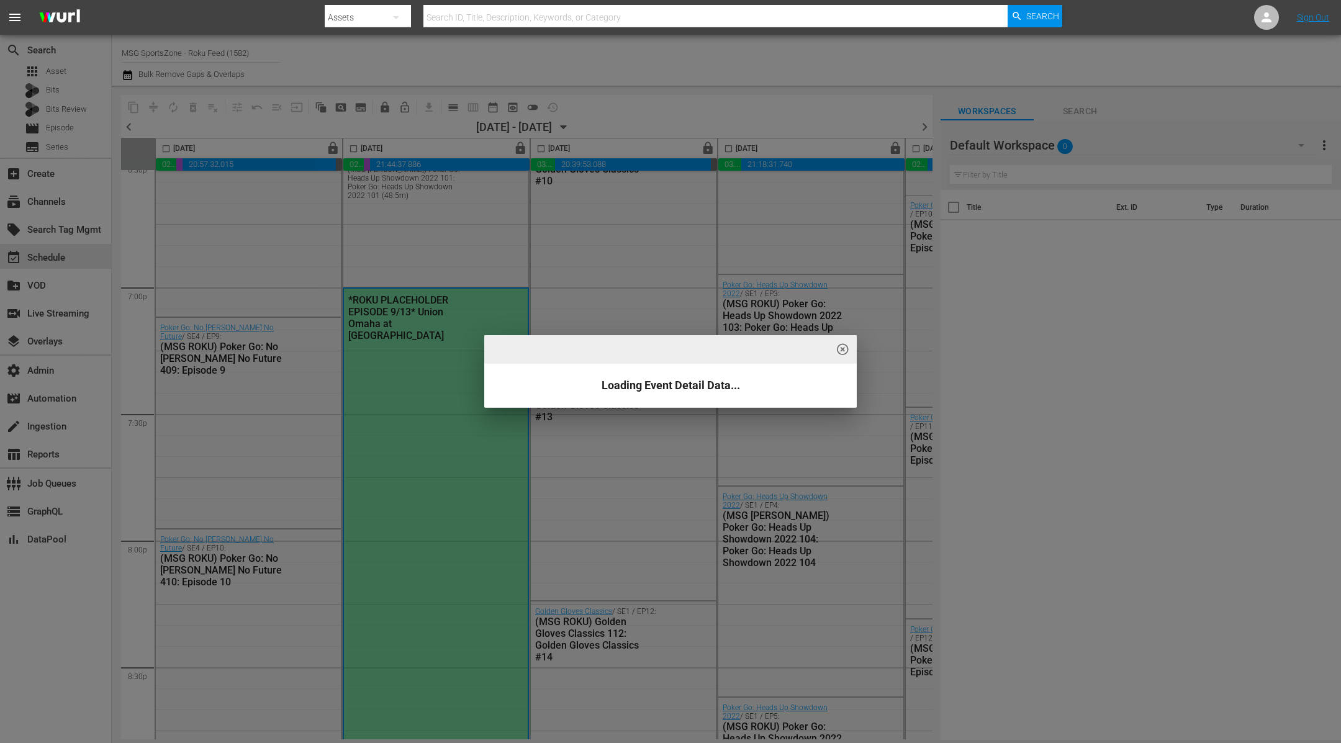
click at [411, 391] on div "highlight_off_icon Loading Event Detail Data..." at bounding box center [670, 371] width 1341 height 743
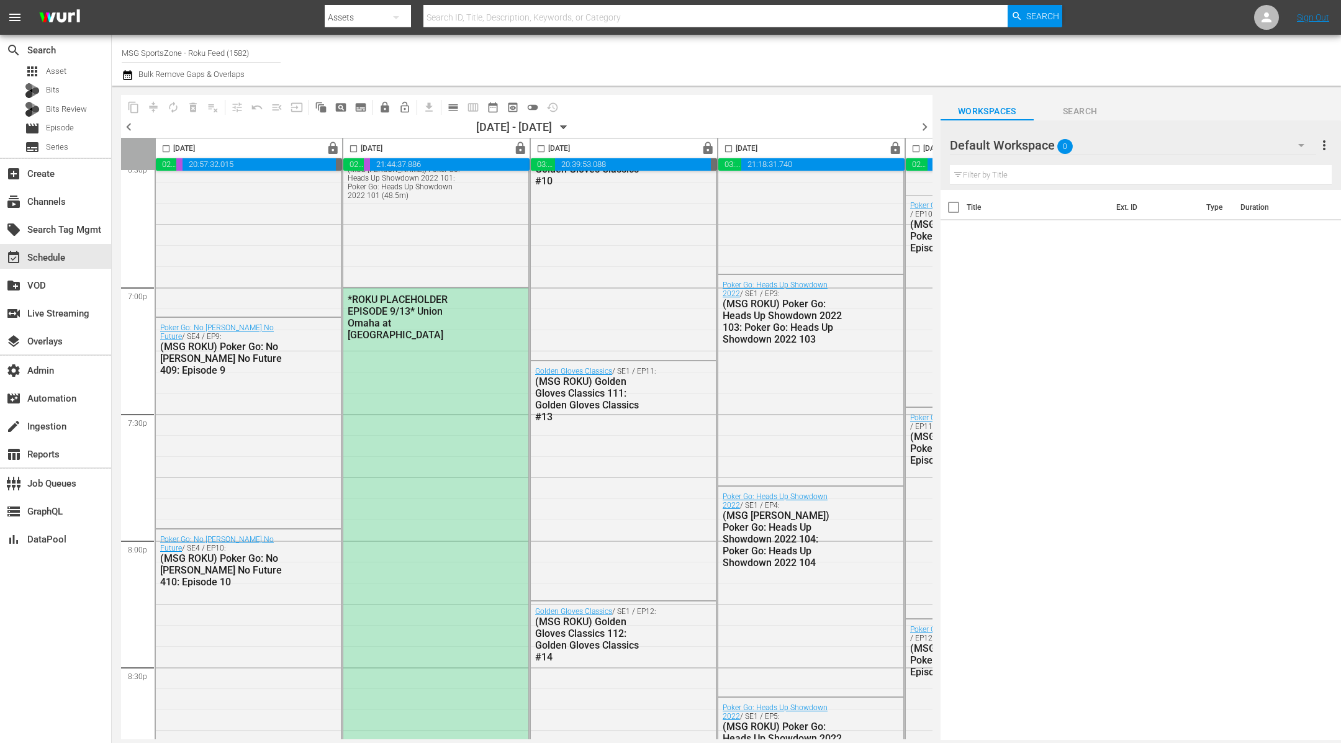
click at [413, 391] on div "highlight_off_icon Loading Event Detail Data..." at bounding box center [670, 371] width 1341 height 743
click at [413, 391] on div "*ROKU PLACEHOLDER EPISODE 9/13* Union Omaha at Westchester SC" at bounding box center [435, 666] width 185 height 756
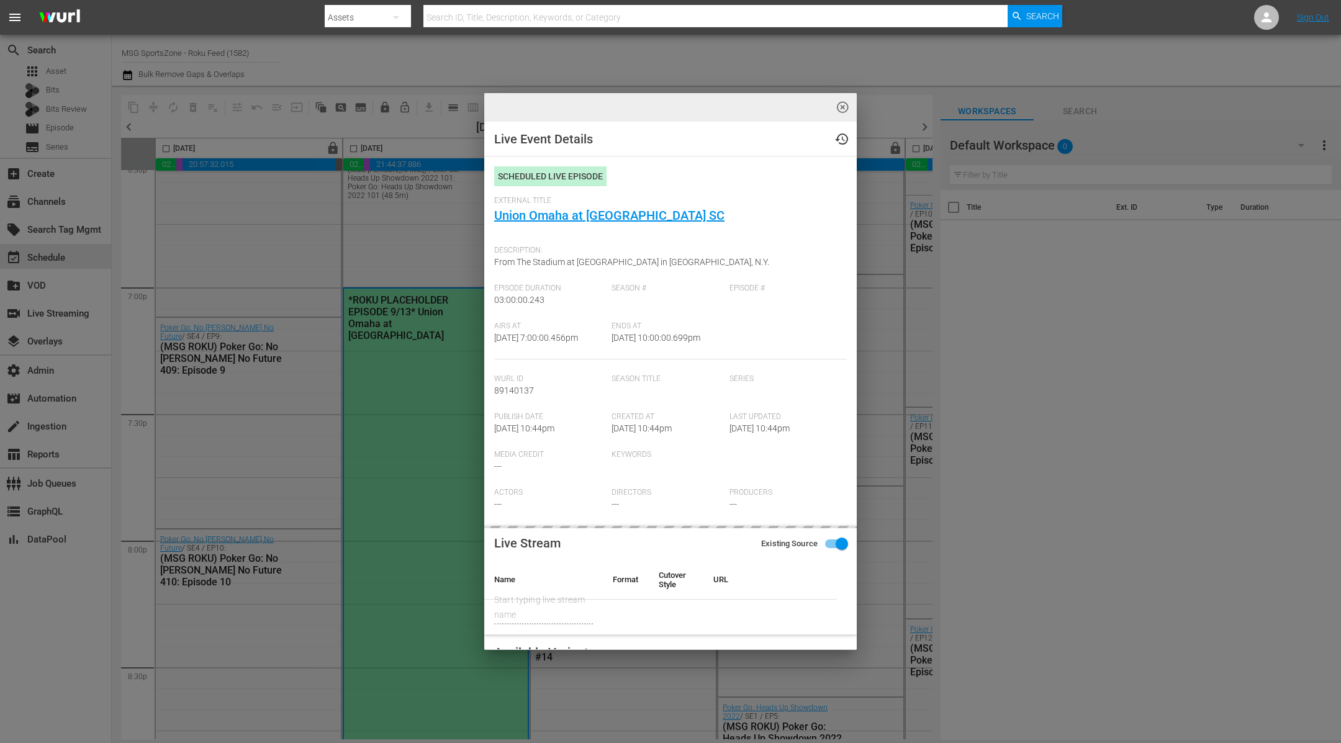
type input "Union Omaha at Westchester SC"
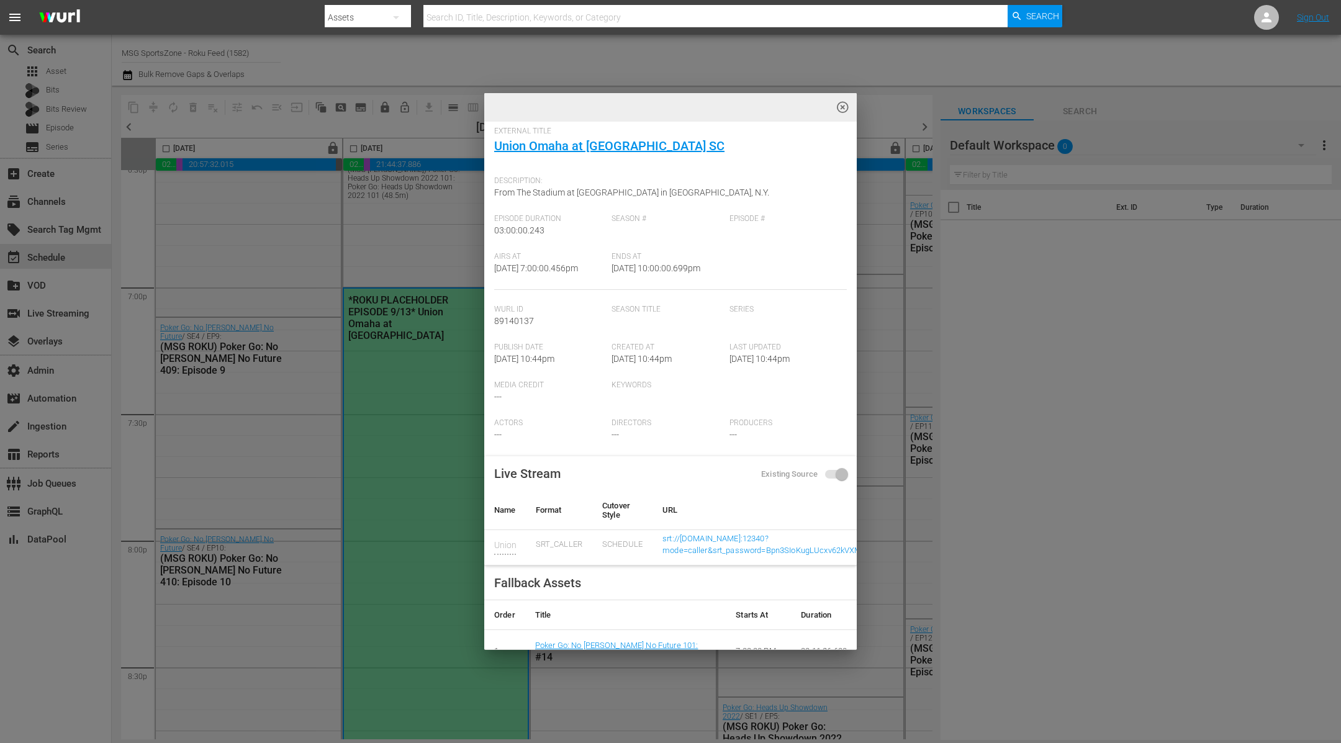
scroll to position [79, 0]
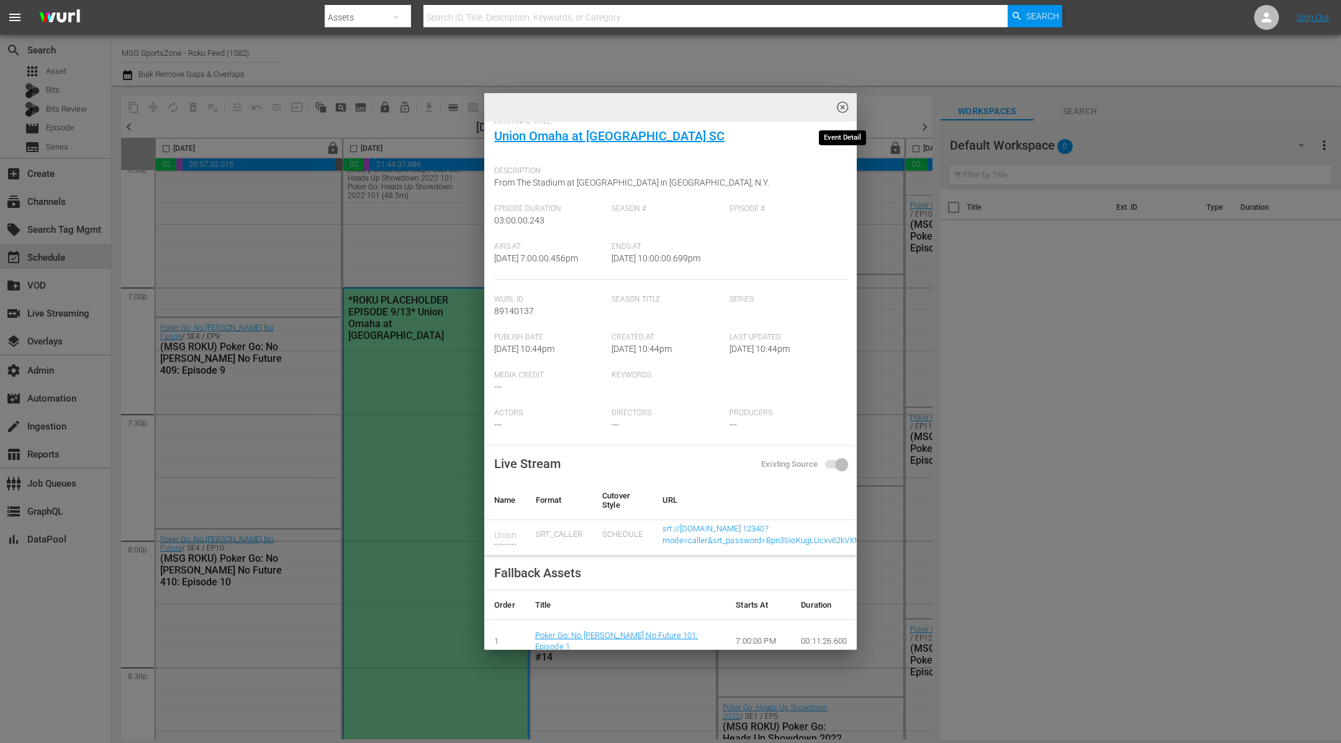
click at [842, 107] on span "highlight_off_icon" at bounding box center [843, 108] width 14 height 14
click at [842, 107] on div "highlight_off_icon Live Event Details history Scheduled Live Episode External T…" at bounding box center [670, 371] width 1341 height 743
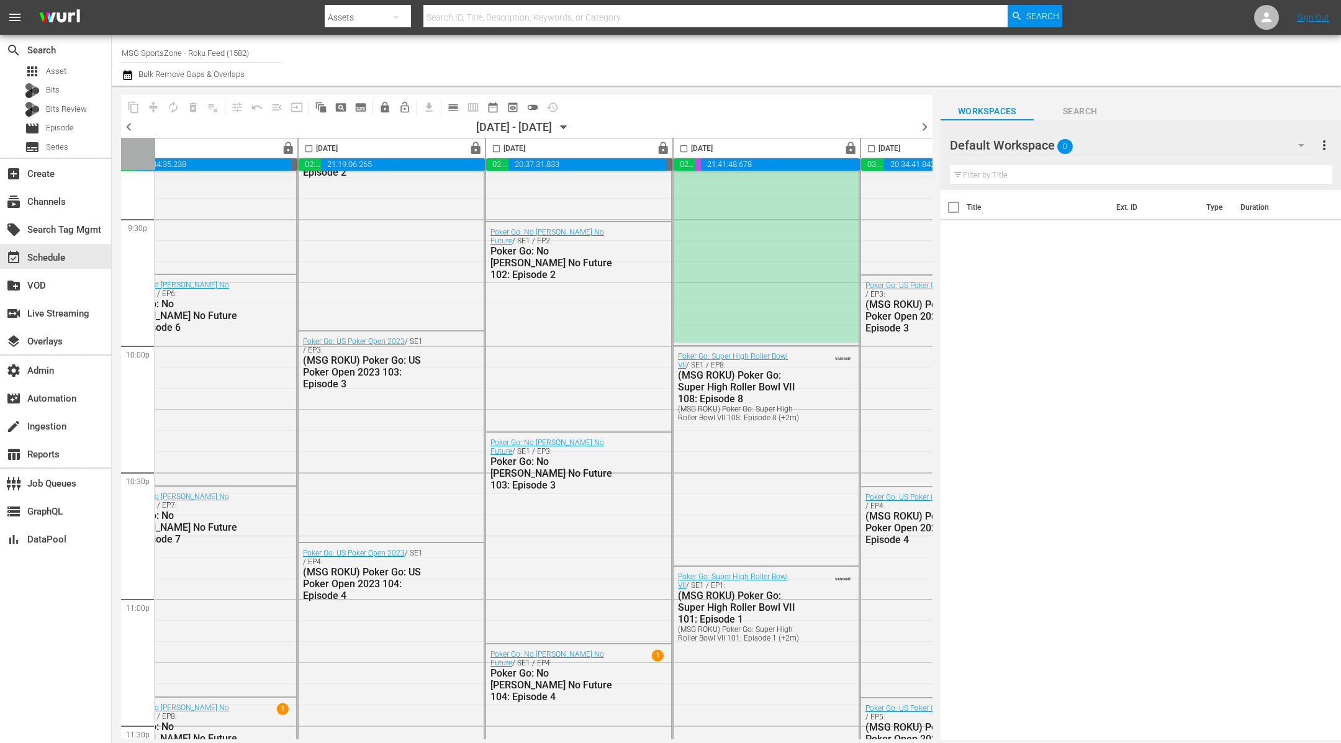
scroll to position [5229, 420]
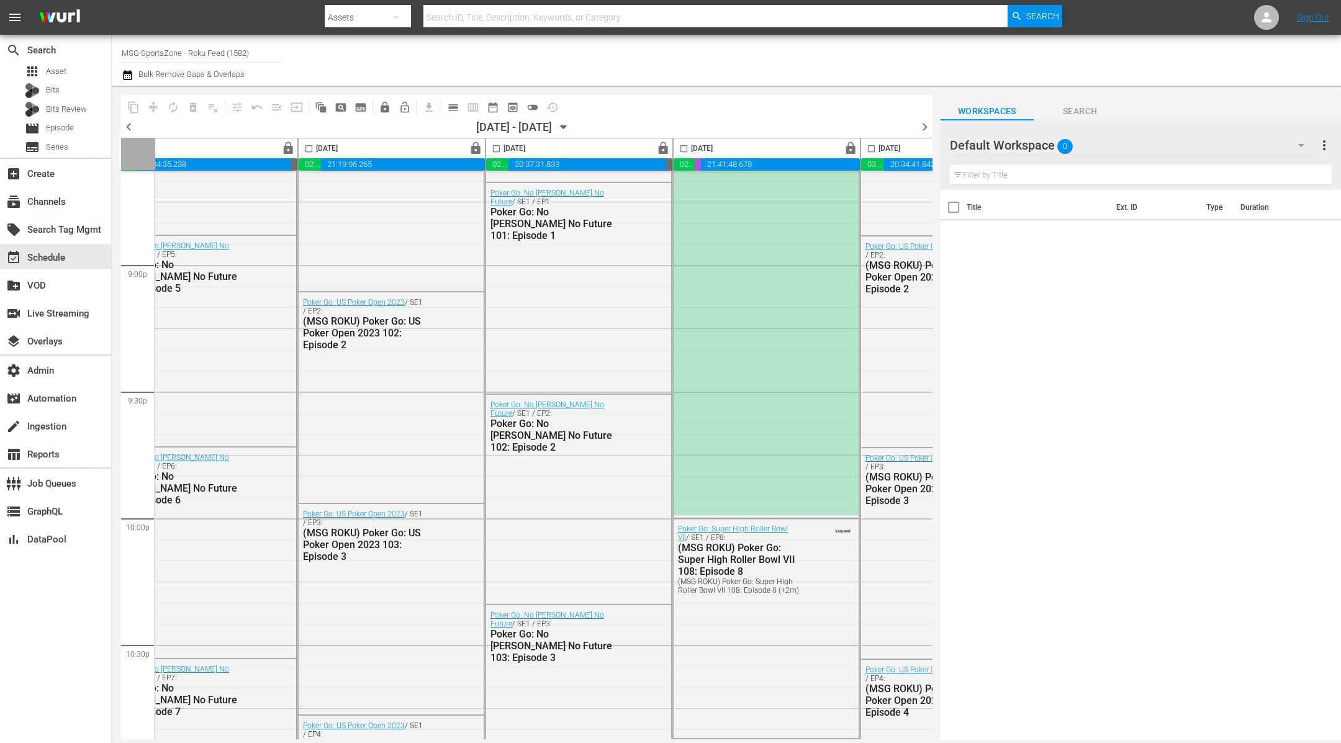
click at [735, 269] on div "*ROKU PLACEHOLDER EPISODE 9/3* Richmond Kickers at [GEOGRAPHIC_DATA]" at bounding box center [766, 137] width 185 height 756
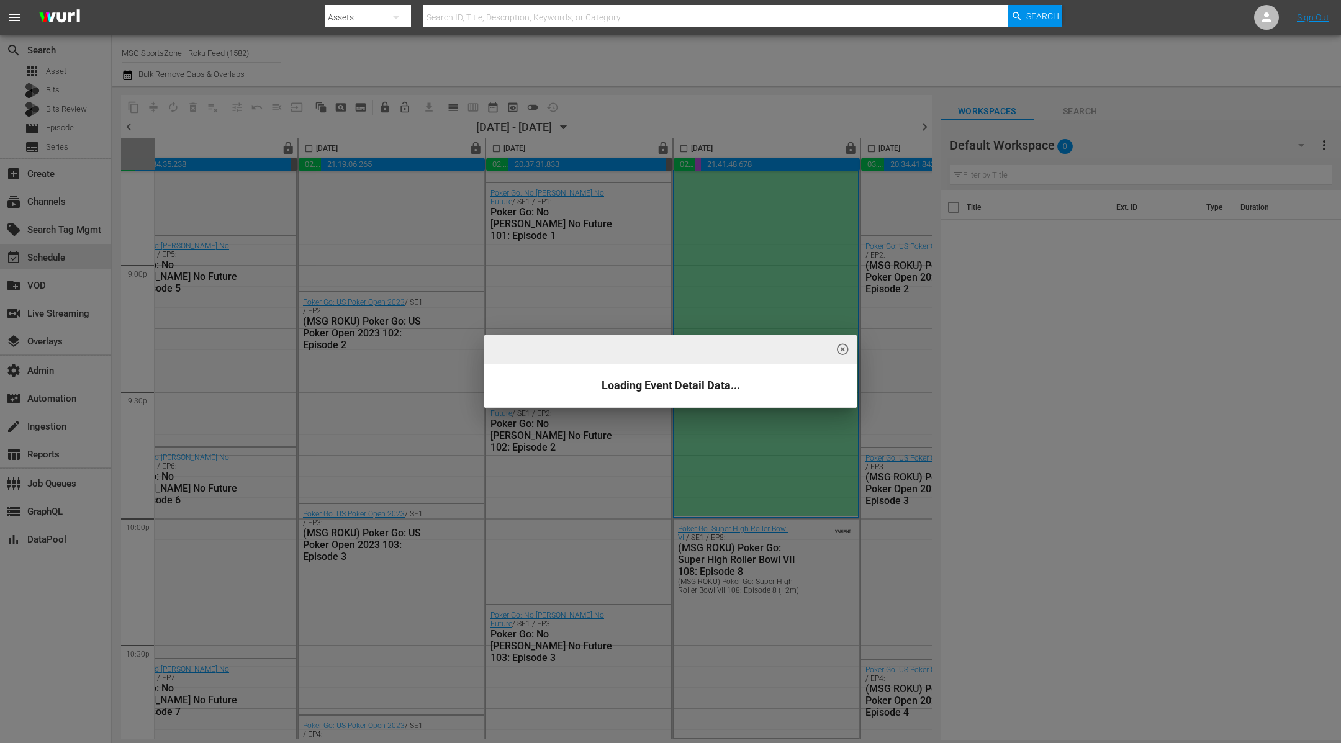
click at [727, 276] on div "highlight_off_icon Loading Event Detail Data..." at bounding box center [670, 371] width 1341 height 743
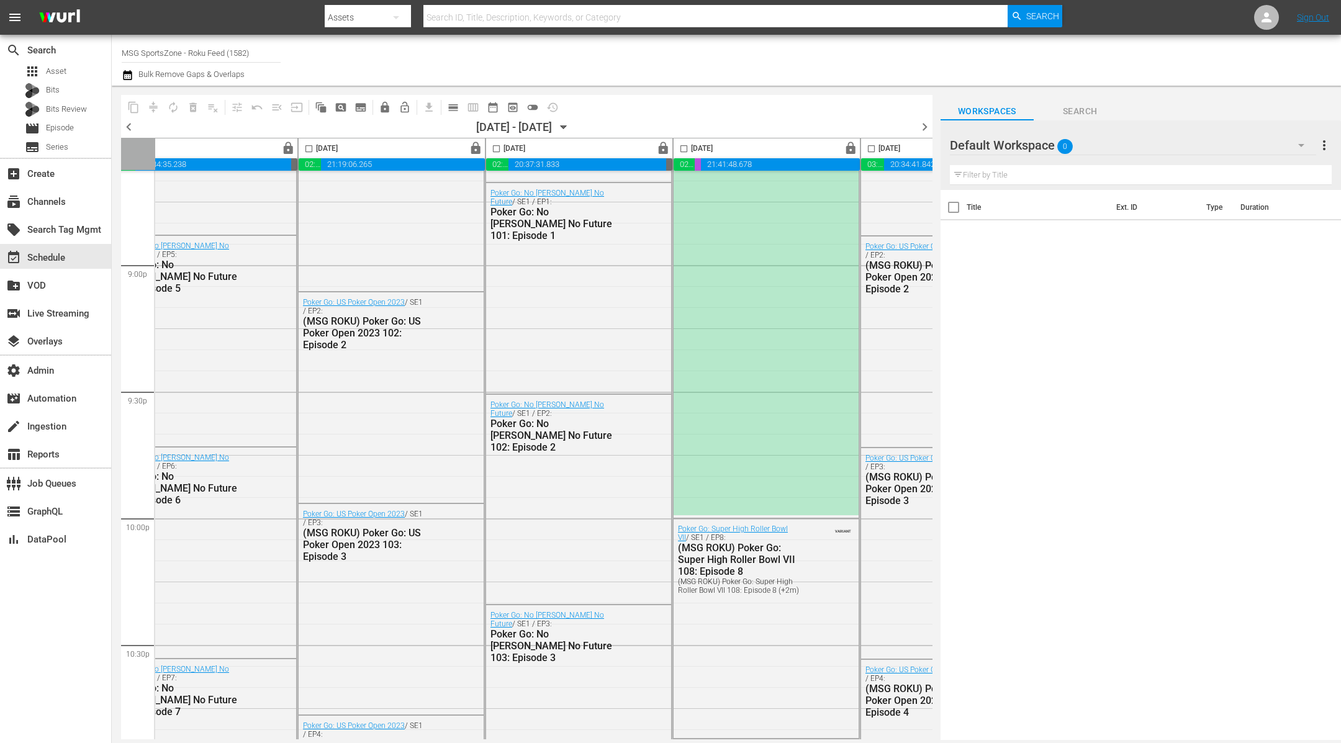
click at [727, 276] on div "highlight_off_icon Loading Event Detail Data..." at bounding box center [670, 371] width 1341 height 743
click at [727, 276] on div "*ROKU PLACEHOLDER EPISODE 9/3* Richmond Kickers at [GEOGRAPHIC_DATA]" at bounding box center [766, 137] width 185 height 756
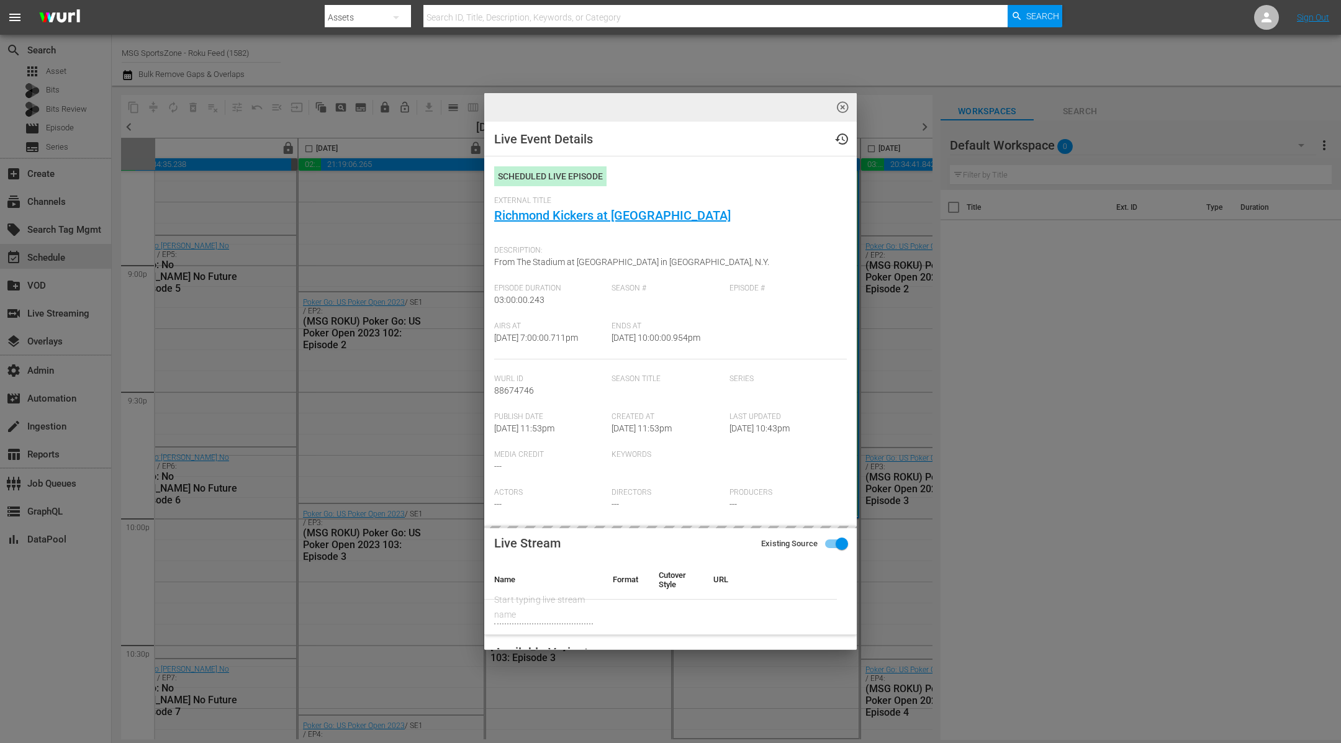
type input "Richmond Kickers at [GEOGRAPHIC_DATA]"
click at [841, 106] on span "highlight_off_icon" at bounding box center [843, 108] width 14 height 14
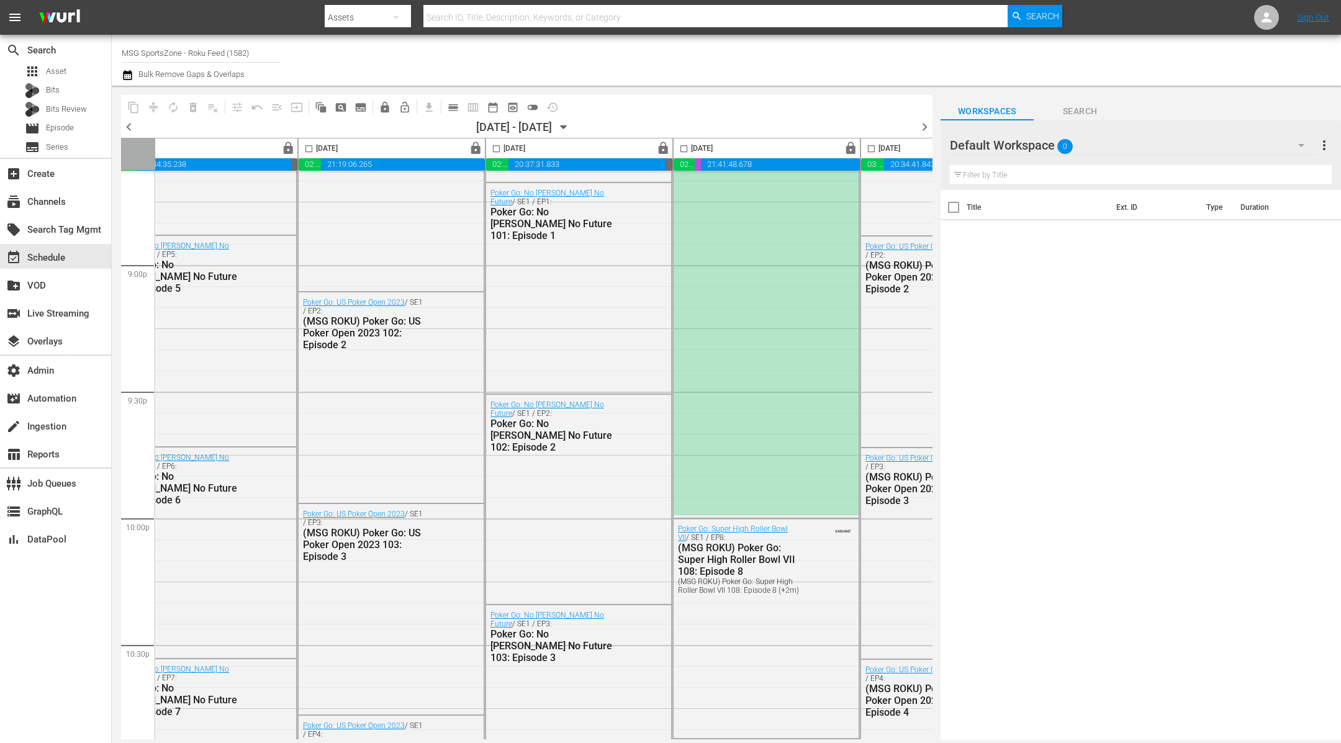
click at [726, 242] on div "*ROKU PLACEHOLDER EPISODE 9/3* Richmond Kickers at [GEOGRAPHIC_DATA]" at bounding box center [766, 137] width 185 height 756
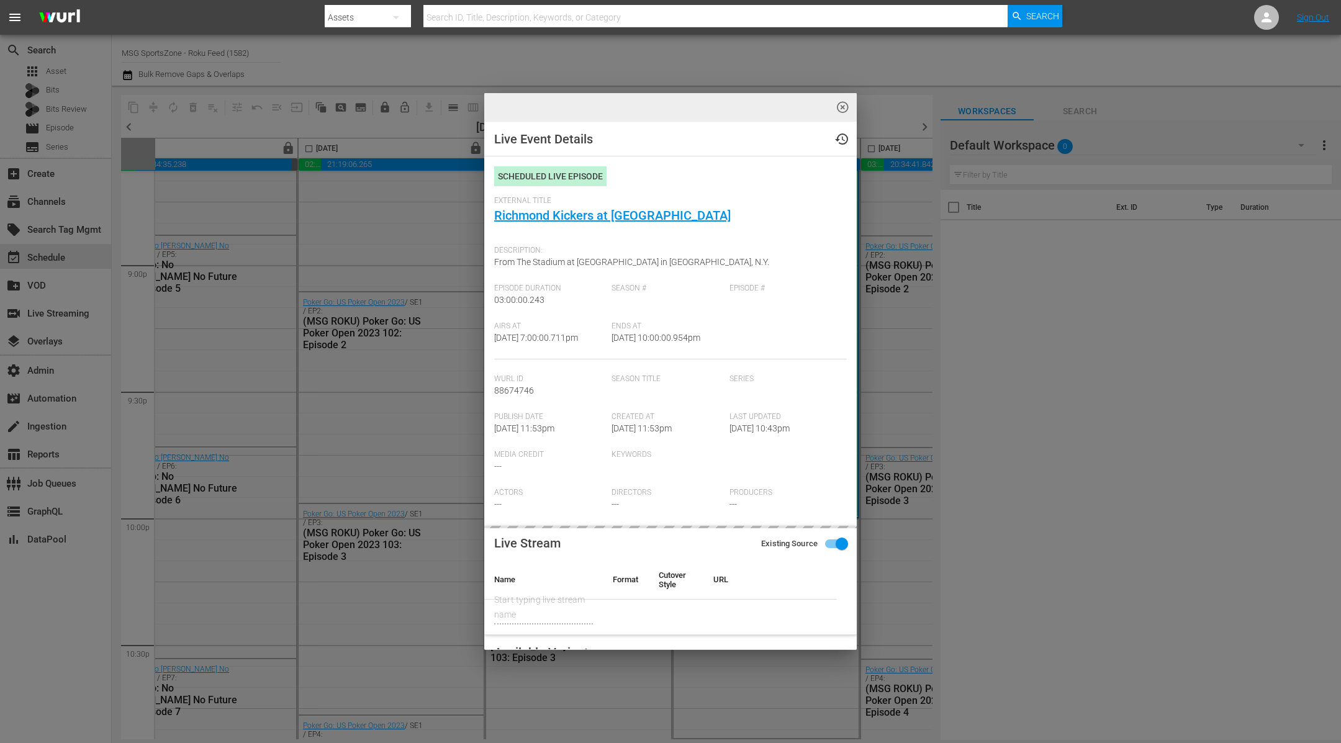
type input "Richmond Kickers at [GEOGRAPHIC_DATA]"
click at [623, 217] on link "Richmond Kickers at [GEOGRAPHIC_DATA]" at bounding box center [612, 215] width 237 height 15
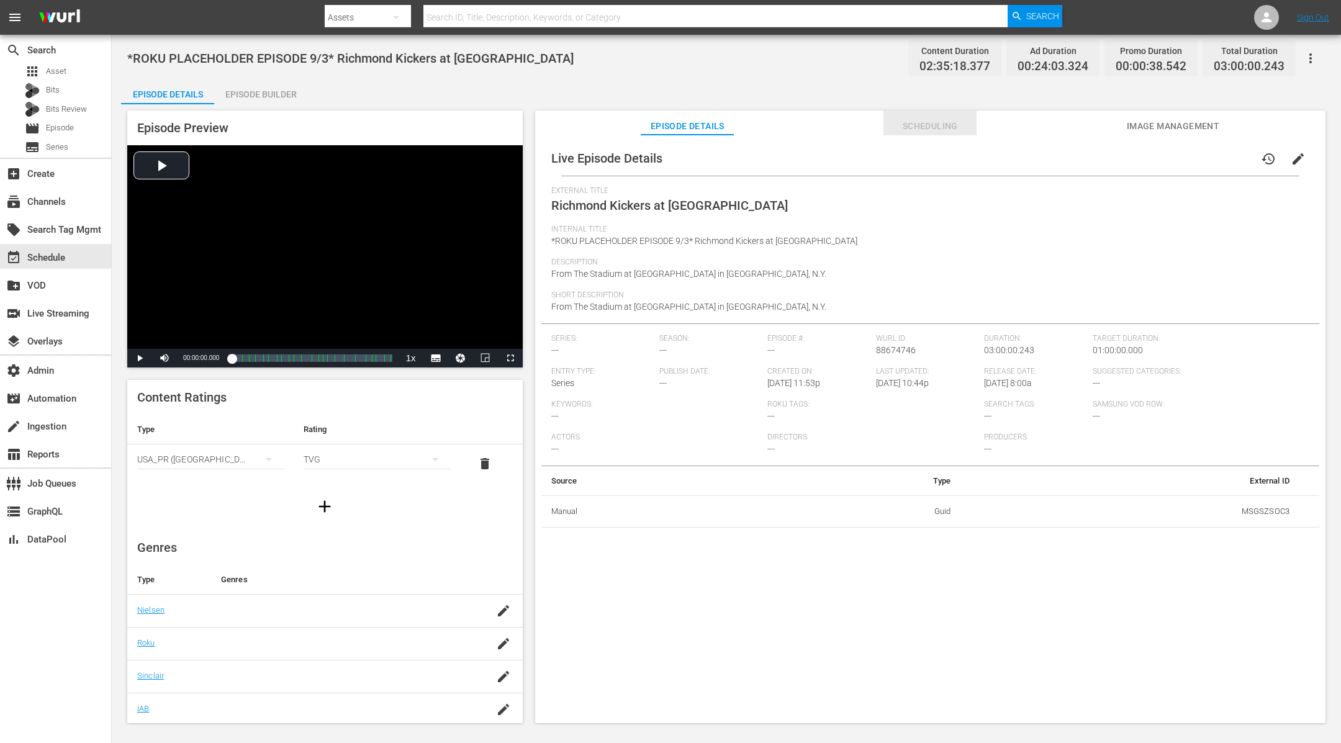
click at [914, 128] on span "Scheduling" at bounding box center [930, 127] width 93 height 16
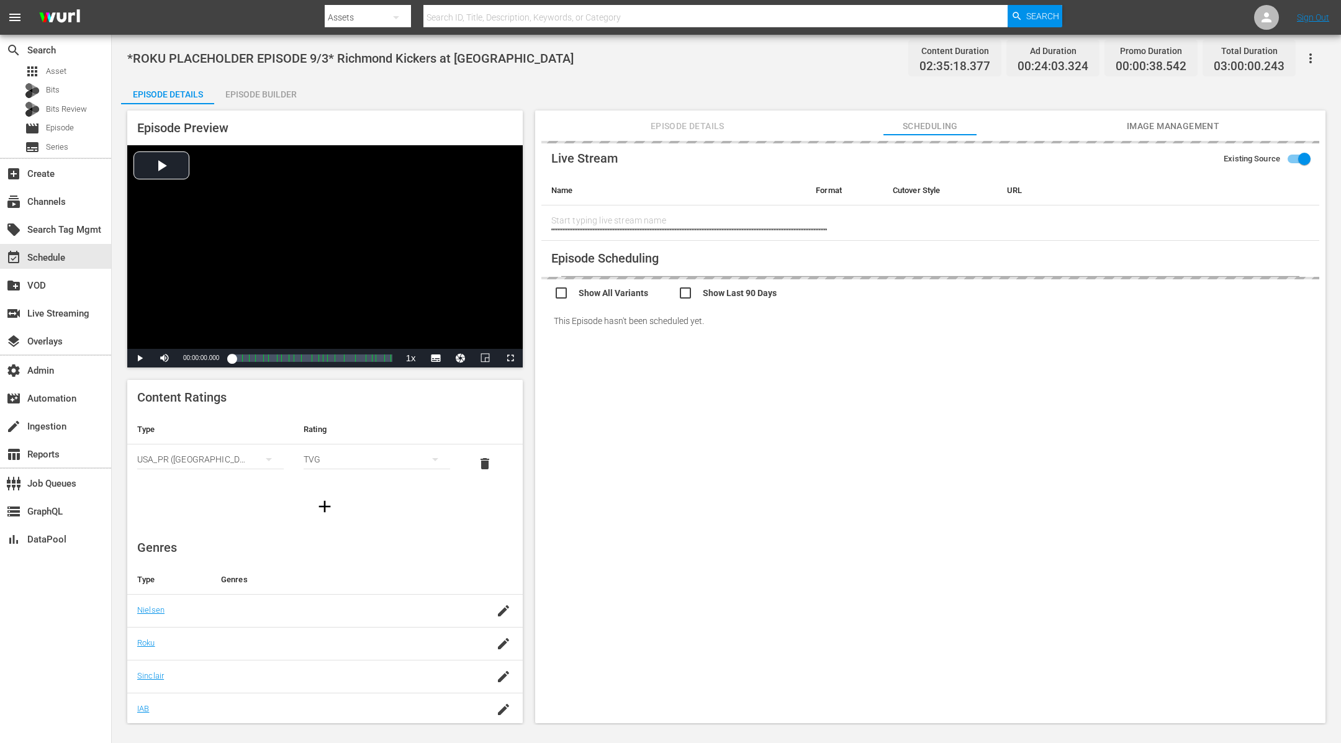
type input "Richmond Kickers at [GEOGRAPHIC_DATA]"
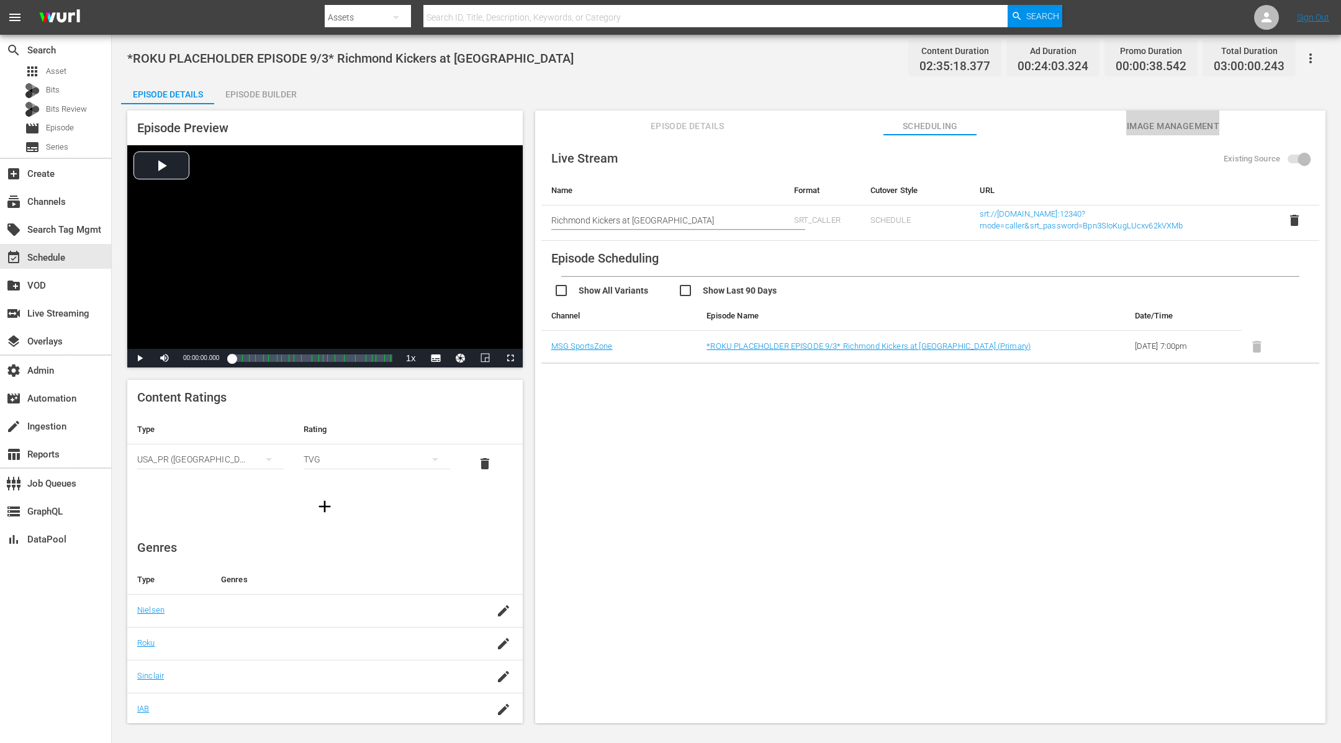
click at [1150, 127] on span "Image Management" at bounding box center [1172, 127] width 93 height 16
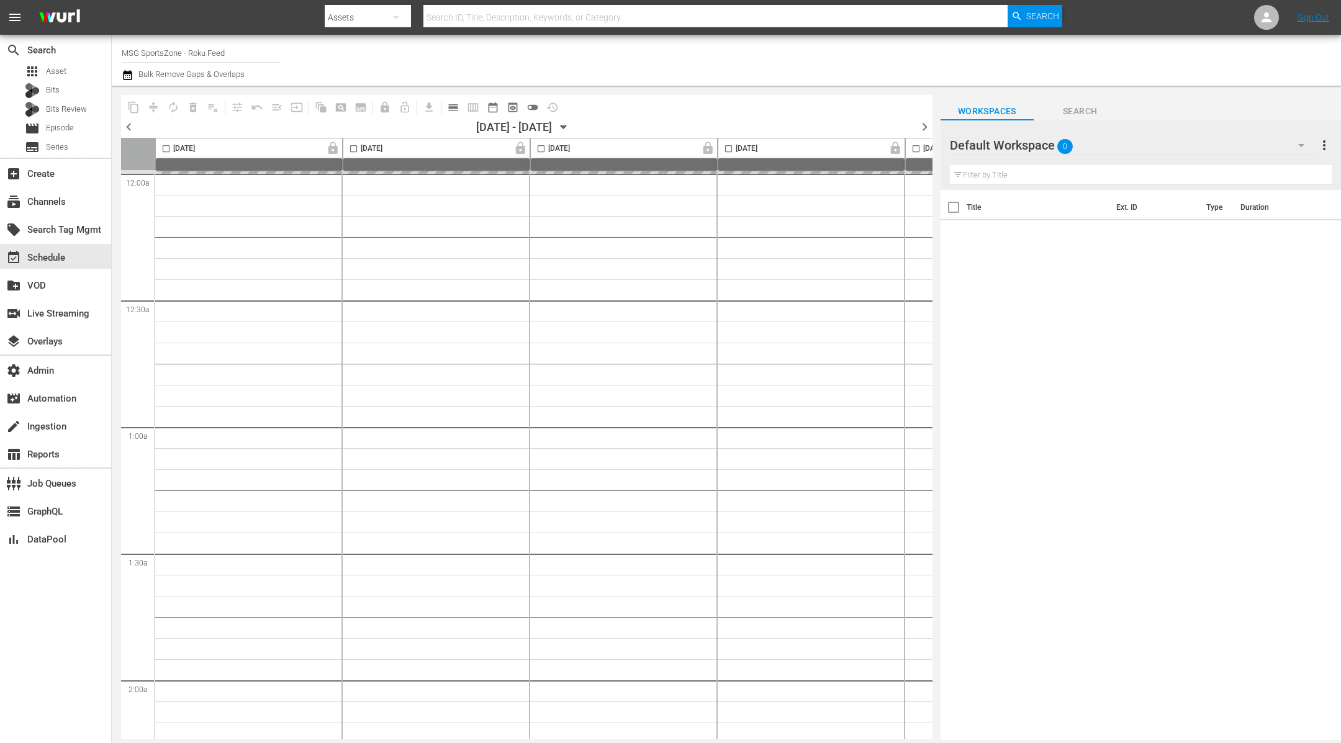
click at [926, 125] on span "chevron_right" at bounding box center [925, 127] width 16 height 16
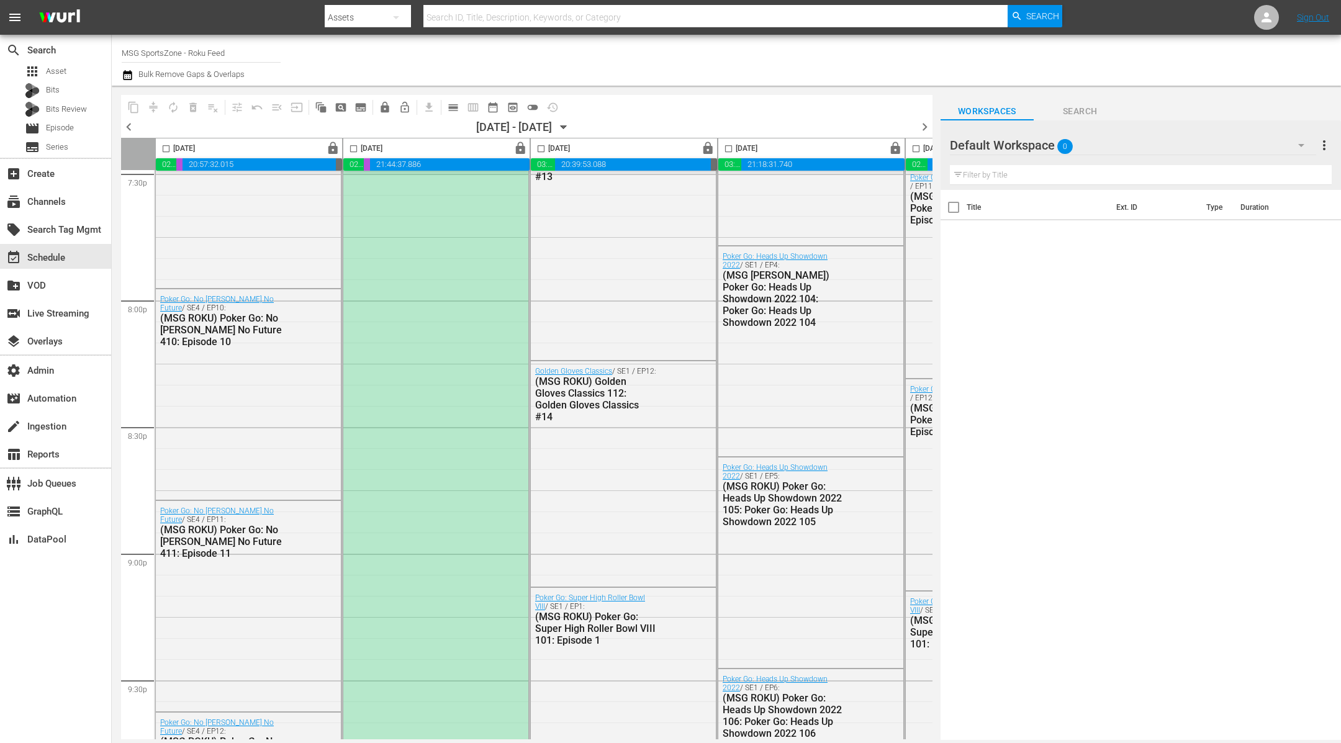
scroll to position [4585, 0]
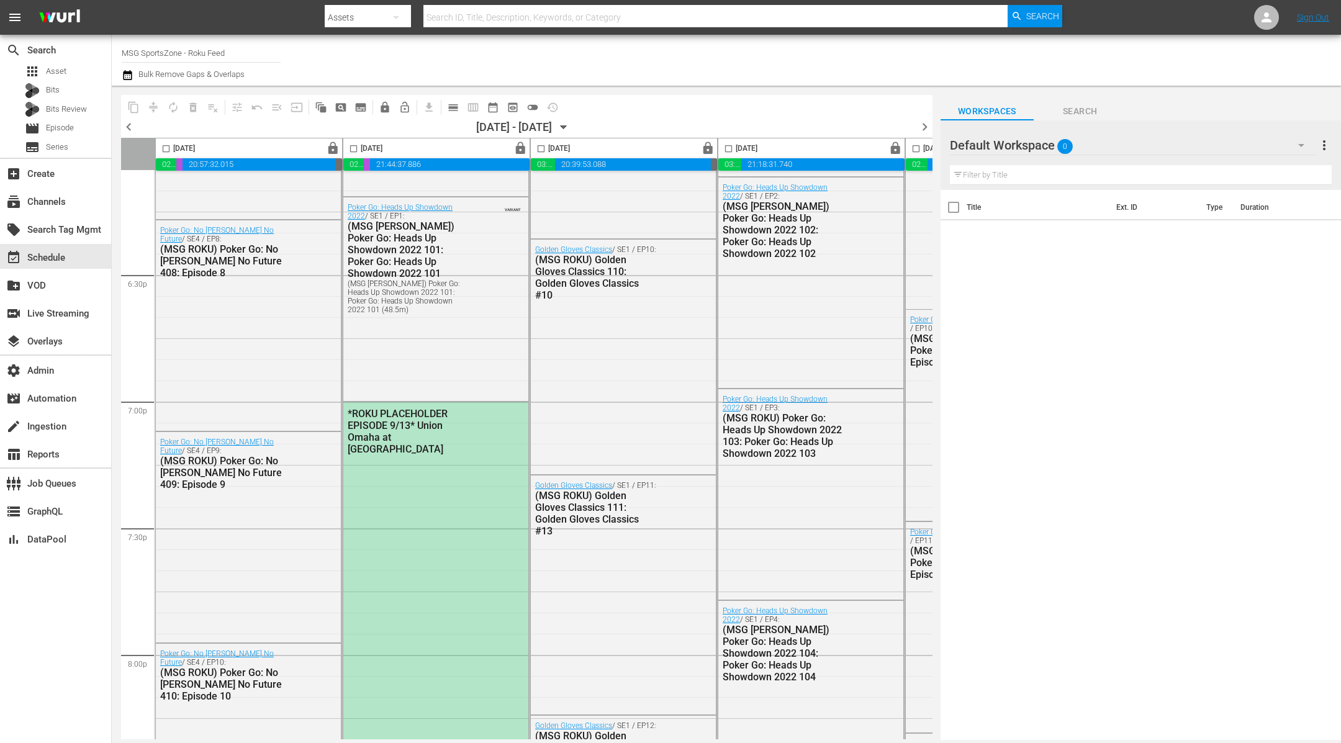
click at [461, 427] on div "*ROKU PLACEHOLDER EPISODE 9/13* Union Omaha at Westchester SC" at bounding box center [409, 431] width 122 height 47
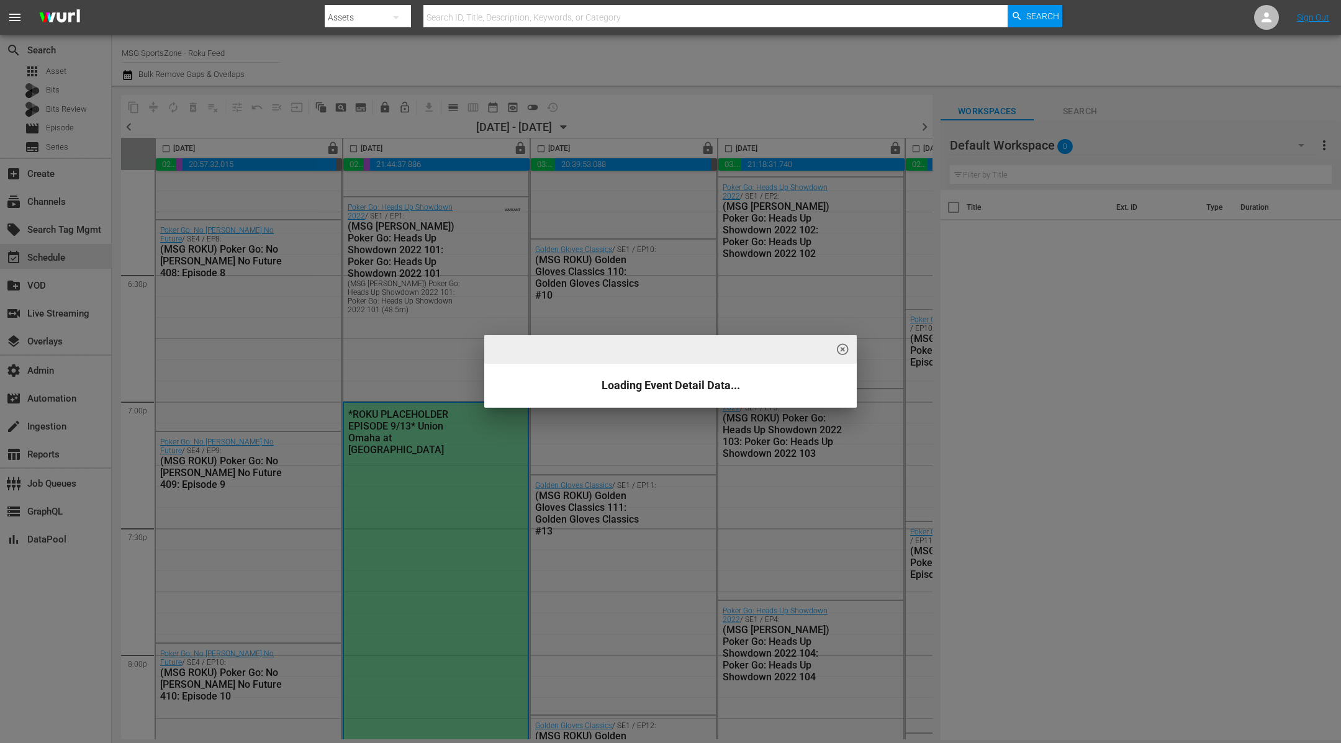
click at [463, 431] on div "highlight_off_icon Loading Event Detail Data..." at bounding box center [670, 371] width 1341 height 743
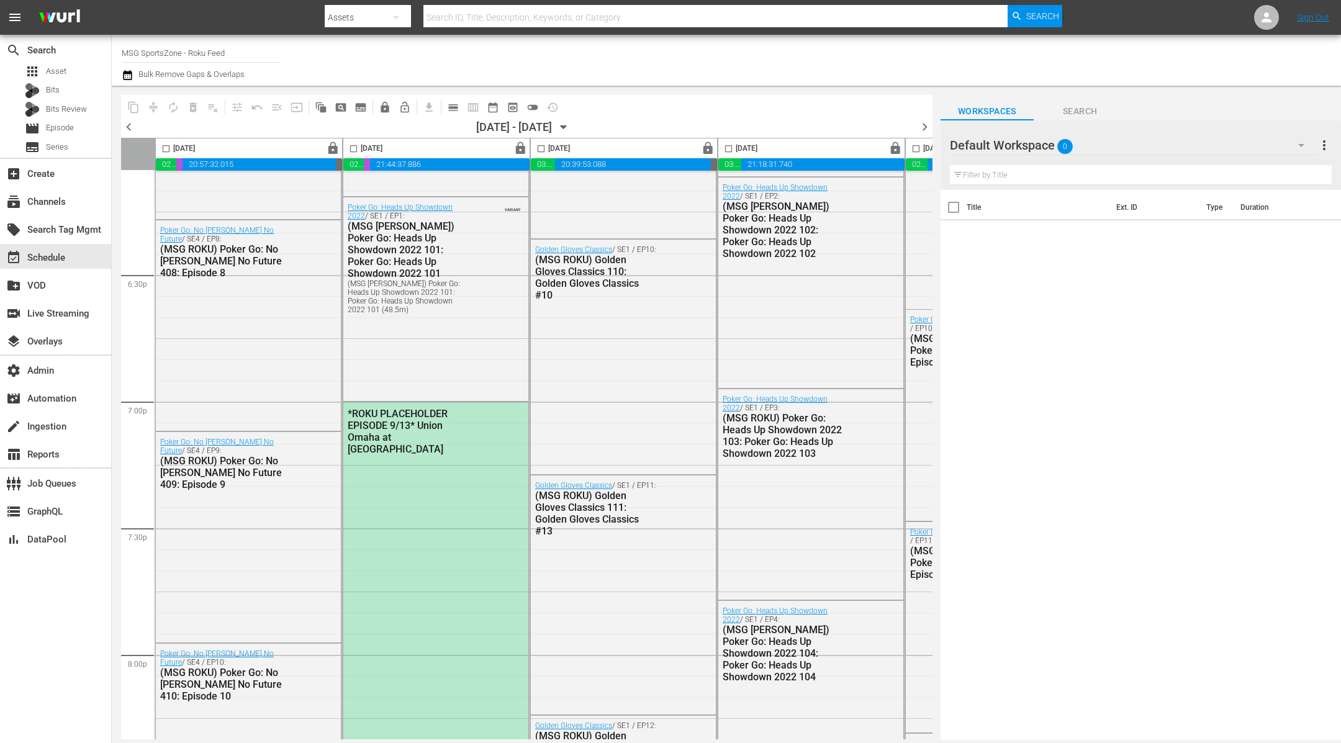
click at [463, 431] on div "*ROKU PLACEHOLDER EPISODE 9/13* Union Omaha at Westchester SC" at bounding box center [409, 431] width 122 height 47
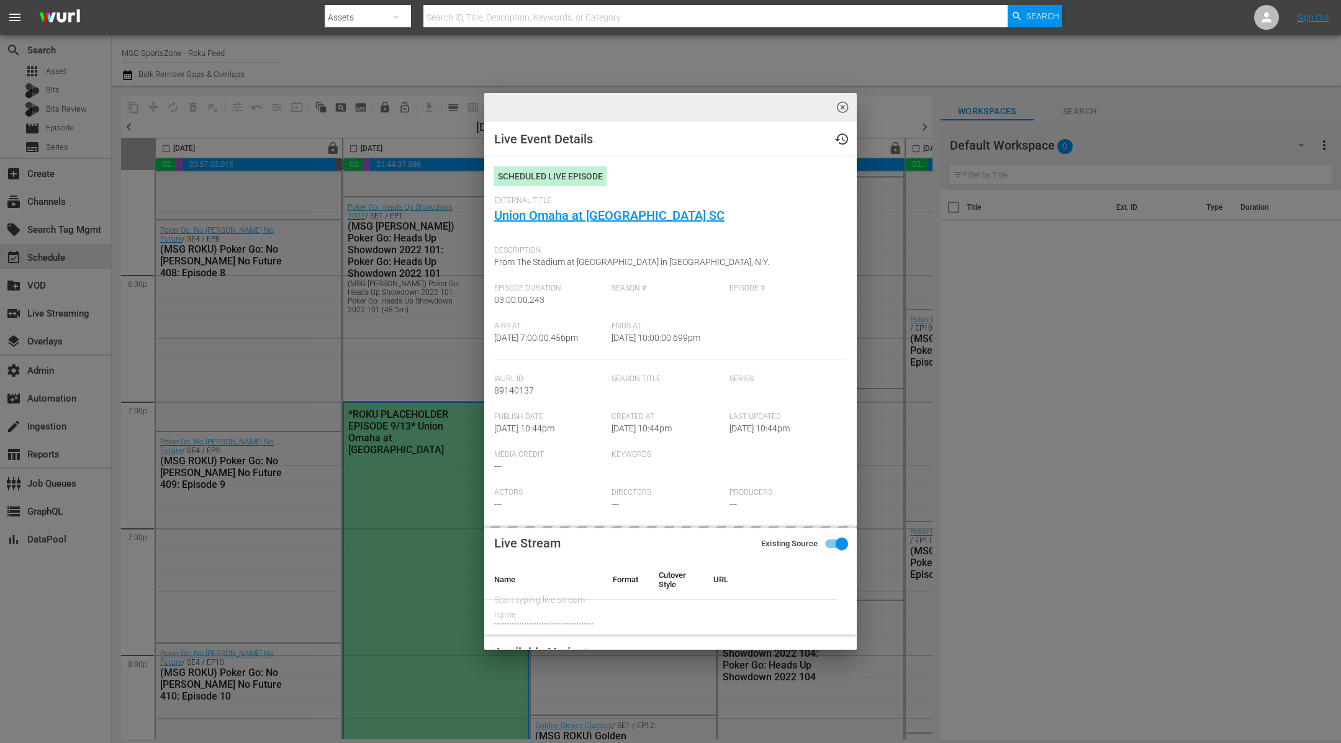
type input "Union Omaha at Westchester SC"
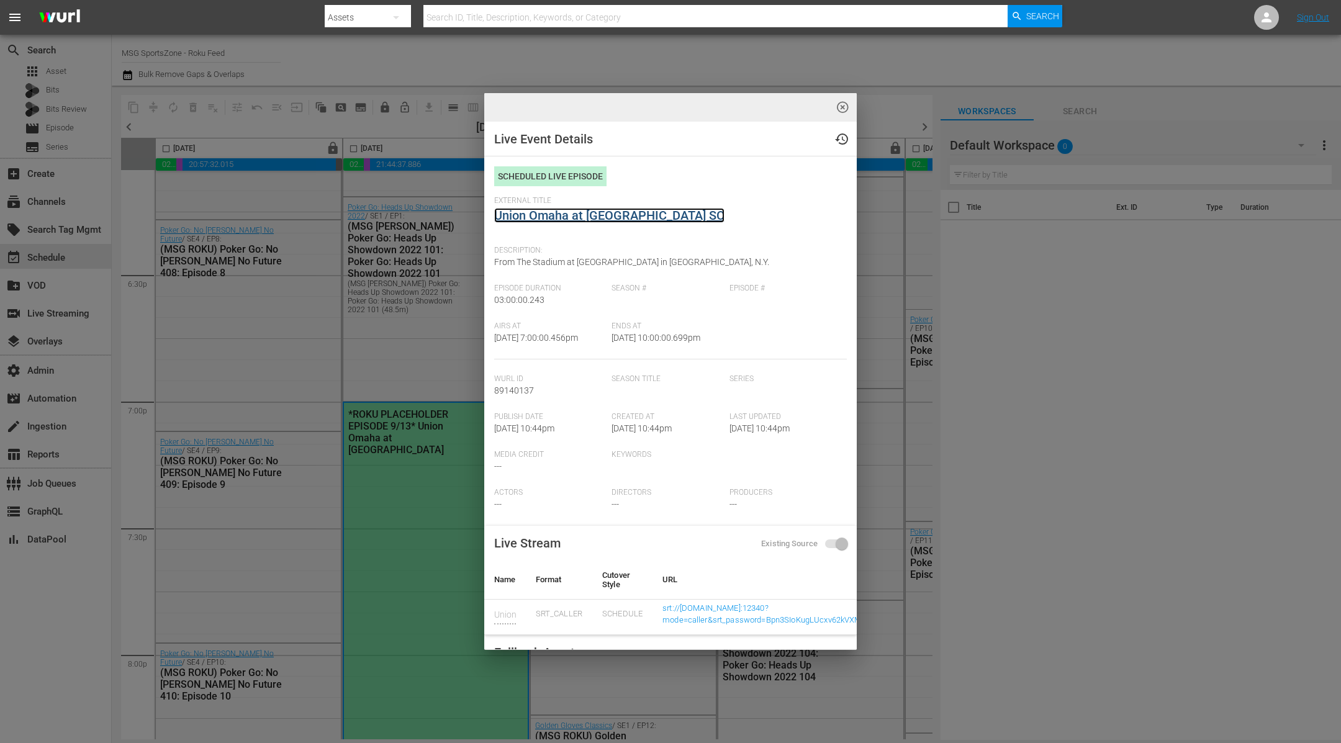
click at [570, 215] on link "Union Omaha at Westchester SC" at bounding box center [609, 215] width 230 height 15
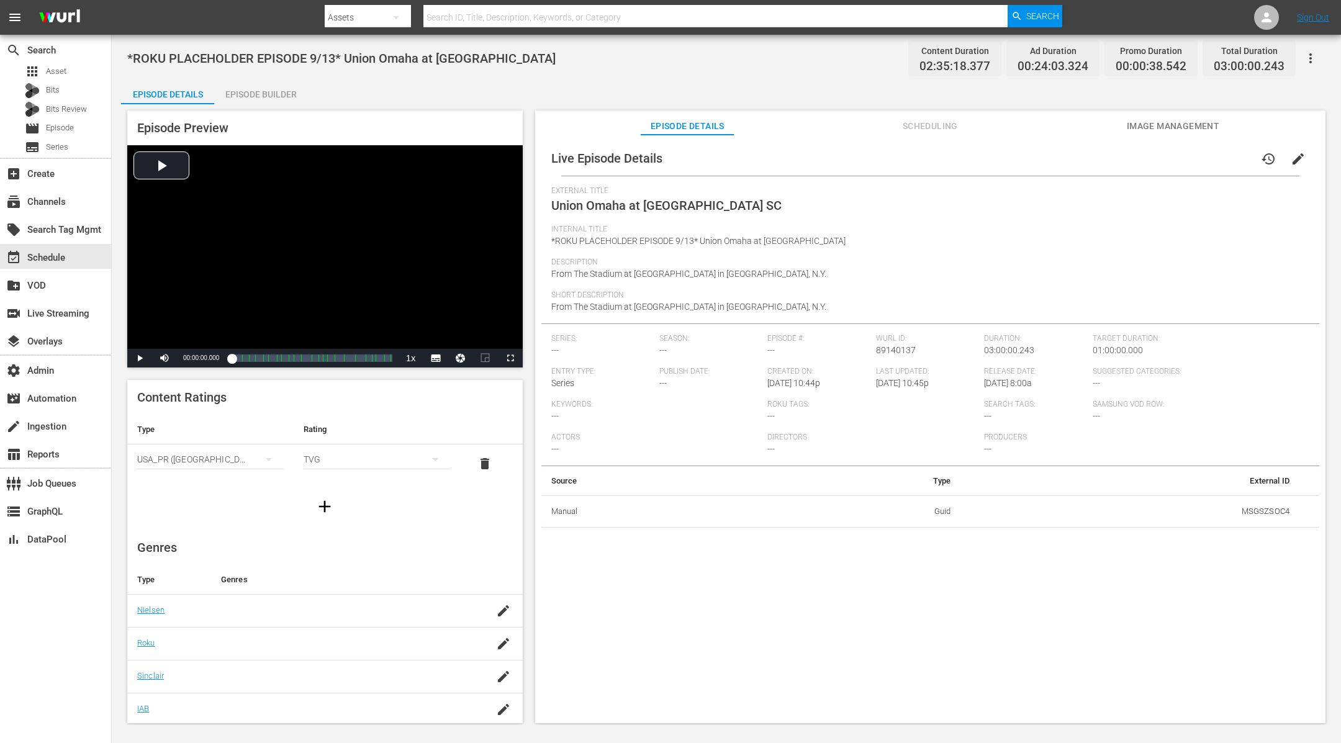
click at [917, 121] on span "Scheduling" at bounding box center [930, 127] width 93 height 16
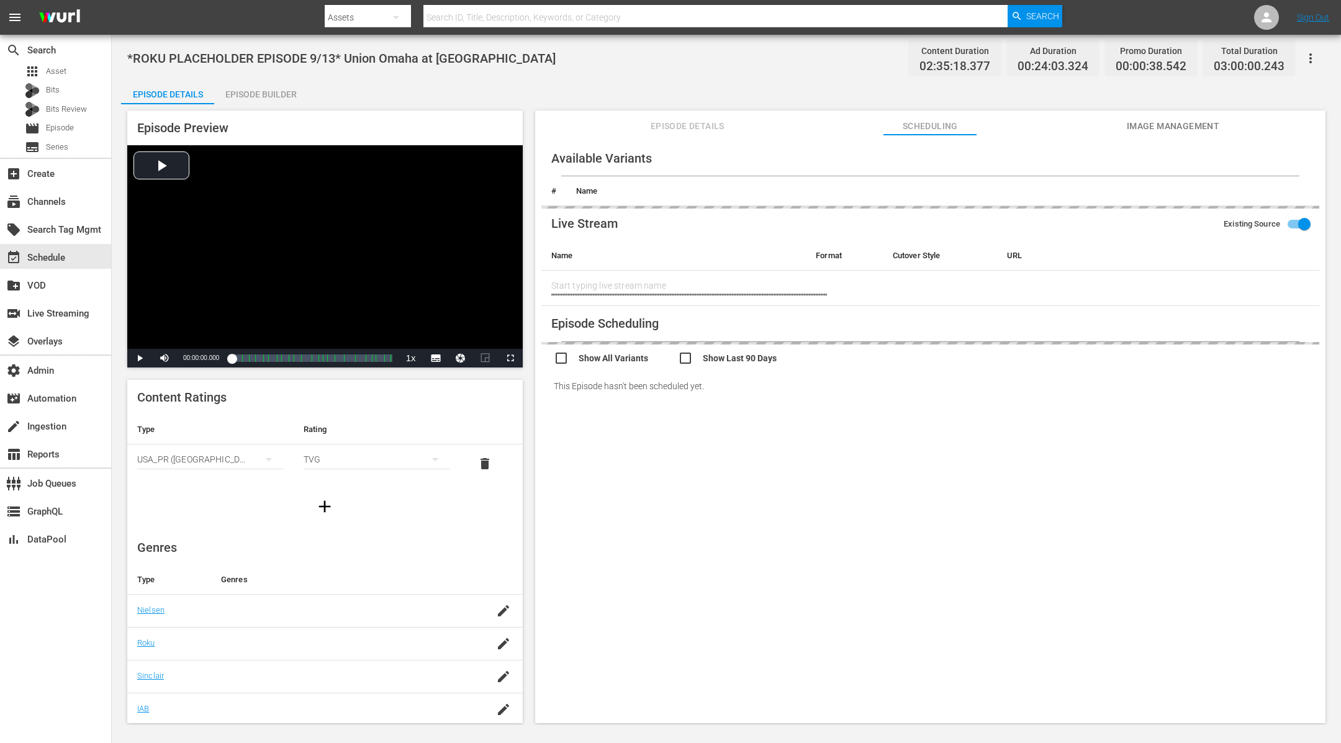
type input "Union Omaha at Westchester SC"
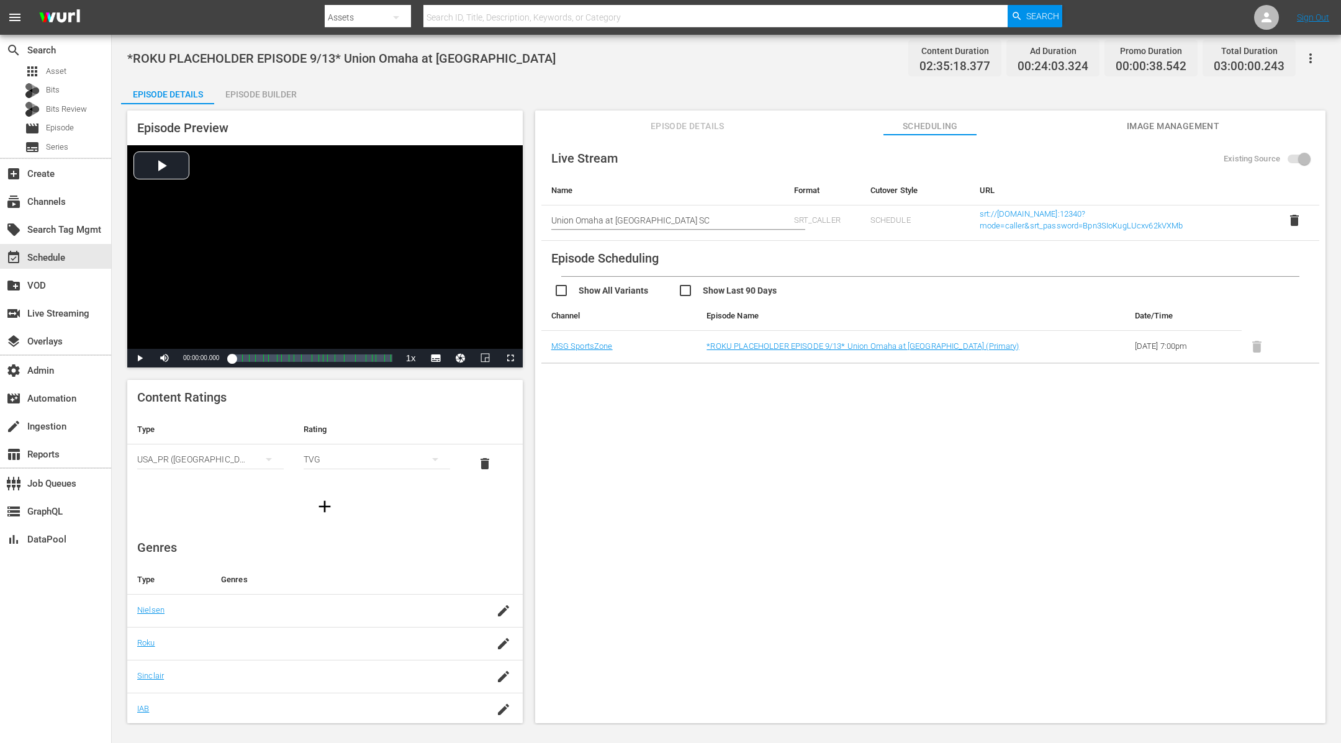
click at [1170, 122] on span "Image Management" at bounding box center [1172, 127] width 93 height 16
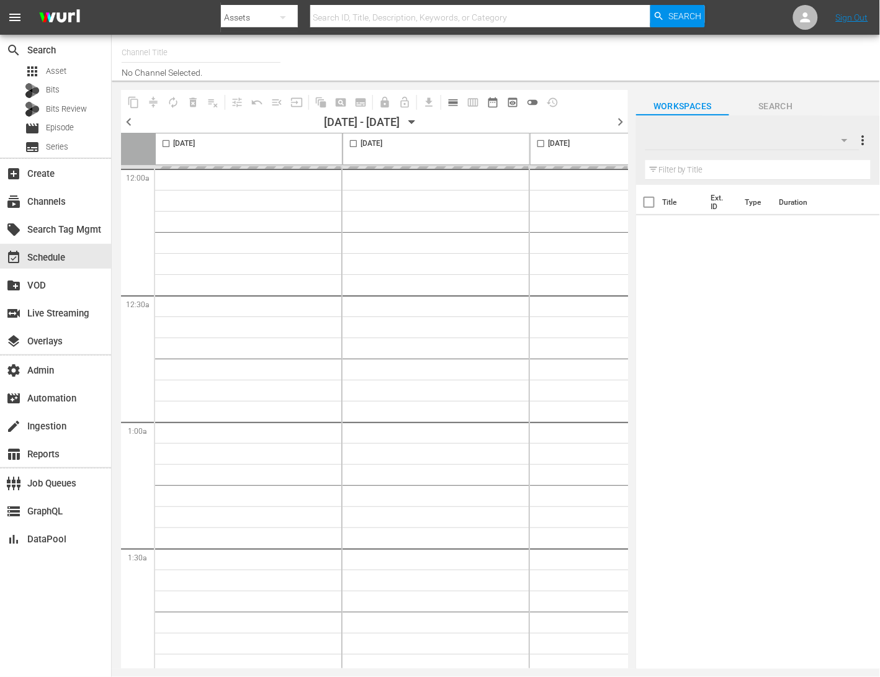
type input "RugbyPass TV (1872)"
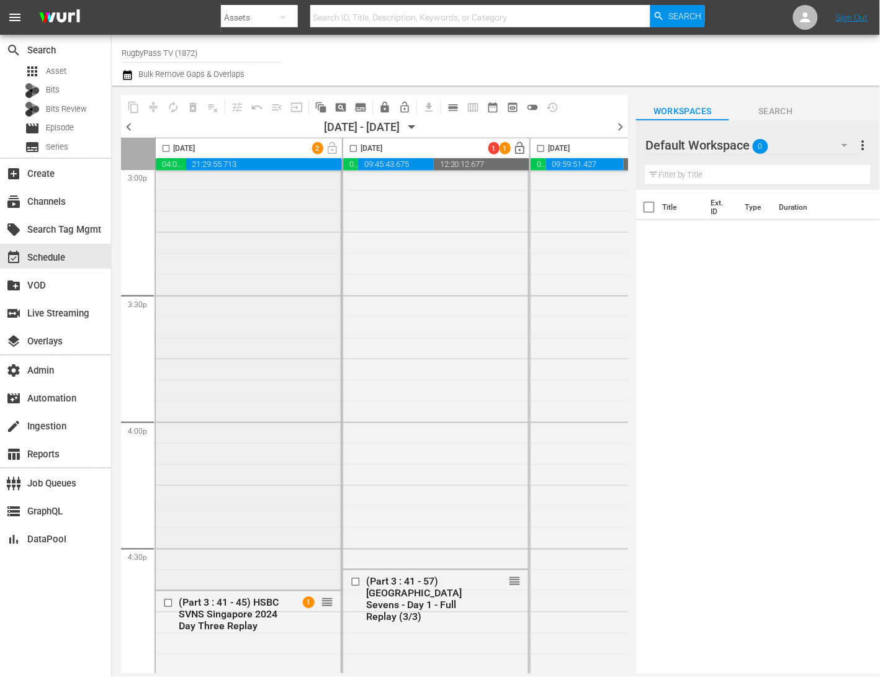
scroll to position [4138, 0]
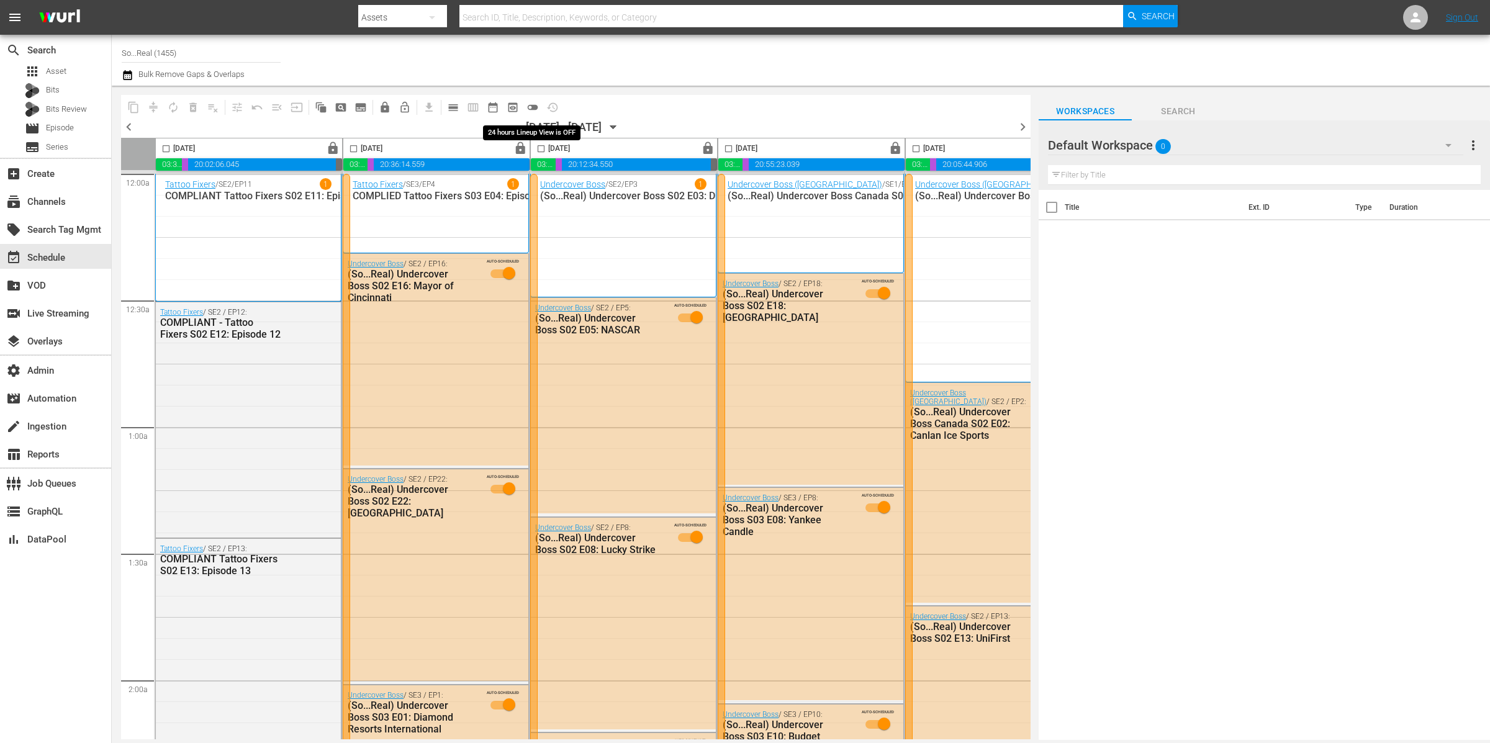
click at [535, 106] on span "toggle_off" at bounding box center [533, 107] width 12 height 12
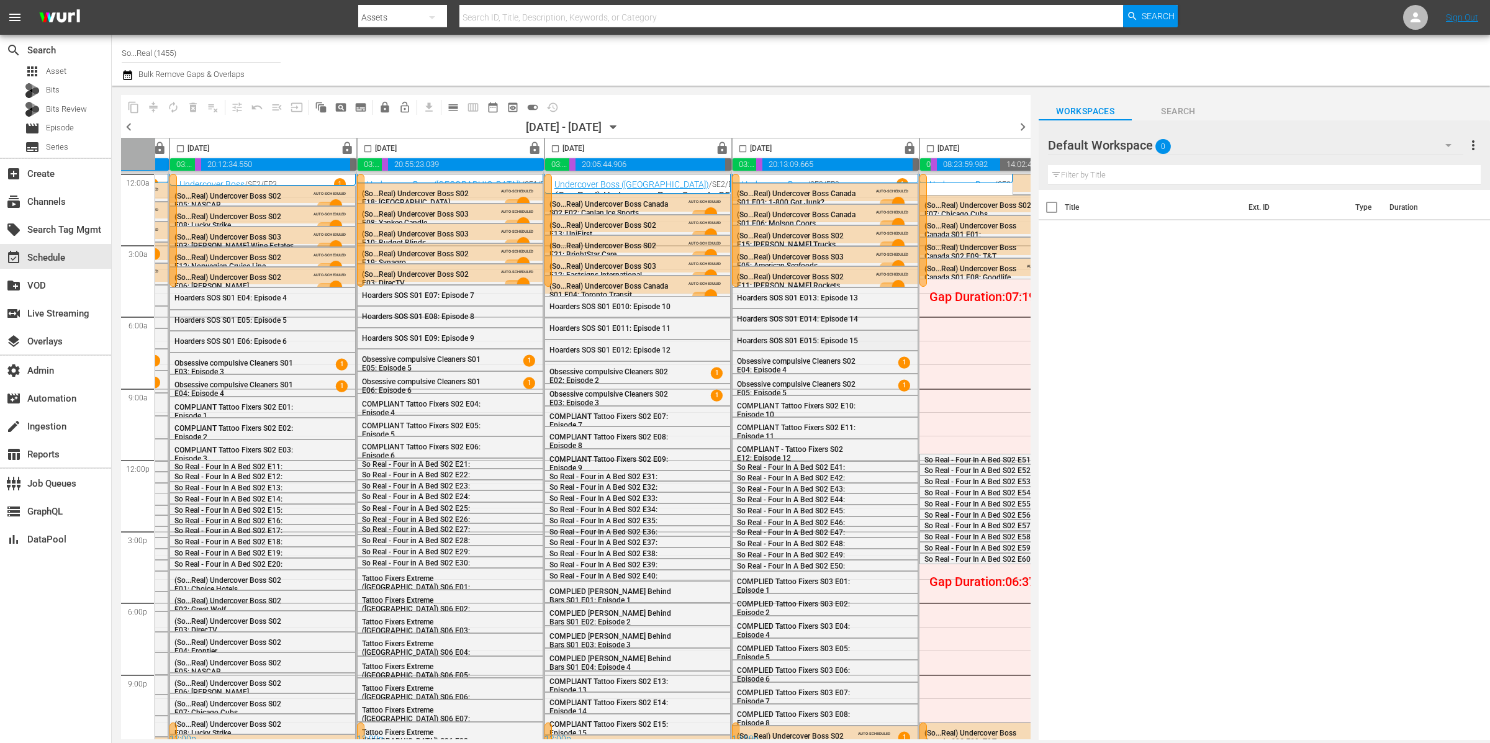
scroll to position [0, 444]
